Goal: Communication & Community: Answer question/provide support

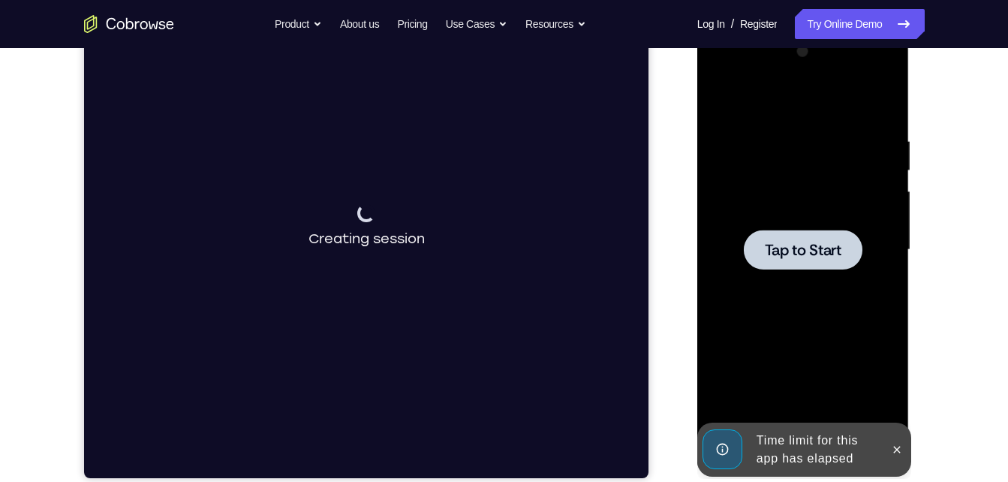
scroll to position [220, 0]
click at [894, 446] on icon at bounding box center [897, 449] width 7 height 7
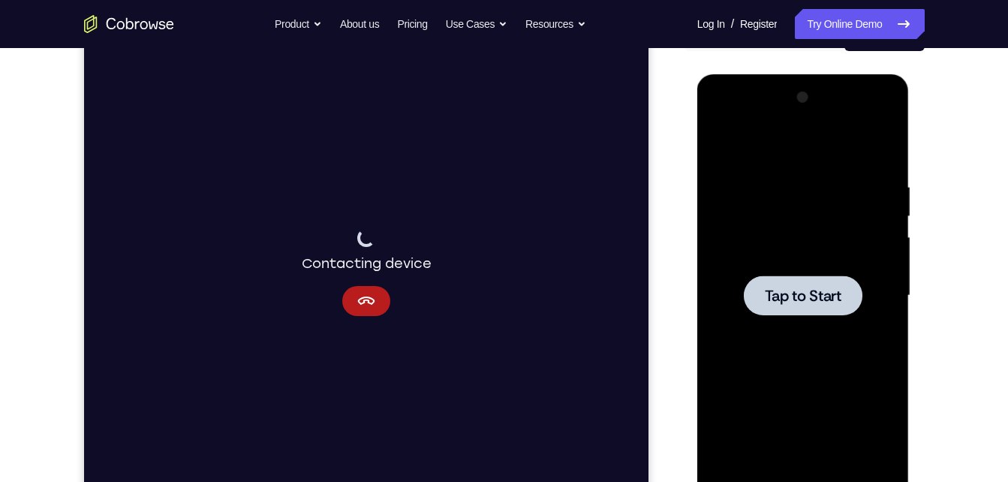
click at [827, 322] on div at bounding box center [802, 296] width 189 height 420
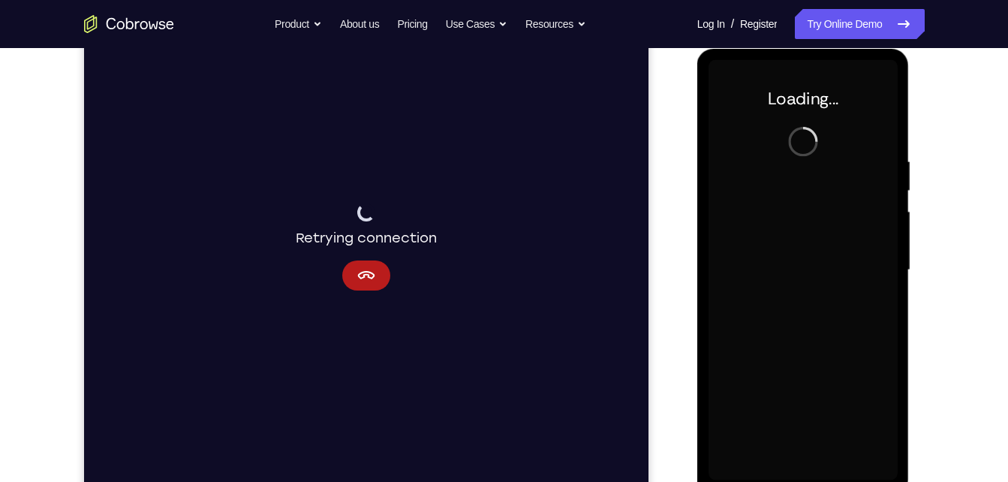
scroll to position [199, 0]
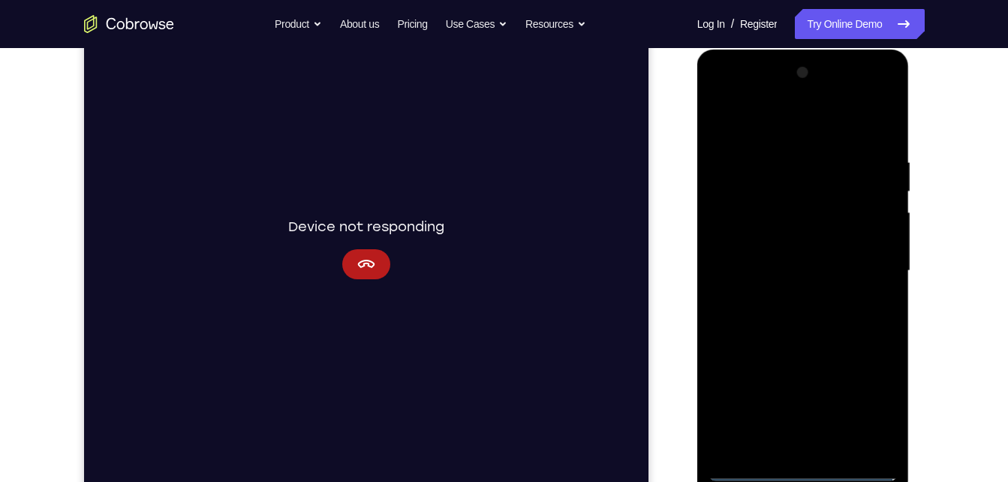
click at [803, 464] on div at bounding box center [802, 271] width 189 height 420
click at [357, 272] on icon "Cancel" at bounding box center [365, 264] width 18 height 18
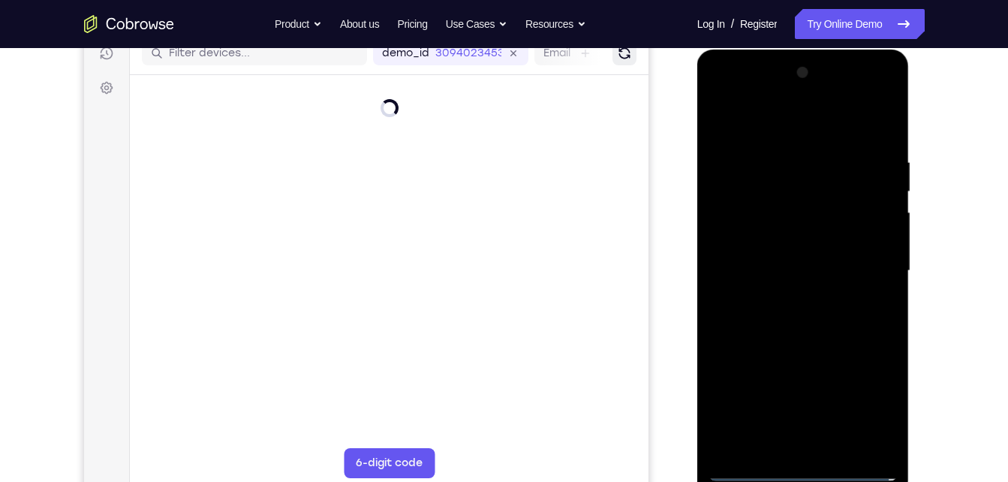
drag, startPoint x: 501, startPoint y: 236, endPoint x: 621, endPoint y: 55, distance: 217.0
click at [621, 55] on icon "Refresh" at bounding box center [624, 54] width 20 height 20
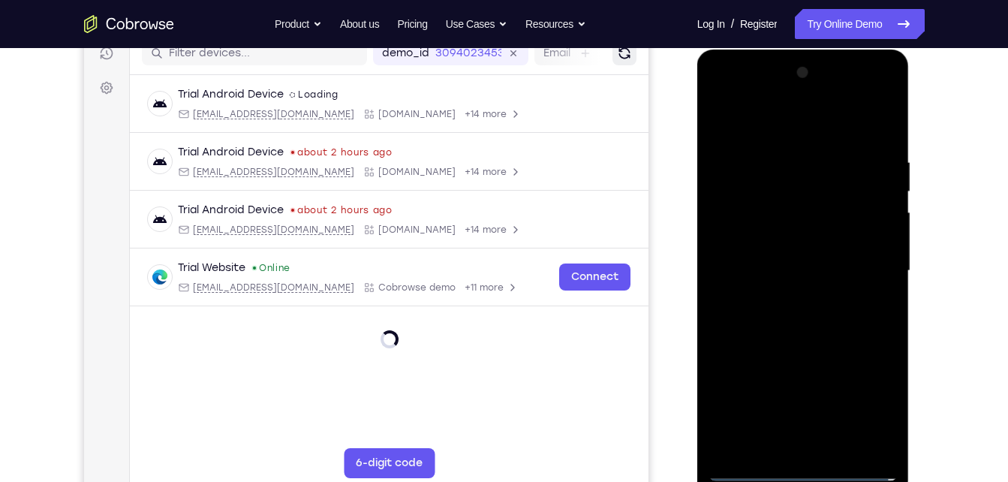
click at [621, 55] on icon "Refresh" at bounding box center [623, 53] width 21 height 21
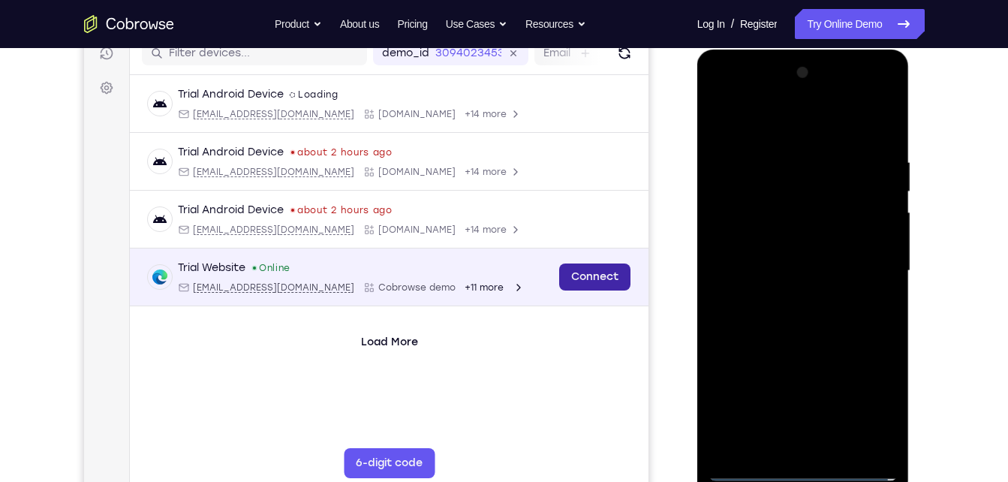
click at [589, 281] on link "Connect" at bounding box center [593, 276] width 71 height 27
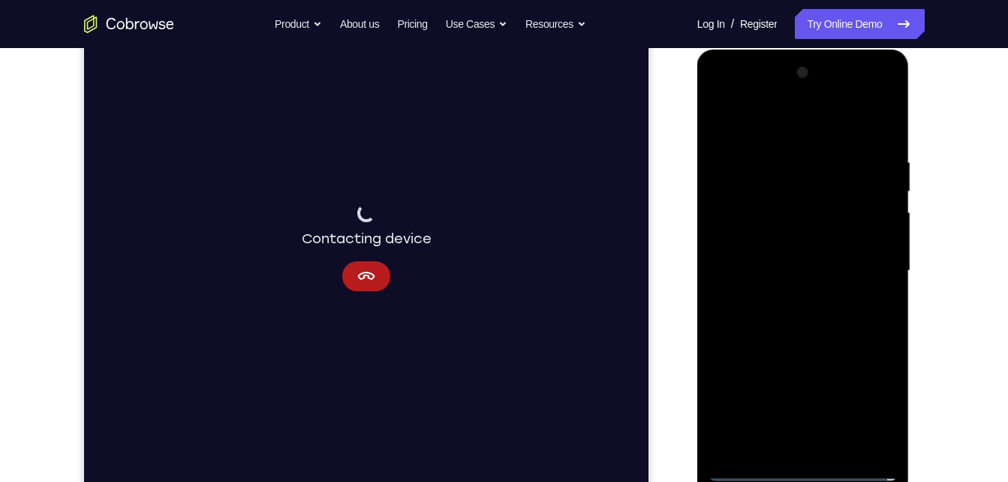
click at [801, 470] on div at bounding box center [802, 271] width 189 height 420
click at [871, 403] on div at bounding box center [802, 271] width 189 height 420
click at [772, 134] on div at bounding box center [802, 271] width 189 height 420
click at [873, 261] on div at bounding box center [802, 271] width 189 height 420
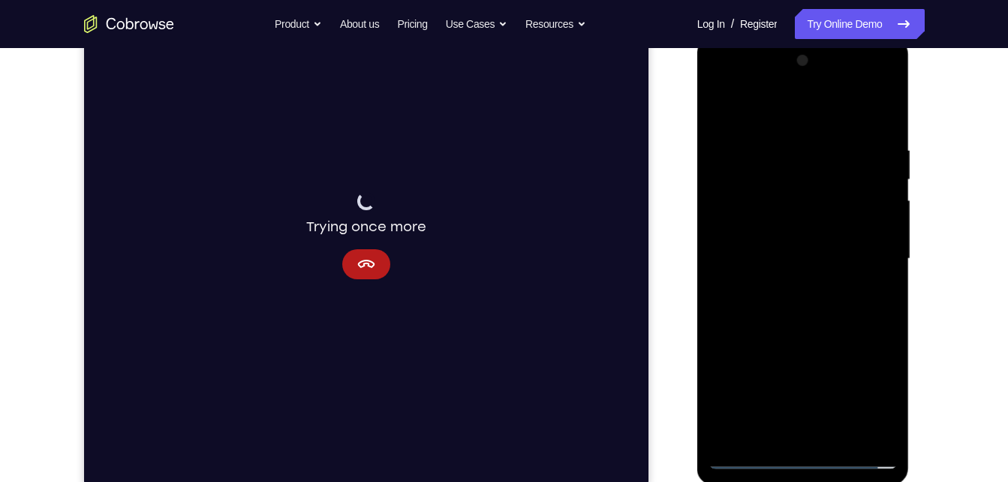
scroll to position [215, 0]
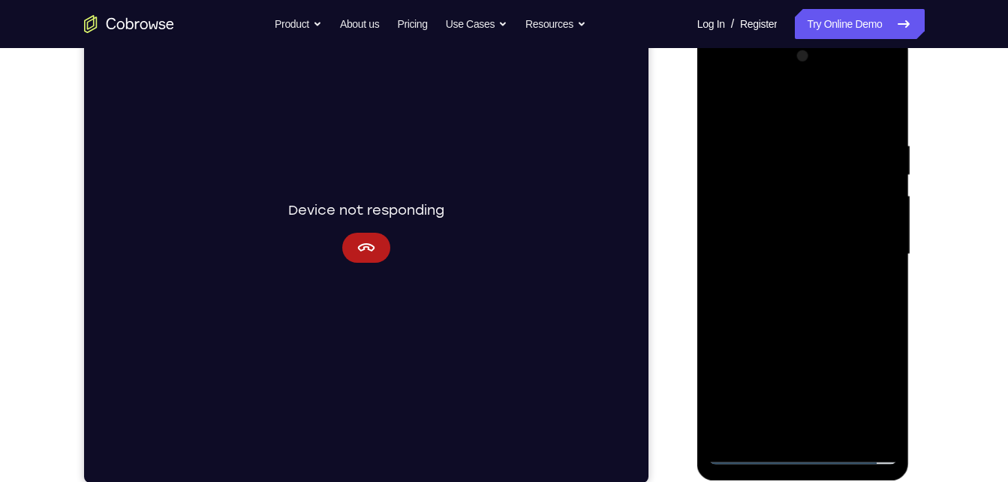
click at [789, 281] on div at bounding box center [802, 254] width 189 height 420
click at [792, 239] on div at bounding box center [802, 254] width 189 height 420
click at [795, 225] on div at bounding box center [802, 254] width 189 height 420
click at [798, 257] on div at bounding box center [802, 254] width 189 height 420
click at [797, 305] on div at bounding box center [802, 254] width 189 height 420
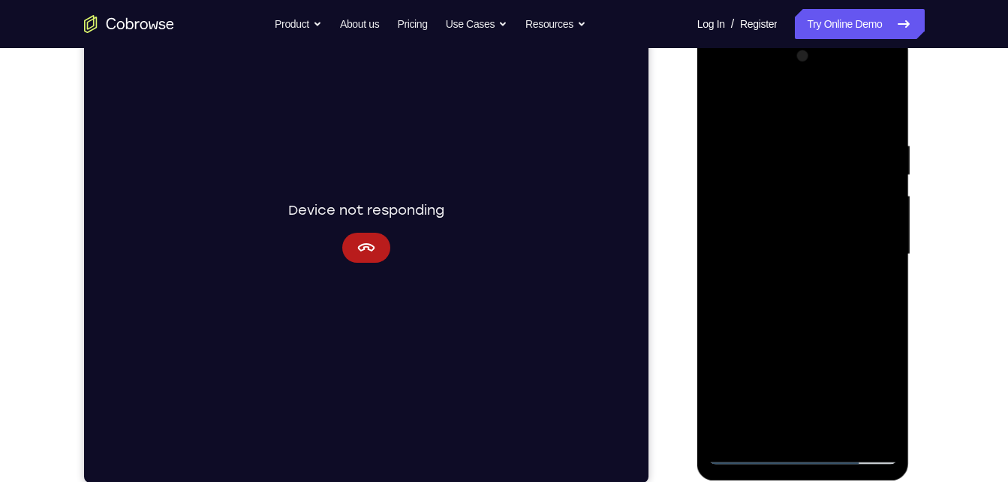
click at [807, 295] on div at bounding box center [802, 254] width 189 height 420
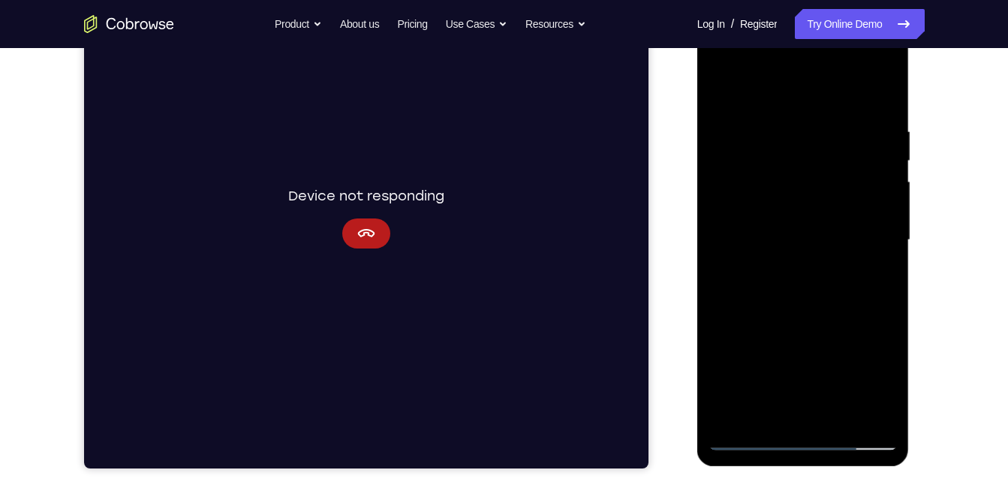
scroll to position [230, 0]
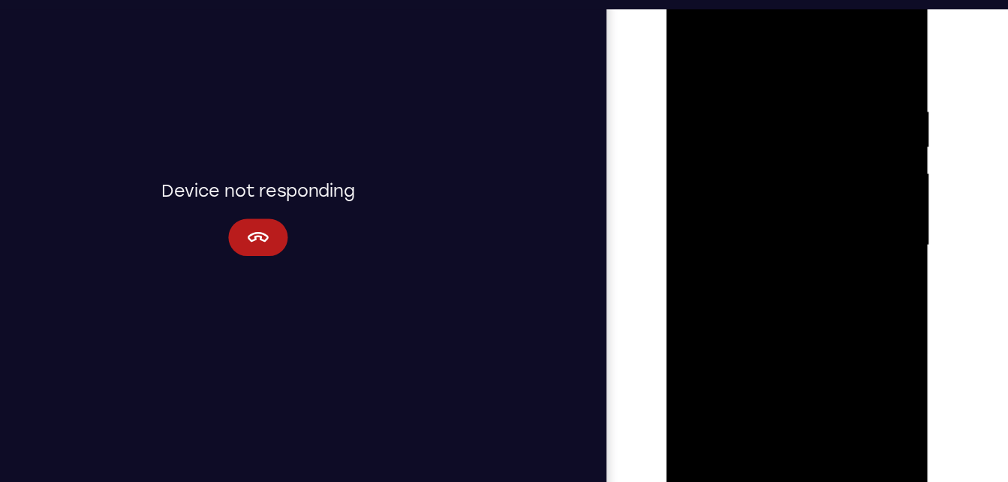
click at [777, 260] on div at bounding box center [771, 193] width 189 height 420
click at [784, 75] on div at bounding box center [771, 193] width 189 height 420
click at [855, 122] on div at bounding box center [771, 193] width 189 height 420
click at [846, 56] on div at bounding box center [771, 193] width 189 height 420
click at [751, 88] on div at bounding box center [771, 193] width 189 height 420
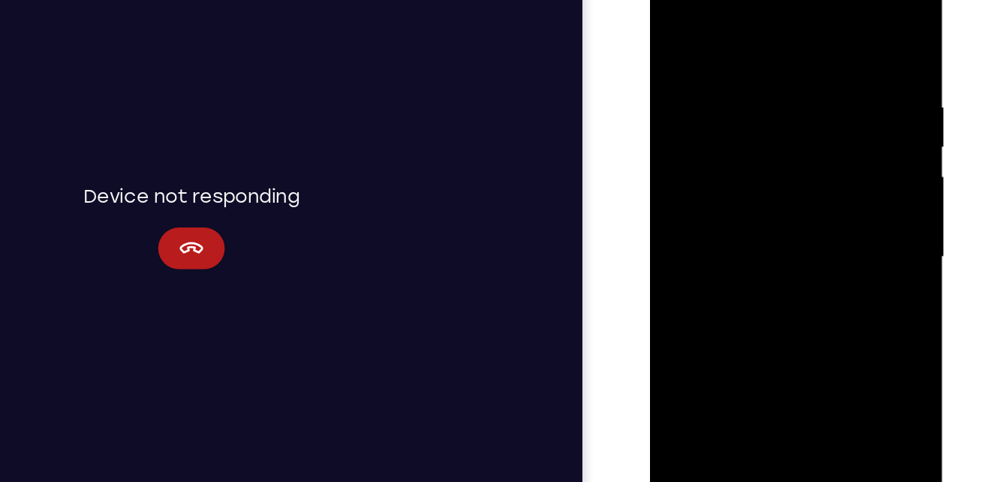
drag, startPoint x: 722, startPoint y: 152, endPoint x: 915, endPoint y: 162, distance: 193.1
click at [863, 162] on html "Online web based iOS Simulators and Android Emulators. Run iPhone, iPad, Mobile…" at bounding box center [756, 176] width 214 height 450
click at [830, 27] on div at bounding box center [754, 172] width 189 height 420
click at [738, 47] on div at bounding box center [754, 172] width 189 height 420
click at [822, 133] on div at bounding box center [754, 172] width 189 height 420
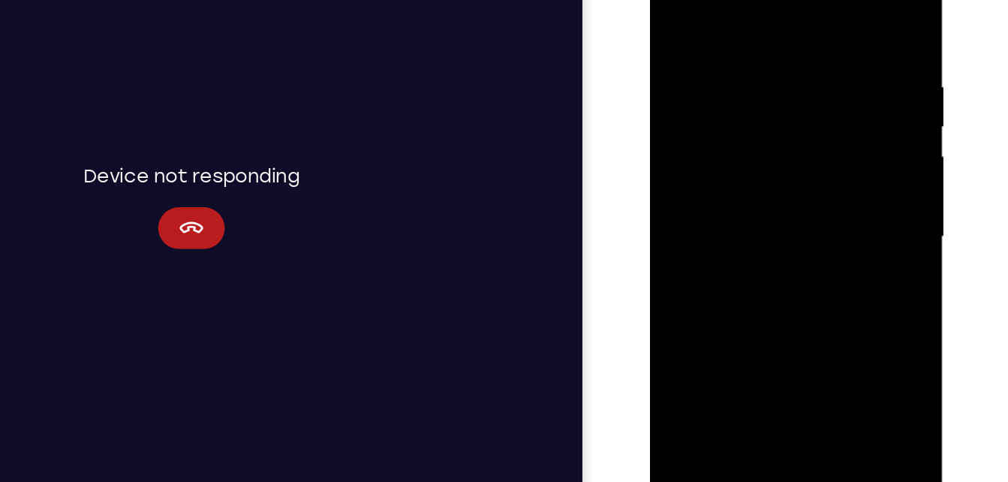
click at [834, 7] on div at bounding box center [754, 152] width 189 height 420
click at [794, 324] on div at bounding box center [754, 152] width 189 height 420
click at [765, 230] on div at bounding box center [754, 152] width 189 height 420
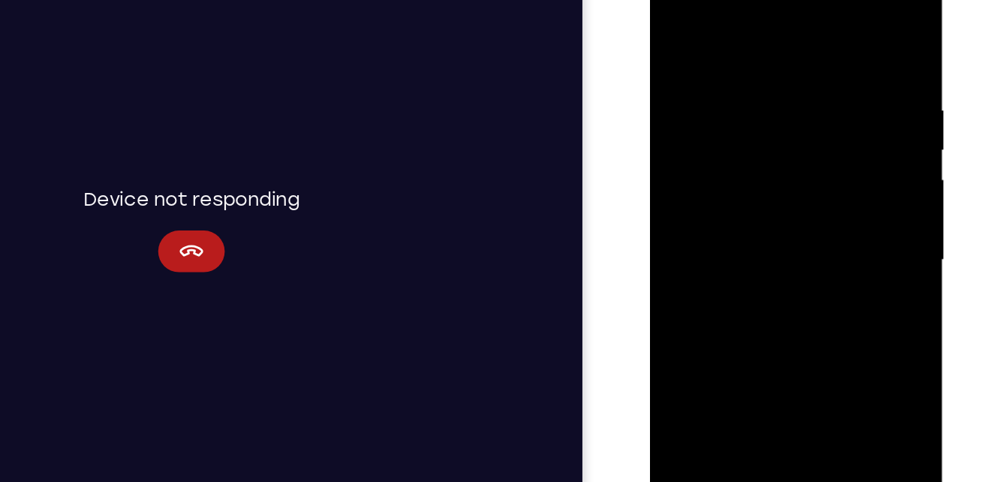
click at [679, 26] on div at bounding box center [754, 176] width 189 height 420
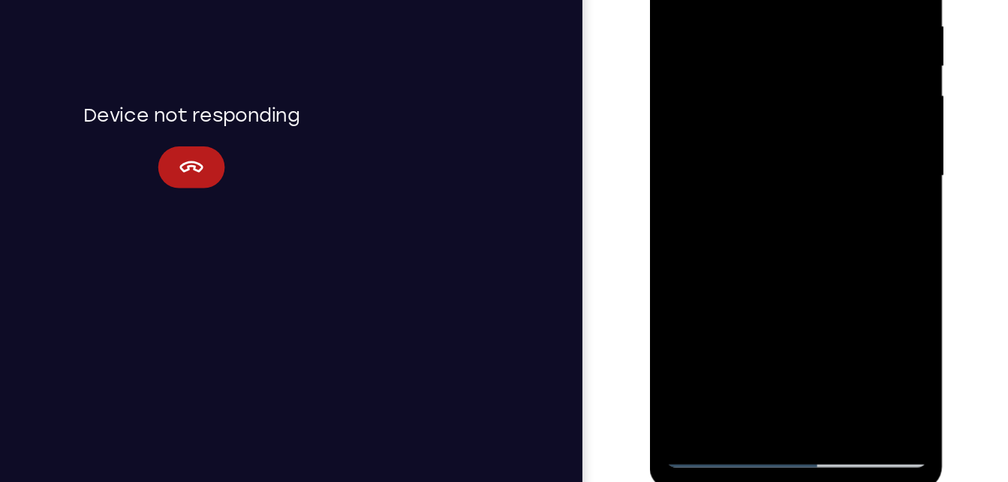
drag, startPoint x: 729, startPoint y: -14, endPoint x: 756, endPoint y: 295, distance: 310.3
click at [756, 295] on div at bounding box center [754, 91] width 189 height 420
click at [840, 167] on div at bounding box center [754, 91] width 189 height 420
click at [840, 166] on div at bounding box center [754, 91] width 189 height 420
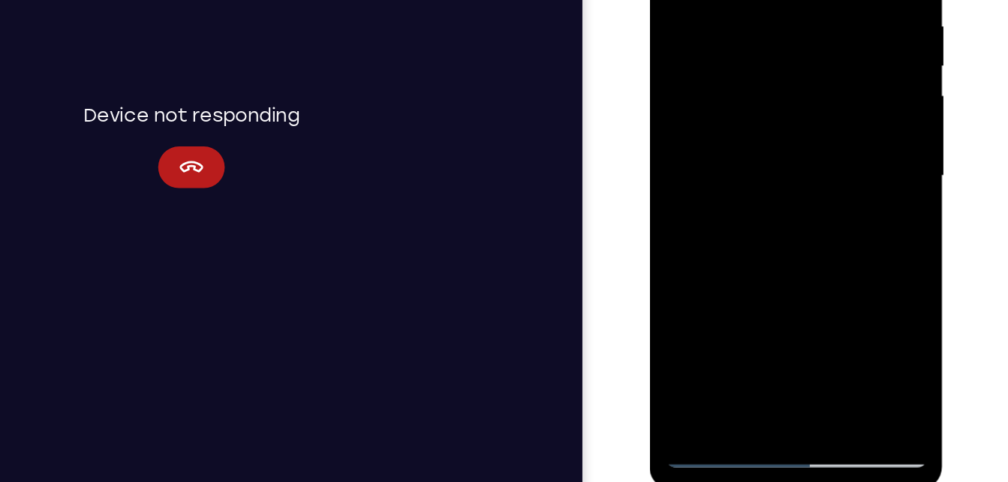
click at [840, 166] on div at bounding box center [754, 91] width 189 height 420
drag, startPoint x: 767, startPoint y: 44, endPoint x: 759, endPoint y: 167, distance: 123.3
click at [759, 167] on div at bounding box center [754, 91] width 189 height 420
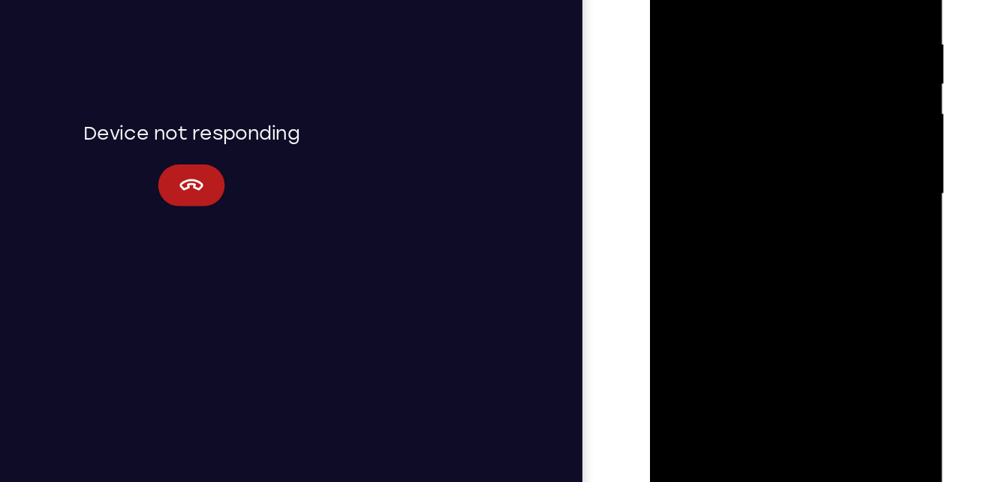
scroll to position [230, 0]
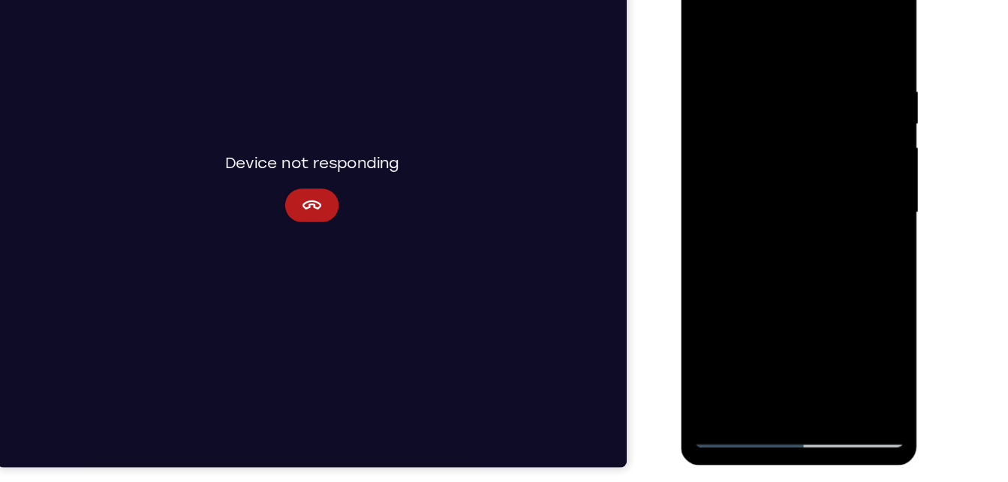
click at [750, 365] on div at bounding box center [786, 187] width 189 height 420
click at [728, 33] on div at bounding box center [786, 187] width 189 height 420
drag, startPoint x: 791, startPoint y: 77, endPoint x: 777, endPoint y: 103, distance: 29.2
click at [777, 103] on div at bounding box center [786, 187] width 189 height 420
click at [776, 104] on div at bounding box center [786, 187] width 189 height 420
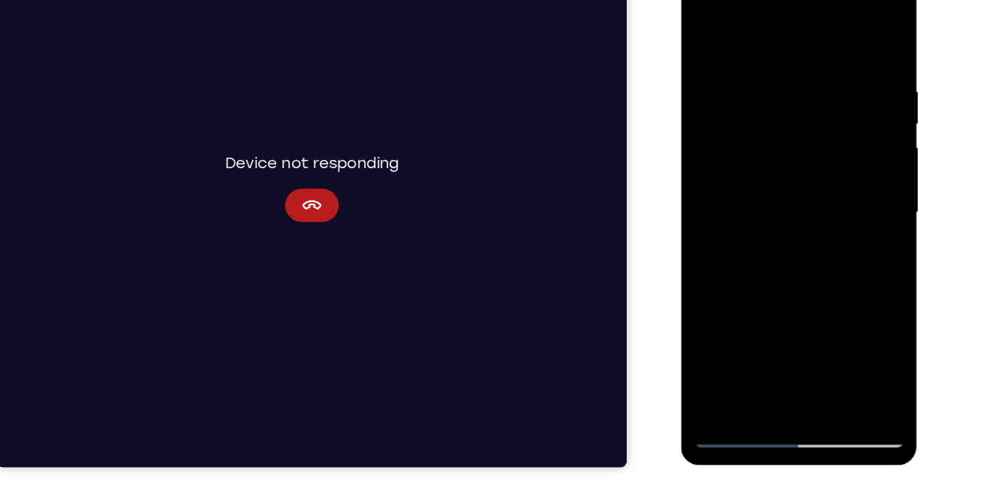
click at [852, 245] on div at bounding box center [786, 187] width 189 height 420
click at [782, 60] on div at bounding box center [786, 187] width 189 height 420
click at [869, 329] on div at bounding box center [786, 187] width 189 height 420
drag, startPoint x: 769, startPoint y: 170, endPoint x: 771, endPoint y: 118, distance: 52.5
drag, startPoint x: 771, startPoint y: 118, endPoint x: 800, endPoint y: 109, distance: 30.6
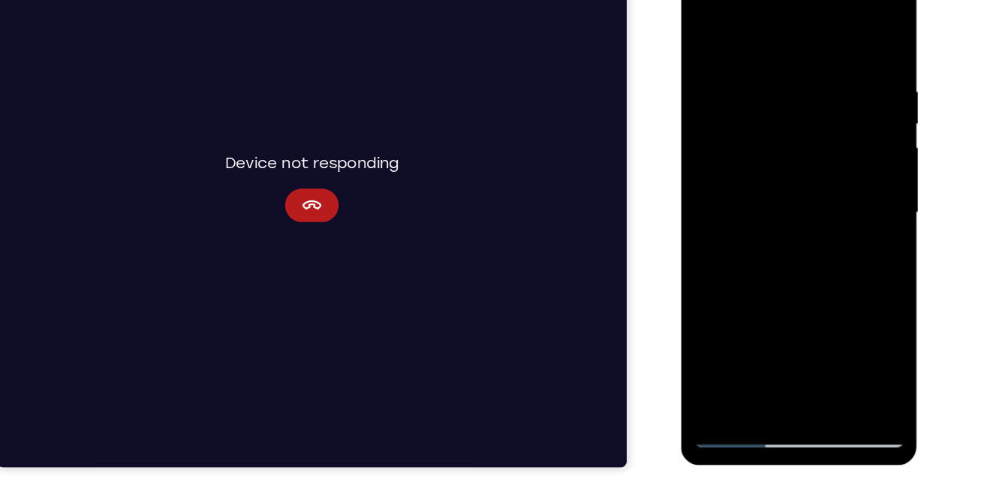
click at [800, 109] on div at bounding box center [786, 187] width 189 height 420
click at [753, 137] on div at bounding box center [786, 187] width 189 height 420
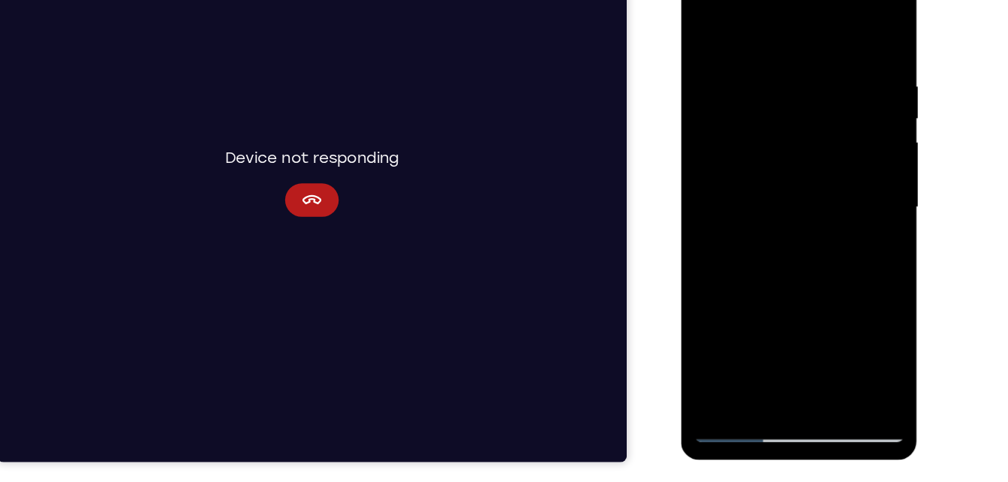
scroll to position [235, 0]
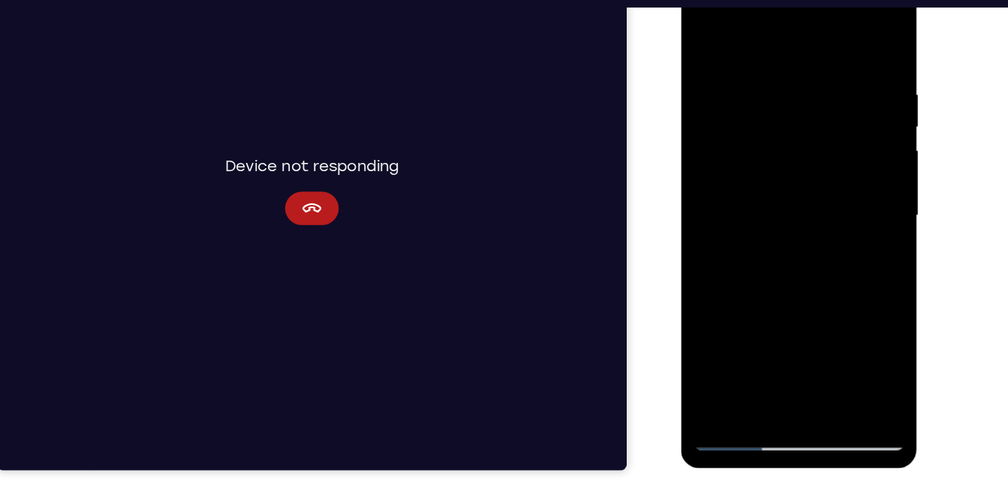
click at [772, 59] on div at bounding box center [786, 190] width 189 height 420
drag, startPoint x: 758, startPoint y: 82, endPoint x: 757, endPoint y: 210, distance: 128.3
click at [757, 210] on div at bounding box center [786, 190] width 189 height 420
click at [720, 74] on div at bounding box center [786, 190] width 189 height 420
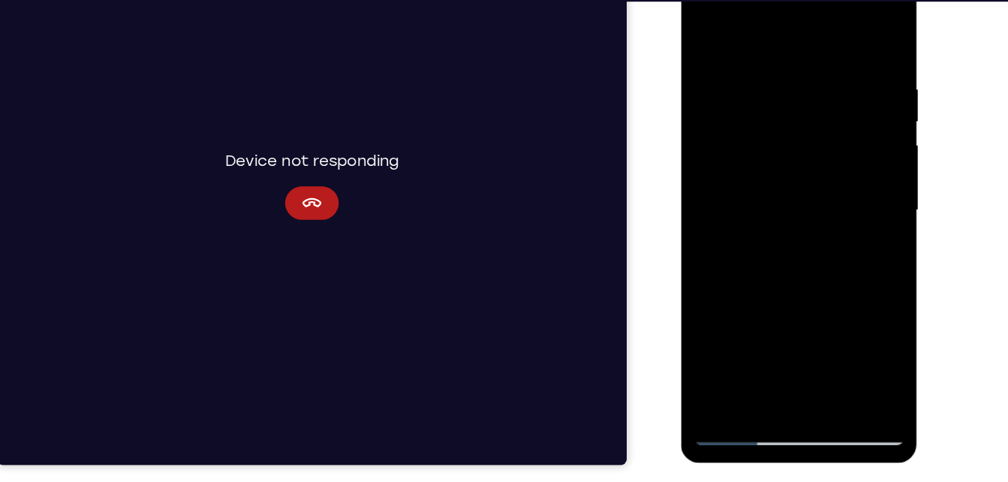
click at [849, 356] on div at bounding box center [786, 184] width 189 height 420
click at [848, 164] on div at bounding box center [786, 184] width 189 height 420
click at [709, 149] on div at bounding box center [786, 184] width 189 height 420
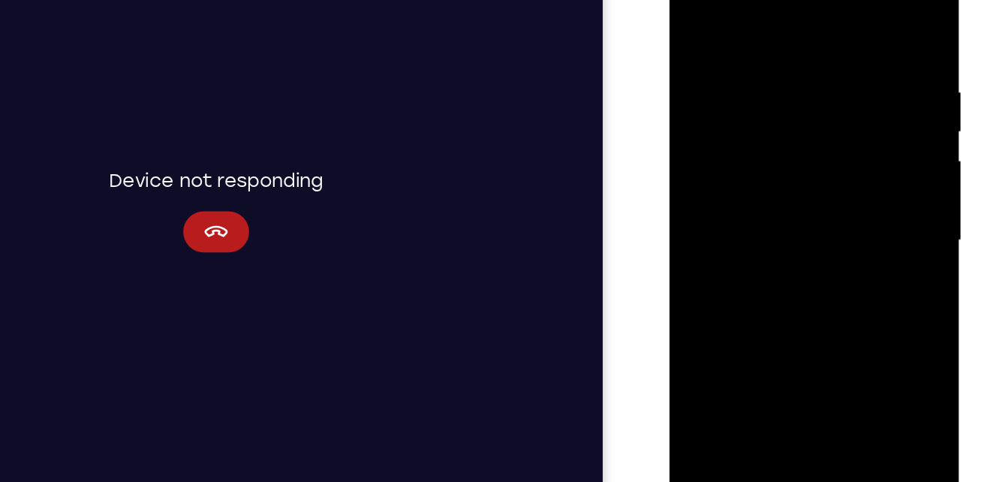
click at [838, 119] on div at bounding box center [774, 159] width 189 height 420
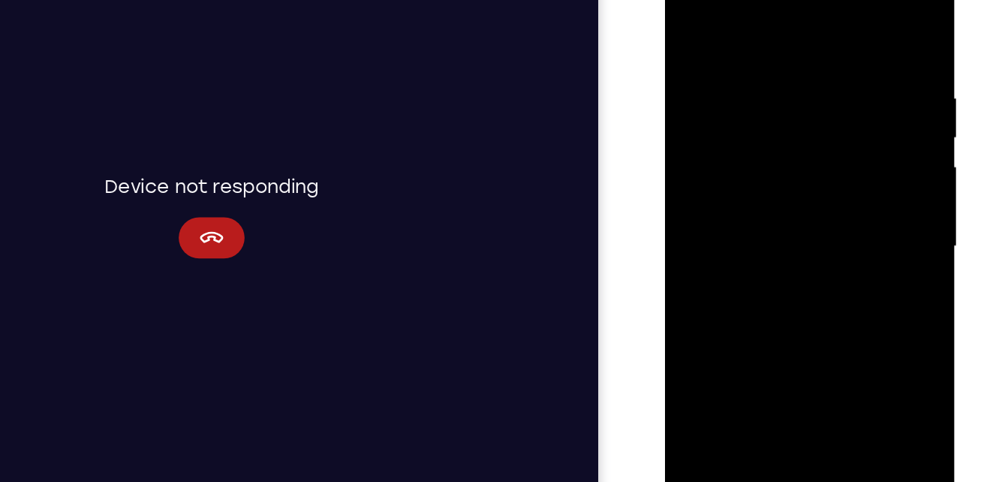
click at [846, 23] on div at bounding box center [770, 165] width 189 height 420
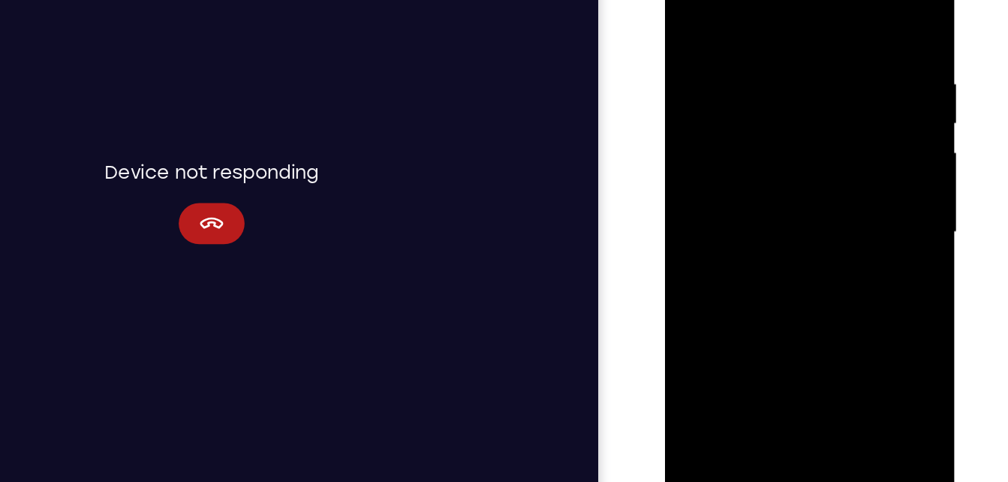
click at [717, 198] on div at bounding box center [770, 151] width 189 height 420
click at [858, 74] on div at bounding box center [770, 151] width 189 height 420
click at [857, 71] on div at bounding box center [770, 151] width 189 height 420
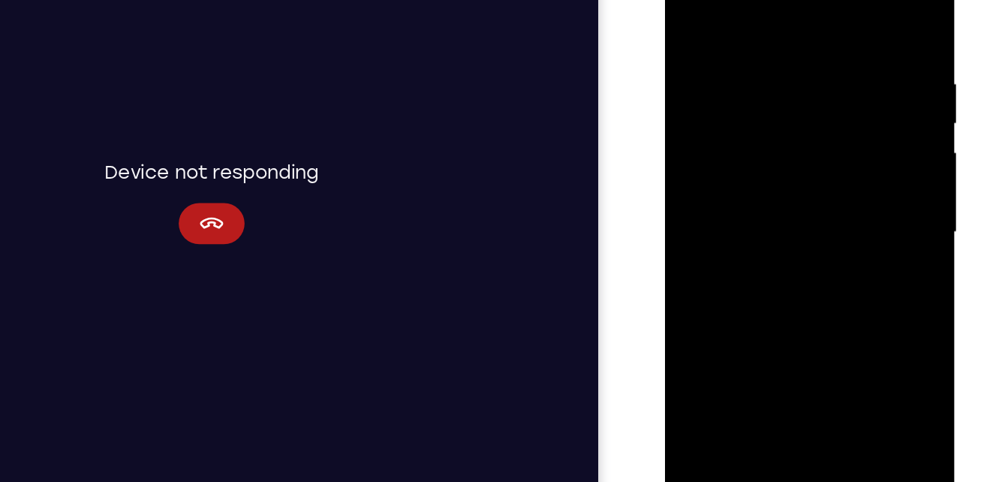
click at [857, 71] on div at bounding box center [770, 151] width 189 height 420
click at [685, 0] on div at bounding box center [770, 151] width 189 height 420
drag, startPoint x: 789, startPoint y: 177, endPoint x: 753, endPoint y: 10, distance: 171.3
drag, startPoint x: 88, startPoint y: 80, endPoint x: 665, endPoint y: 285, distance: 612.2
click at [665, 285] on div "Your Support Agent Your Customer Web iOS Android" at bounding box center [504, 186] width 840 height 554
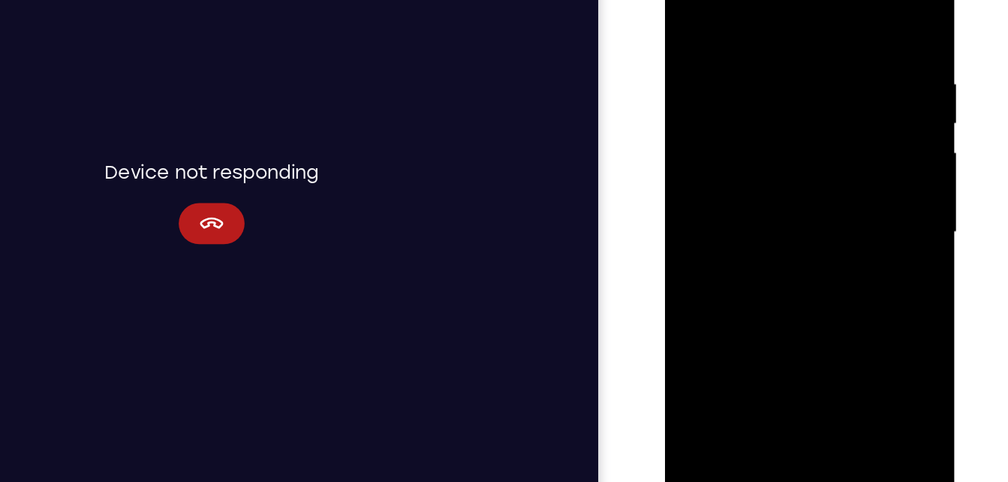
click at [771, 147] on div at bounding box center [770, 151] width 189 height 420
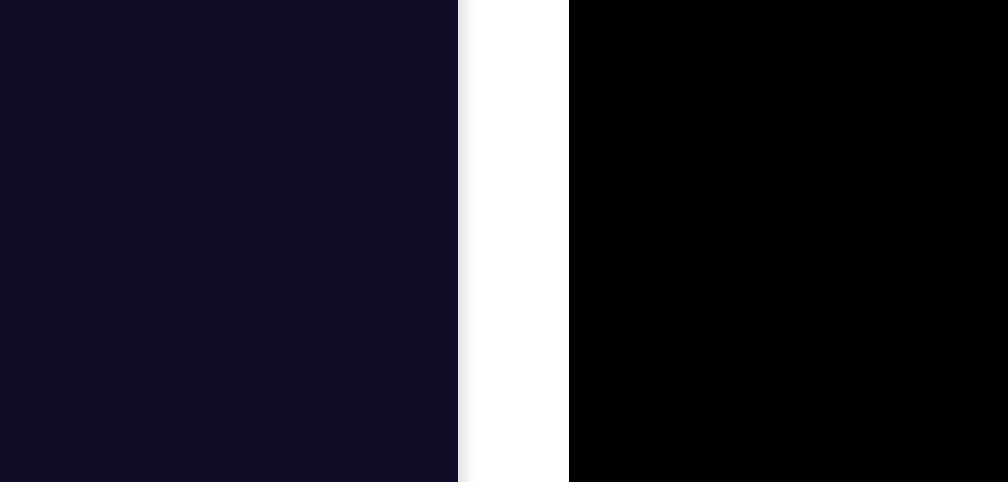
click at [752, 0] on div at bounding box center [674, 76] width 189 height 420
click at [753, 0] on div at bounding box center [674, 76] width 189 height 420
drag, startPoint x: 747, startPoint y: -13, endPoint x: 754, endPoint y: 109, distance: 121.7
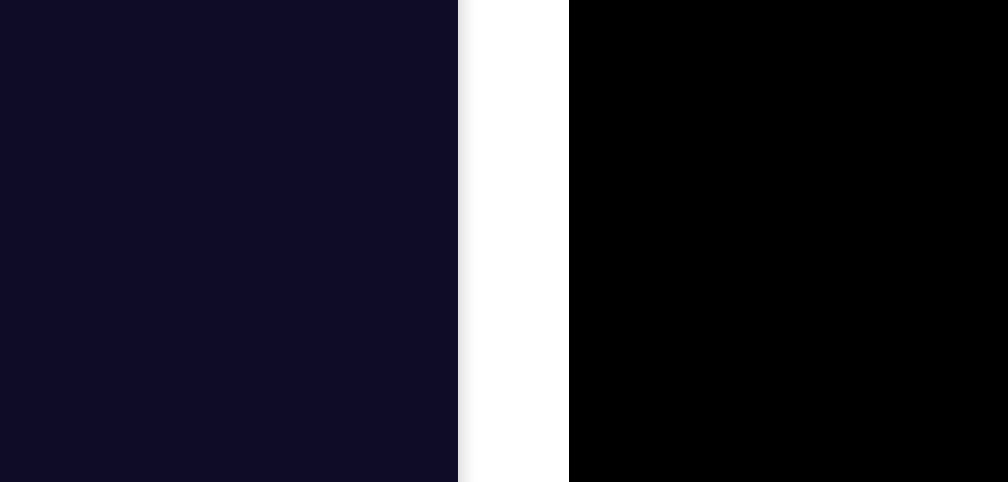
click at [754, 109] on div at bounding box center [674, 76] width 189 height 420
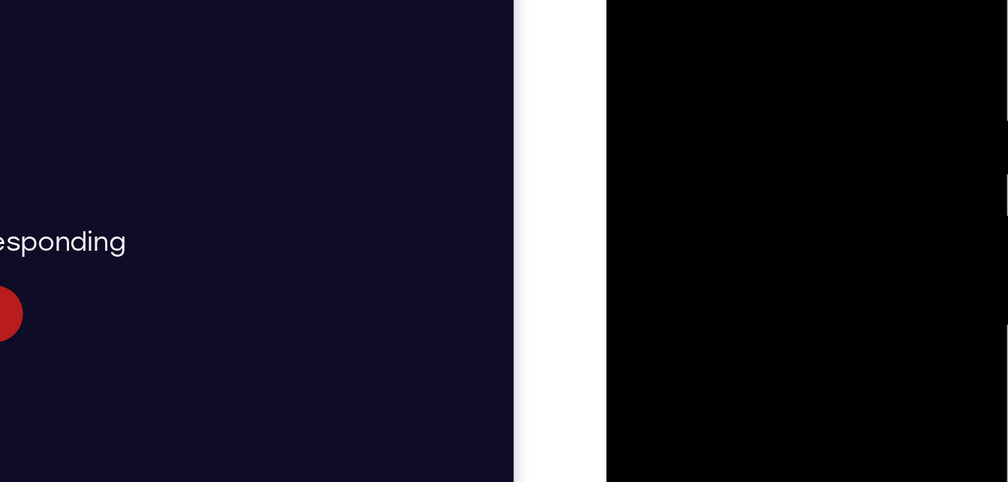
click at [634, 0] on div at bounding box center [711, 127] width 189 height 420
click at [633, 0] on div at bounding box center [711, 120] width 189 height 420
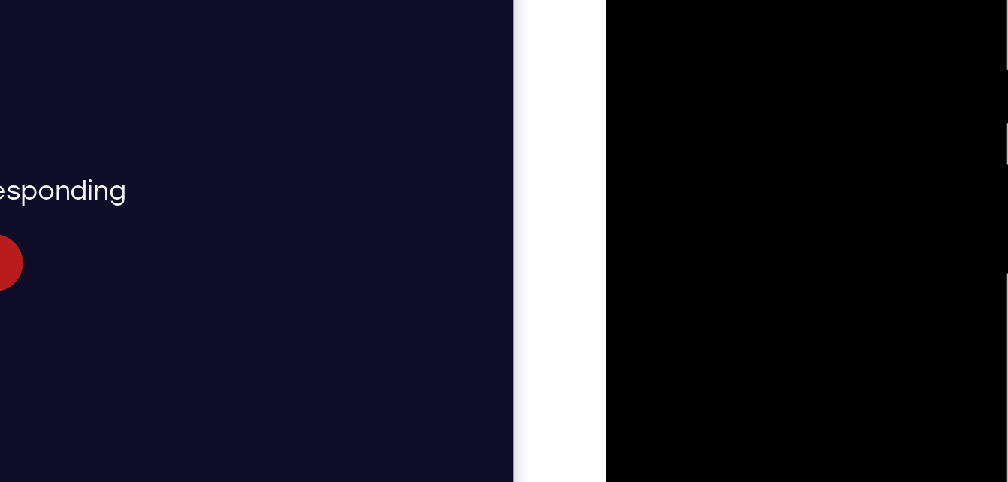
click at [789, 39] on div at bounding box center [711, 76] width 189 height 420
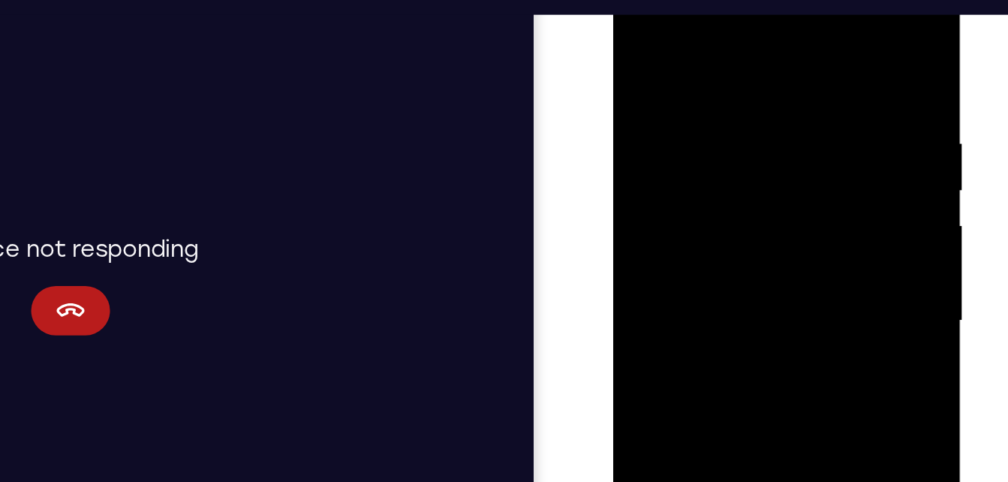
click at [637, 27] on div at bounding box center [718, 180] width 189 height 420
click at [784, 217] on div at bounding box center [718, 180] width 189 height 420
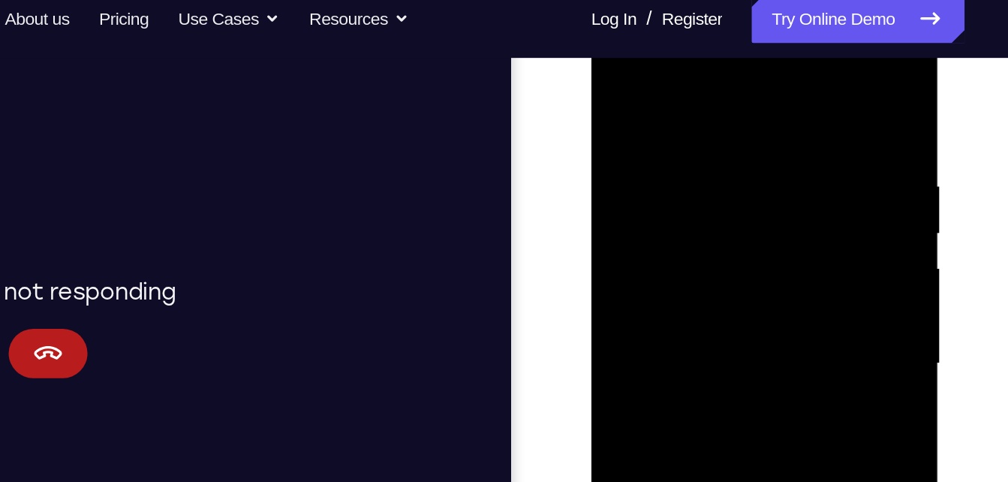
drag, startPoint x: 762, startPoint y: 259, endPoint x: 761, endPoint y: 315, distance: 56.3
click at [761, 315] on div at bounding box center [696, 222] width 189 height 420
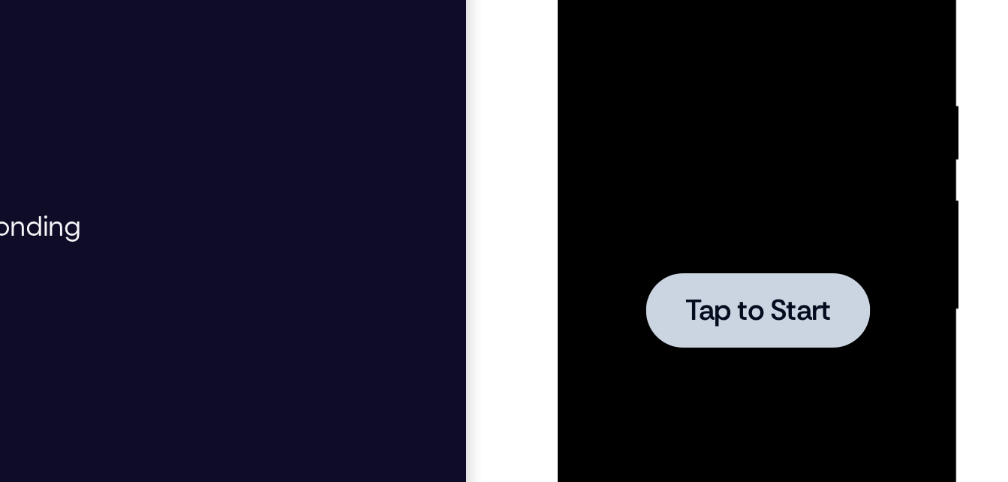
click at [580, 0] on div at bounding box center [663, 114] width 189 height 420
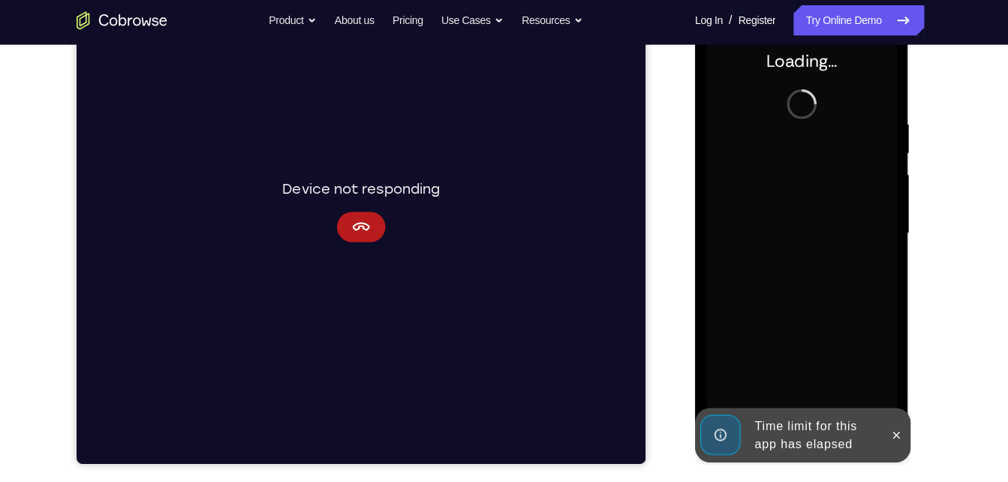
scroll to position [234, 0]
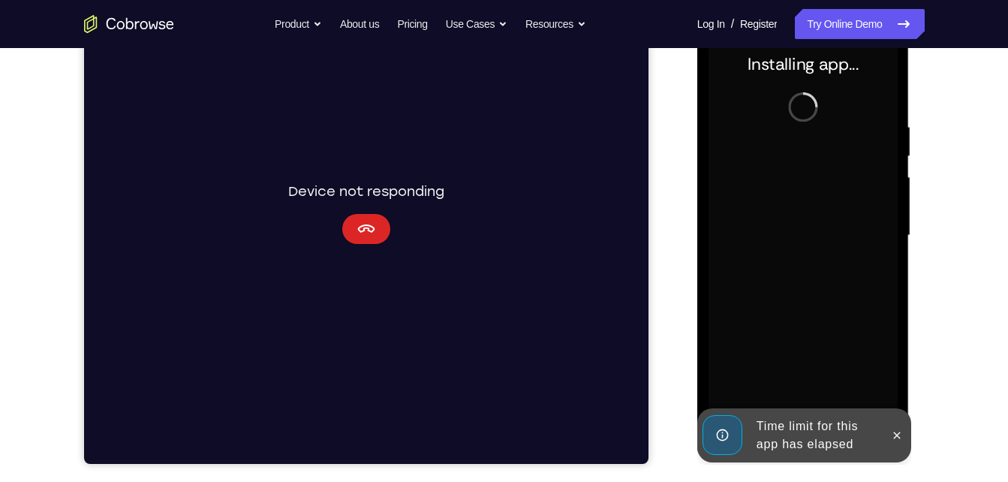
click at [366, 227] on icon "Cancel" at bounding box center [365, 228] width 17 height 8
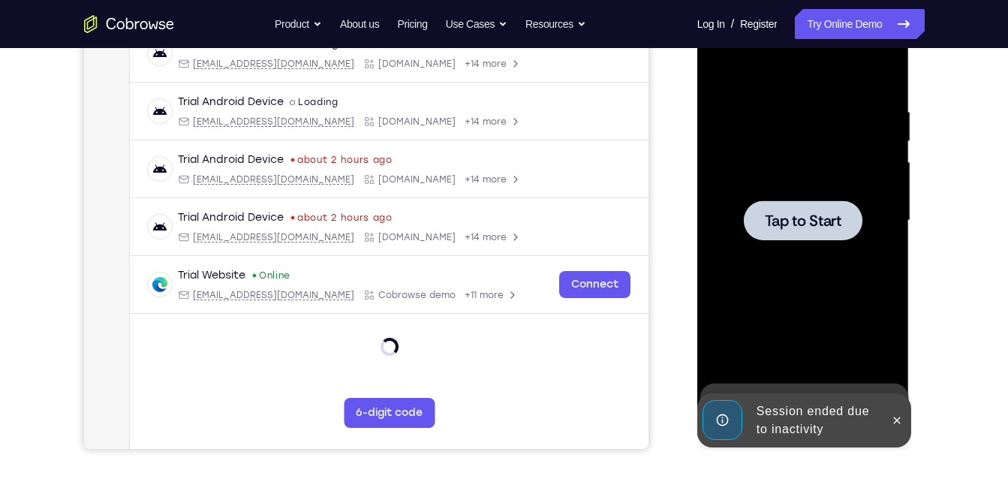
scroll to position [250, 0]
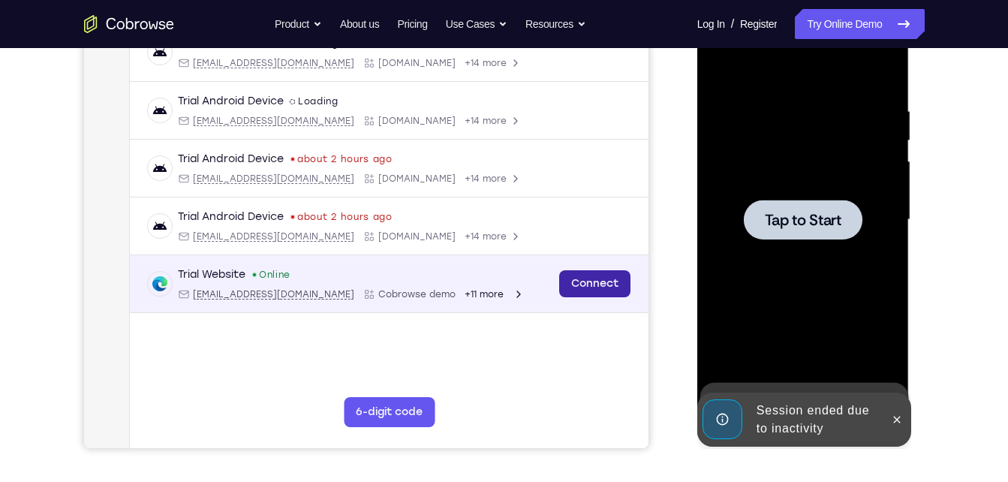
click at [593, 281] on link "Connect" at bounding box center [593, 283] width 71 height 27
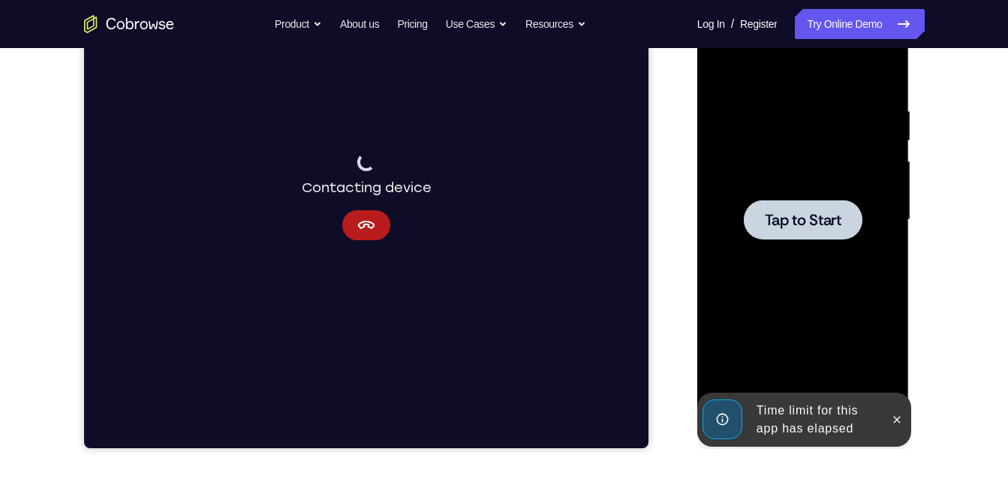
click at [798, 227] on span "Tap to Start" at bounding box center [803, 219] width 77 height 15
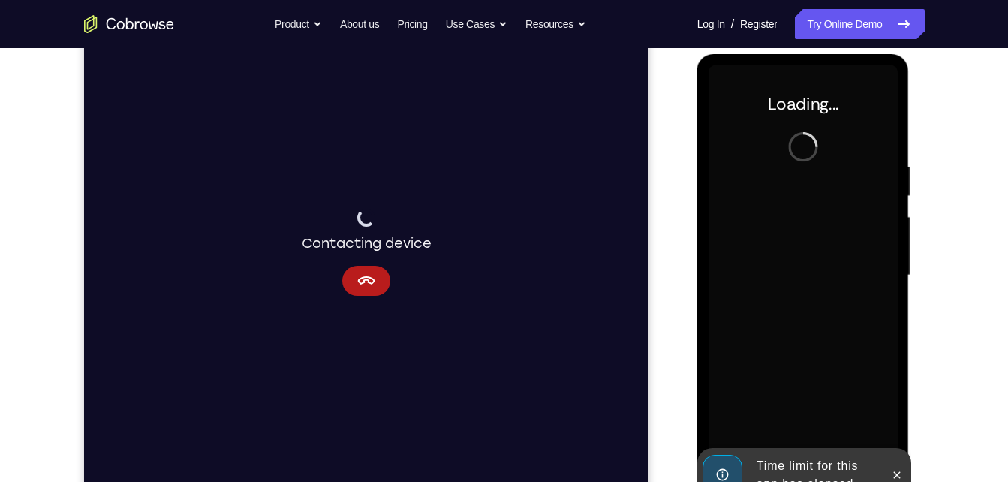
scroll to position [196, 0]
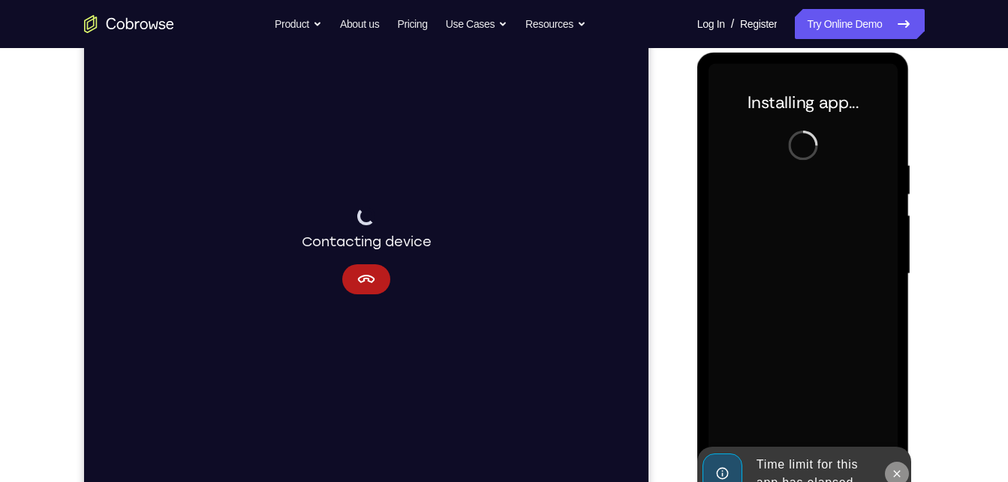
click at [895, 476] on icon at bounding box center [897, 473] width 12 height 12
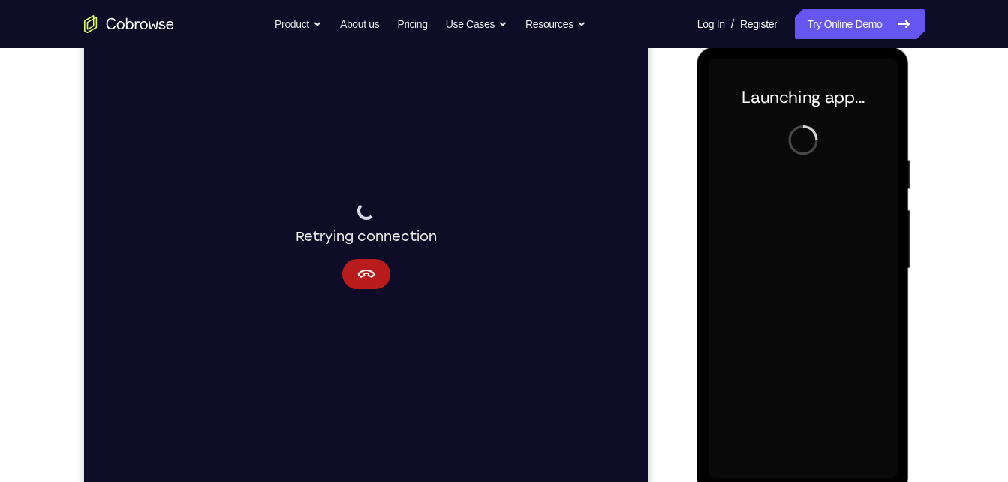
scroll to position [202, 0]
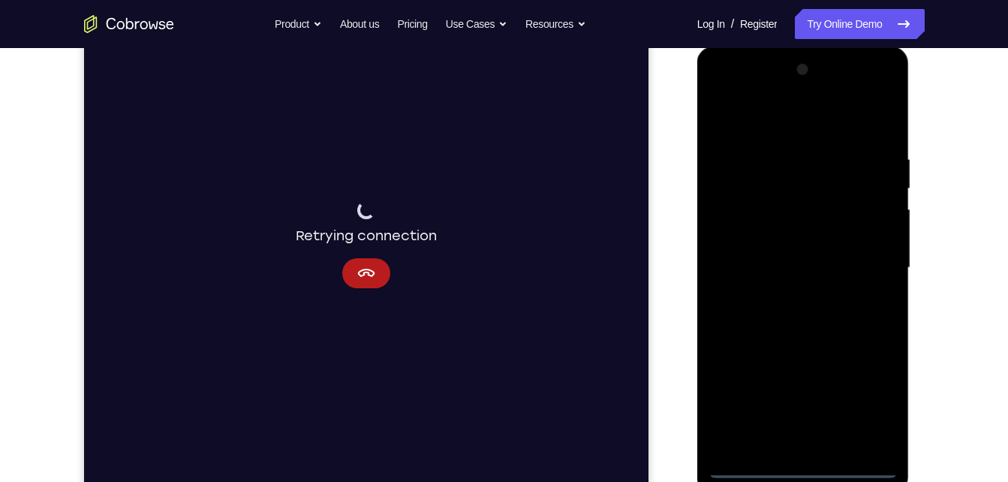
click at [807, 467] on div at bounding box center [802, 268] width 189 height 420
click at [873, 392] on div at bounding box center [802, 268] width 189 height 420
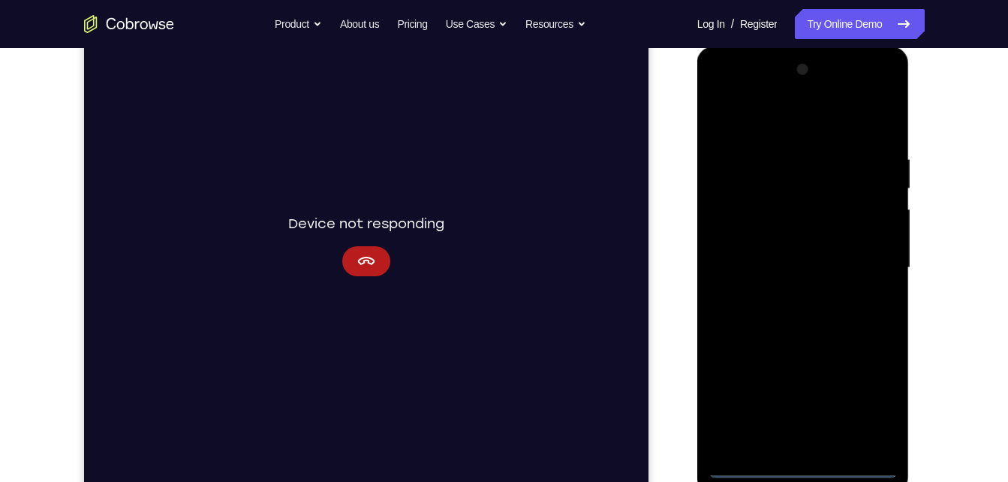
click at [771, 120] on div at bounding box center [802, 268] width 189 height 420
click at [870, 259] on div at bounding box center [802, 268] width 189 height 420
click at [816, 447] on div at bounding box center [802, 268] width 189 height 420
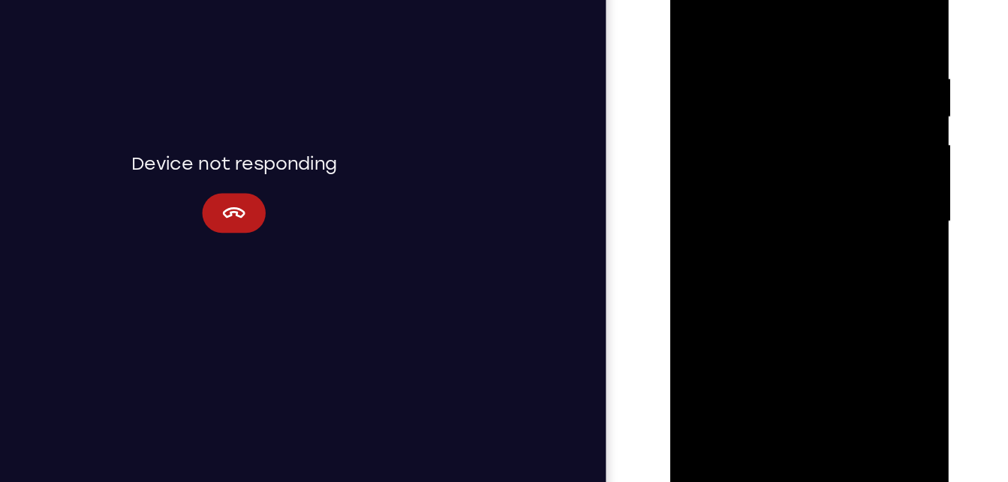
click at [758, 136] on div at bounding box center [775, 151] width 189 height 420
click at [760, 126] on div at bounding box center [775, 151] width 189 height 420
click at [766, 149] on div at bounding box center [775, 151] width 189 height 420
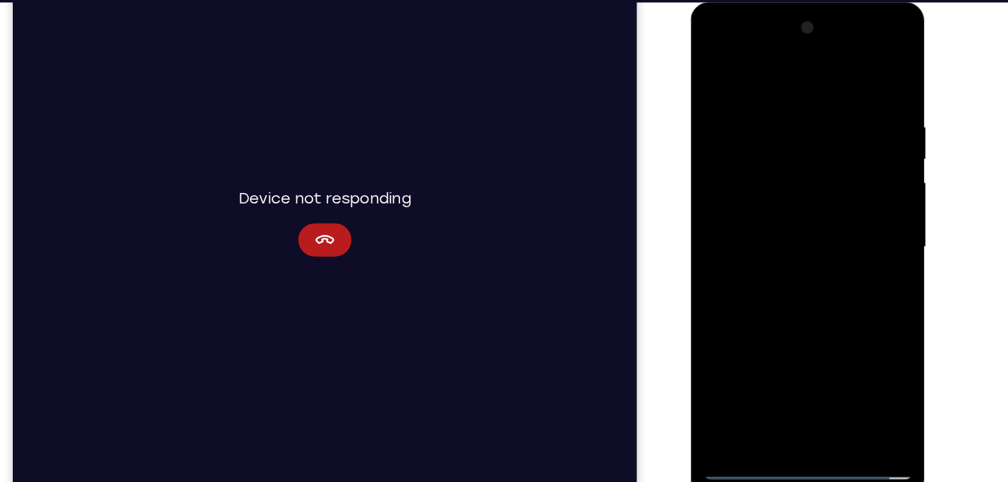
click at [779, 269] on div at bounding box center [795, 224] width 189 height 420
click at [829, 399] on div at bounding box center [795, 224] width 189 height 420
click at [786, 293] on div at bounding box center [795, 224] width 189 height 420
click at [838, 399] on div at bounding box center [795, 224] width 189 height 420
click at [789, 308] on div at bounding box center [795, 224] width 189 height 420
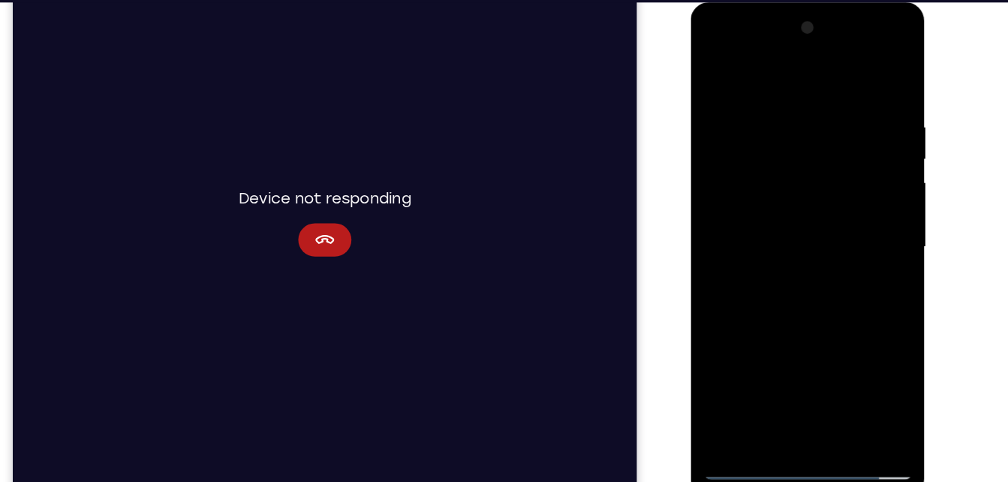
click at [797, 232] on div at bounding box center [795, 224] width 189 height 420
click at [863, 263] on div at bounding box center [795, 224] width 189 height 420
click at [716, 77] on div at bounding box center [795, 224] width 189 height 420
click at [735, 92] on div at bounding box center [795, 224] width 189 height 420
click at [747, 133] on div at bounding box center [795, 224] width 189 height 420
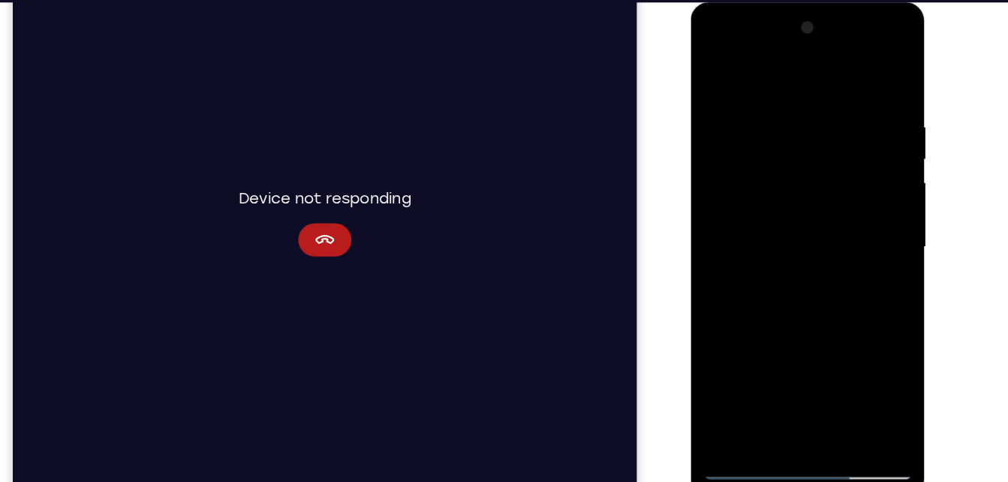
click at [871, 261] on div at bounding box center [795, 224] width 189 height 420
drag, startPoint x: 762, startPoint y: 117, endPoint x: 787, endPoint y: 270, distance: 155.0
click at [787, 270] on div at bounding box center [795, 224] width 189 height 420
click at [713, 77] on div at bounding box center [795, 224] width 189 height 420
drag, startPoint x: 772, startPoint y: 305, endPoint x: 779, endPoint y: 119, distance: 185.4
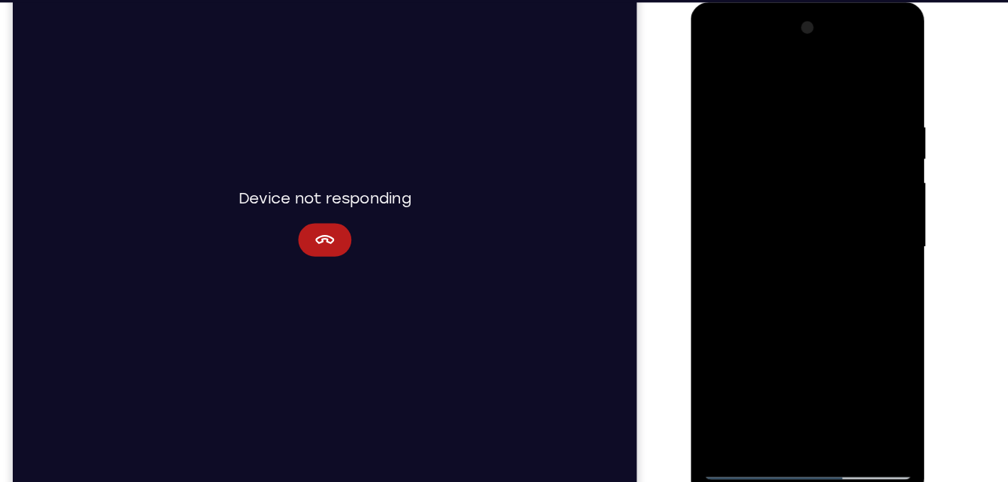
click at [779, 119] on div at bounding box center [795, 224] width 189 height 420
drag, startPoint x: 756, startPoint y: 369, endPoint x: 744, endPoint y: 286, distance: 84.3
click at [744, 286] on div at bounding box center [795, 224] width 189 height 420
click at [742, 424] on div at bounding box center [795, 224] width 189 height 420
click at [717, 79] on div at bounding box center [795, 224] width 189 height 420
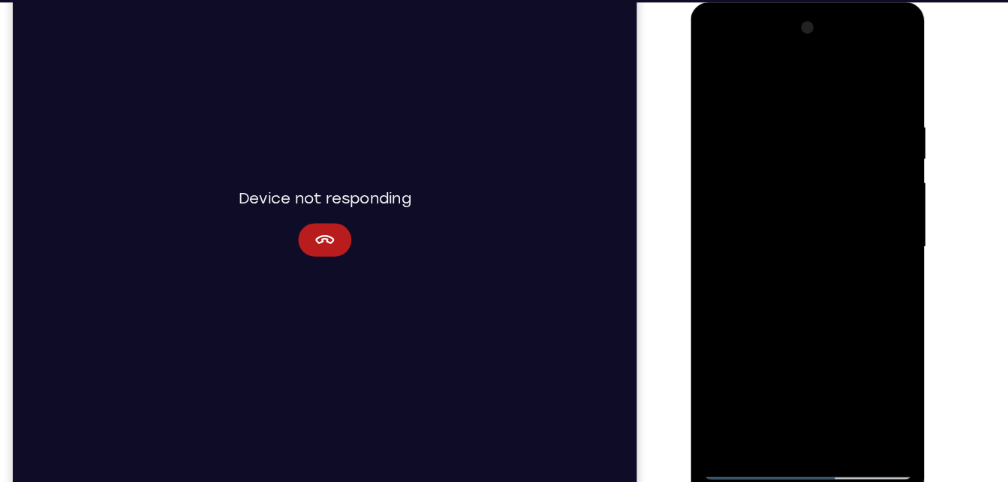
click at [717, 79] on div at bounding box center [795, 224] width 189 height 420
click at [822, 116] on div at bounding box center [795, 224] width 189 height 420
click at [855, 148] on div at bounding box center [795, 224] width 189 height 420
click at [873, 76] on div at bounding box center [795, 224] width 189 height 420
drag, startPoint x: 855, startPoint y: 129, endPoint x: 710, endPoint y: 140, distance: 145.2
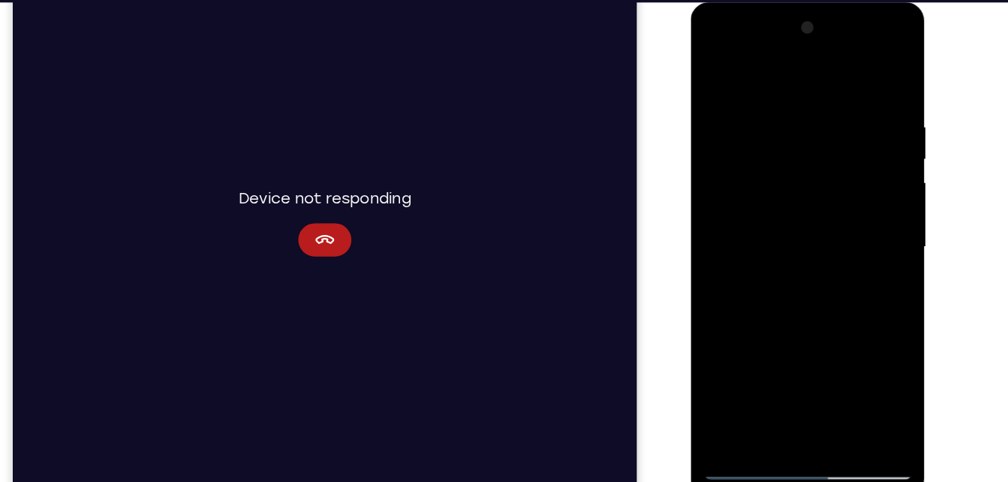
click at [710, 140] on div at bounding box center [795, 224] width 189 height 420
click at [824, 114] on div at bounding box center [795, 224] width 189 height 420
click at [870, 81] on div at bounding box center [795, 224] width 189 height 420
click at [758, 399] on div at bounding box center [795, 224] width 189 height 420
click at [849, 74] on div at bounding box center [795, 224] width 189 height 420
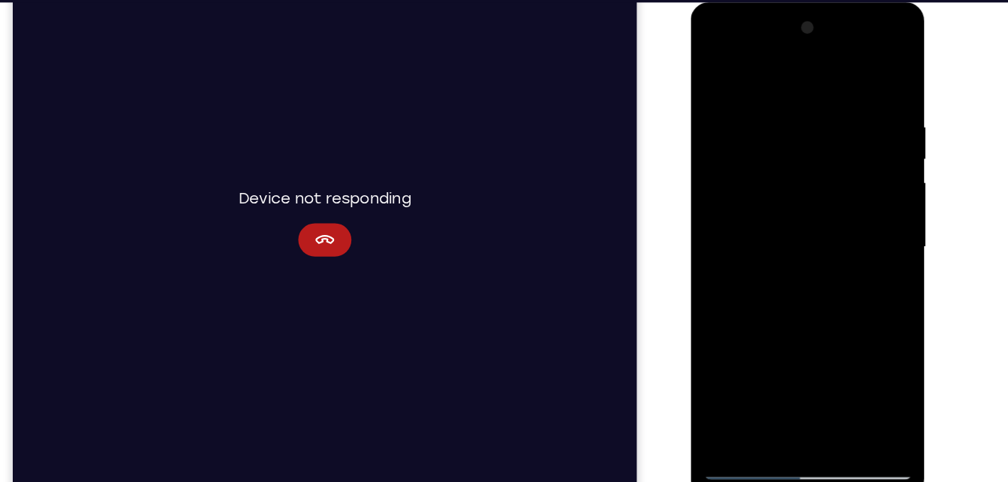
click at [870, 71] on div at bounding box center [795, 224] width 189 height 420
click at [728, 404] on div at bounding box center [795, 224] width 189 height 420
click at [782, 119] on div at bounding box center [795, 224] width 189 height 420
click at [873, 80] on div at bounding box center [795, 224] width 189 height 420
drag, startPoint x: 846, startPoint y: 159, endPoint x: 815, endPoint y: 359, distance: 201.9
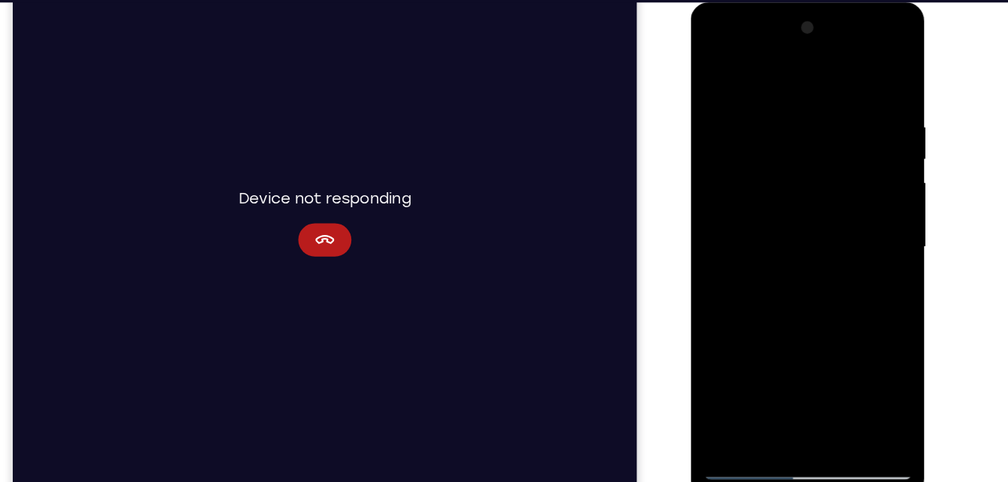
click at [815, 359] on div at bounding box center [795, 224] width 189 height 420
click at [833, 401] on div at bounding box center [795, 224] width 189 height 420
click at [738, 430] on div at bounding box center [795, 224] width 189 height 420
click at [726, 66] on div at bounding box center [795, 224] width 189 height 420
click at [755, 400] on div at bounding box center [795, 224] width 189 height 420
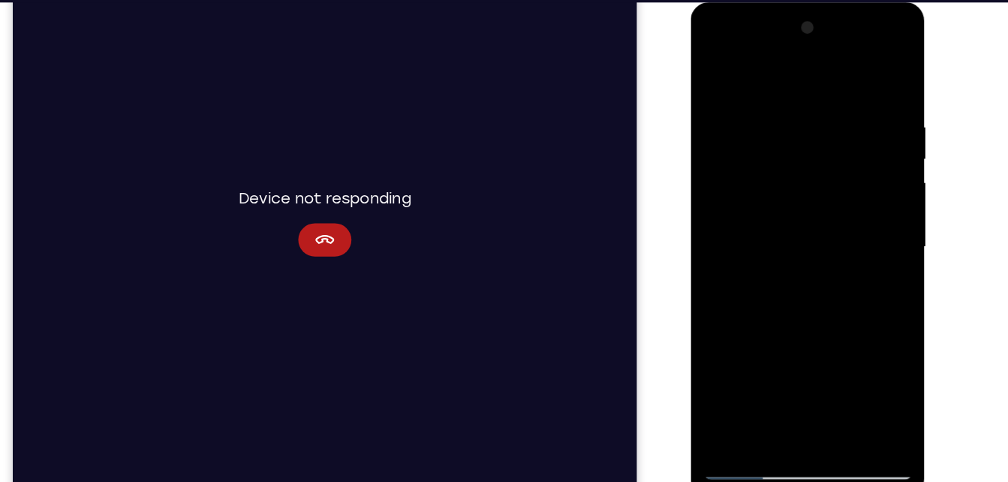
click at [780, 71] on div at bounding box center [795, 224] width 189 height 420
click at [770, 124] on div at bounding box center [795, 224] width 189 height 420
click at [755, 153] on div at bounding box center [795, 224] width 189 height 420
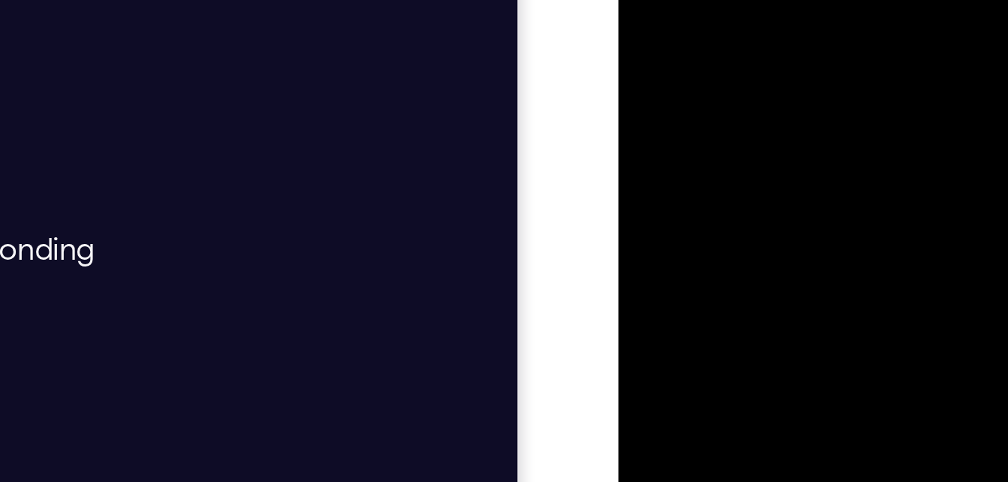
click at [639, 0] on div at bounding box center [723, 105] width 189 height 420
click at [659, 44] on div at bounding box center [723, 105] width 189 height 420
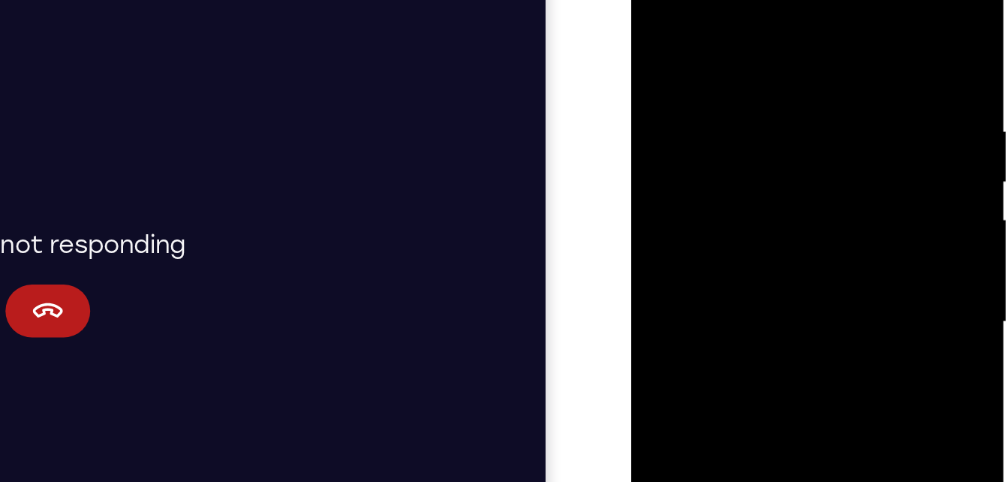
click at [653, 5] on div at bounding box center [736, 154] width 189 height 420
click at [687, 83] on div at bounding box center [736, 154] width 189 height 420
click at [686, 86] on div at bounding box center [736, 154] width 189 height 420
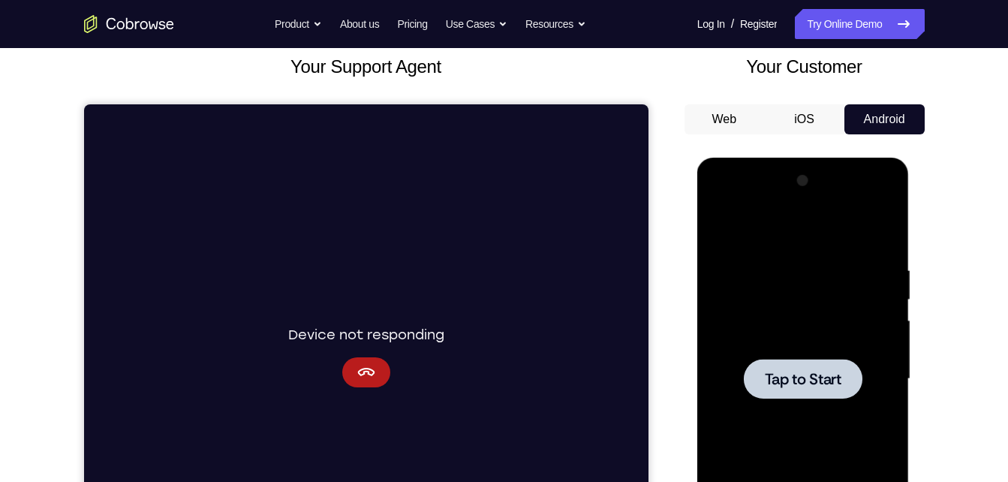
scroll to position [71, 0]
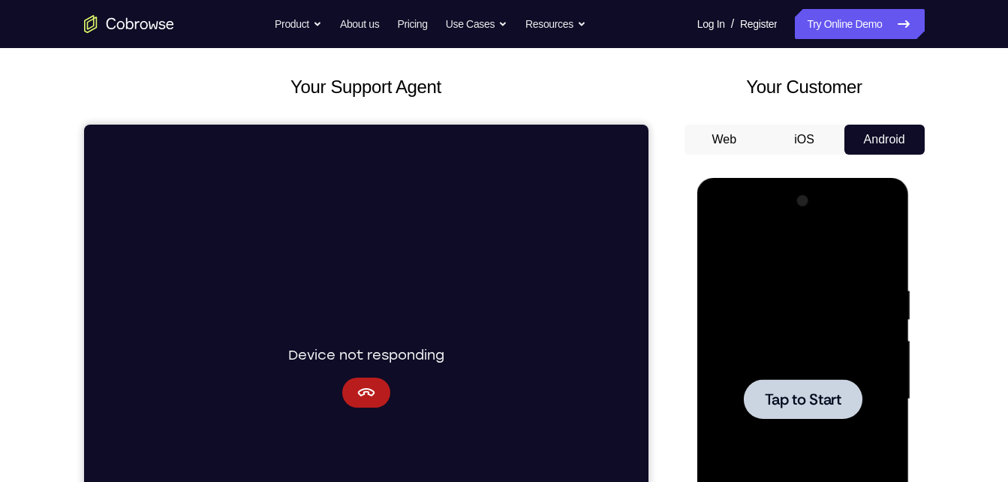
click at [377, 376] on div "Device not responding" at bounding box center [365, 375] width 156 height 63
click at [377, 378] on button "Cancel" at bounding box center [365, 392] width 48 height 30
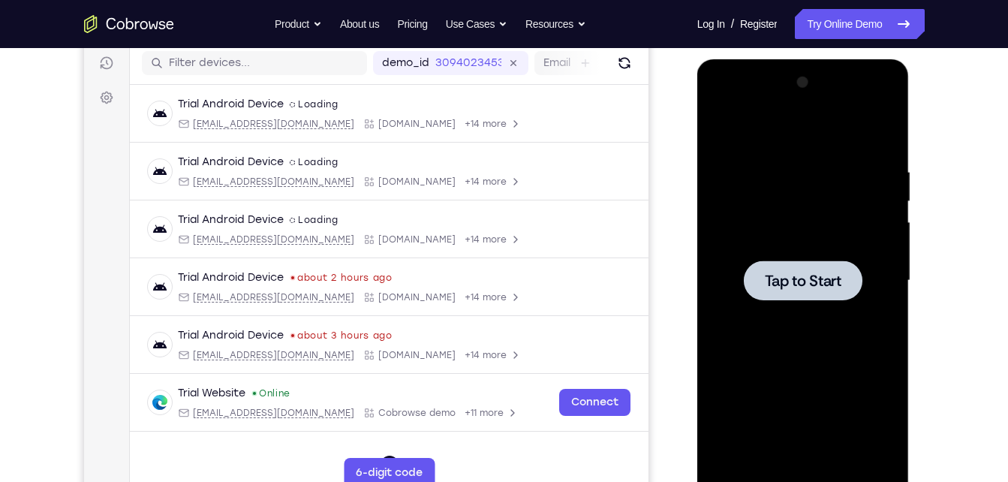
scroll to position [190, 0]
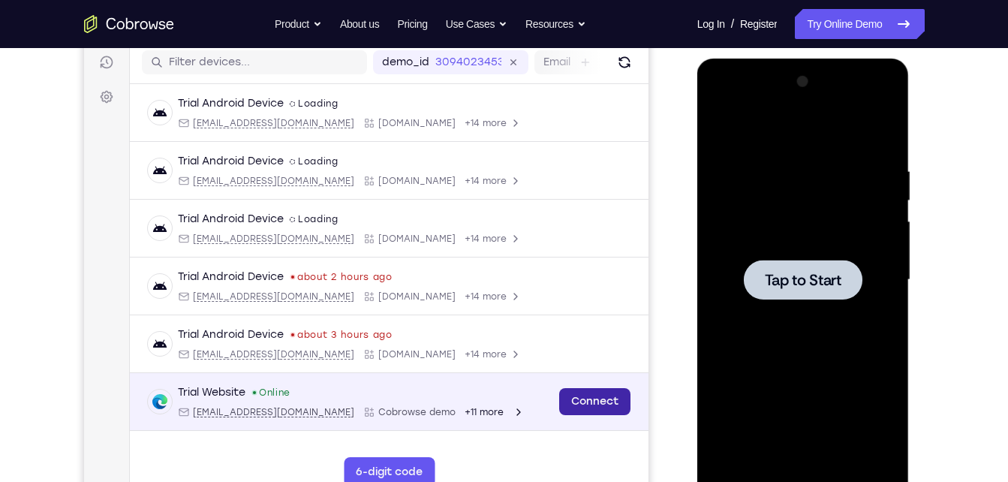
click at [599, 408] on link "Connect" at bounding box center [593, 401] width 71 height 27
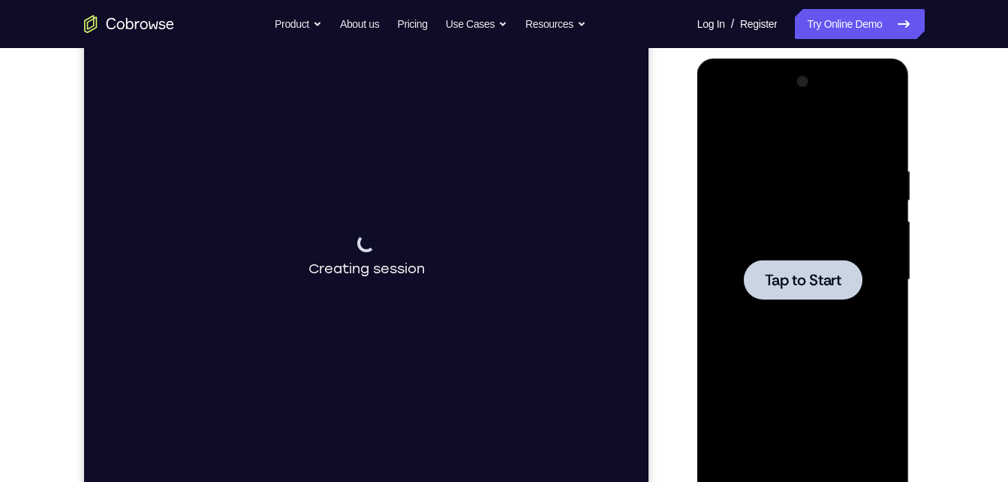
click at [783, 284] on span "Tap to Start" at bounding box center [803, 279] width 77 height 15
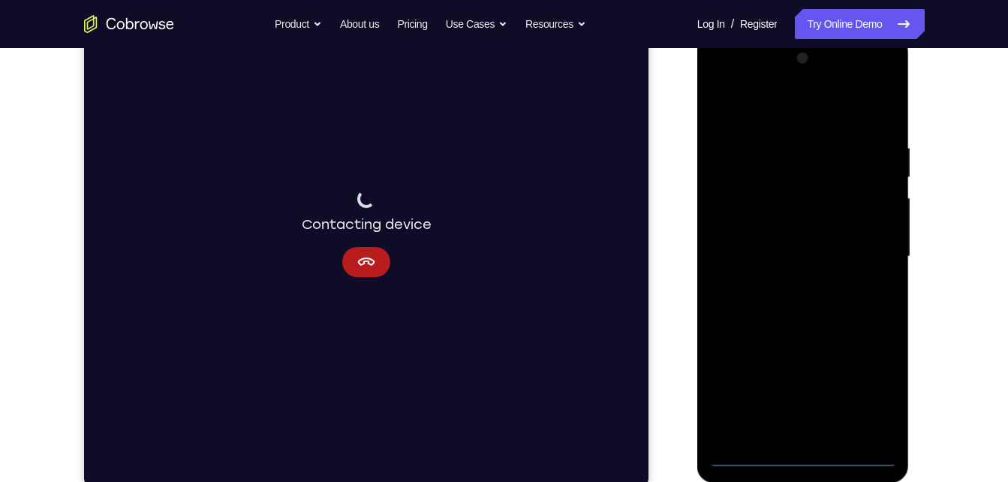
scroll to position [212, 0]
click at [804, 458] on div at bounding box center [802, 257] width 189 height 420
click at [864, 397] on div at bounding box center [802, 257] width 189 height 420
click at [789, 108] on div at bounding box center [802, 257] width 189 height 420
click at [872, 254] on div at bounding box center [802, 257] width 189 height 420
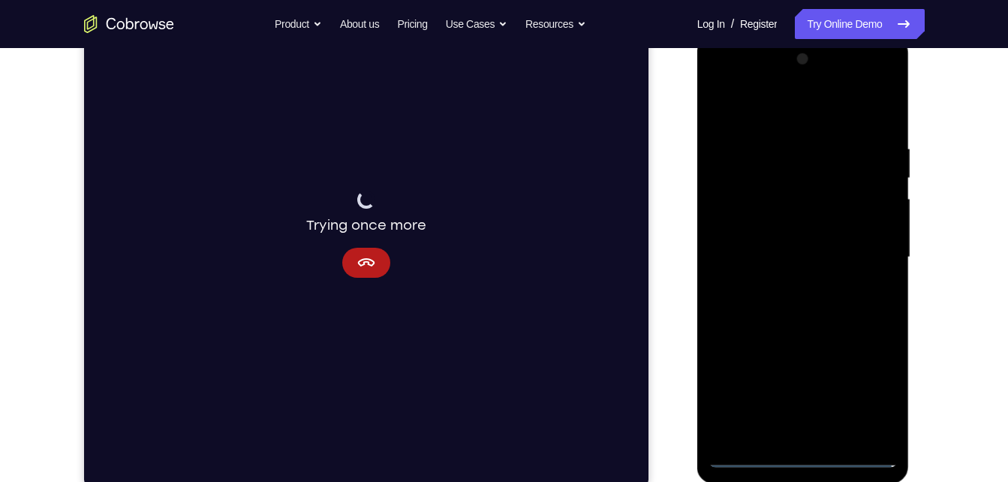
click at [790, 286] on div at bounding box center [802, 257] width 189 height 420
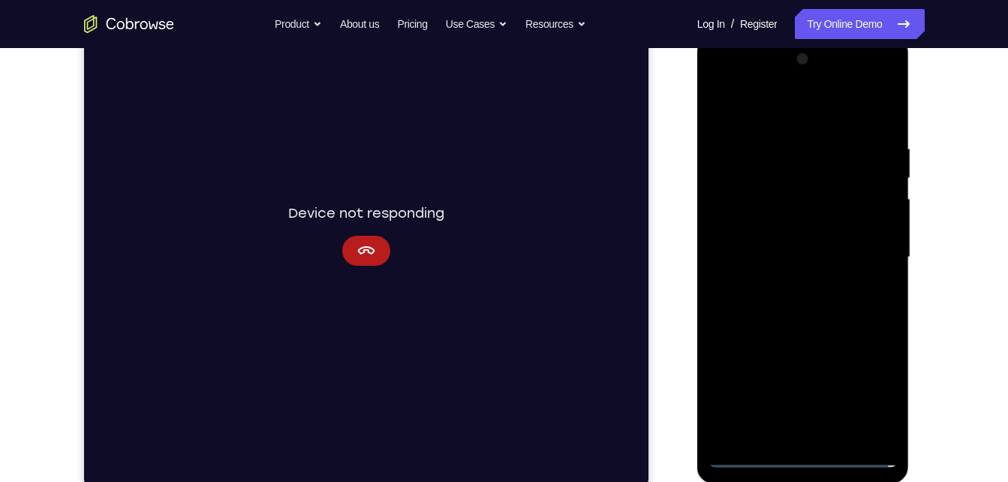
click at [788, 243] on div at bounding box center [802, 257] width 189 height 420
click at [792, 233] on div at bounding box center [802, 257] width 189 height 420
click at [792, 260] on div at bounding box center [802, 257] width 189 height 420
click at [798, 307] on div at bounding box center [802, 257] width 189 height 420
click at [789, 141] on div at bounding box center [802, 257] width 189 height 420
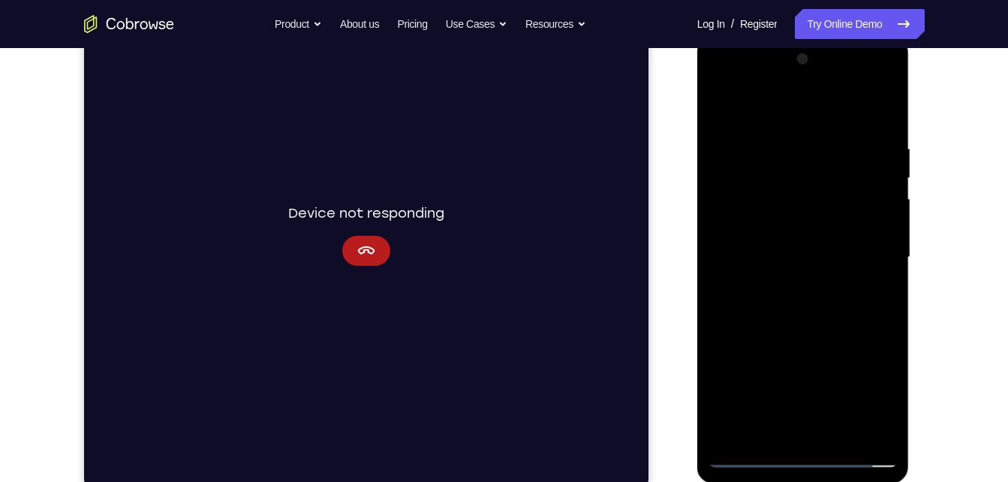
click at [882, 126] on div at bounding box center [802, 257] width 189 height 420
click at [788, 146] on div at bounding box center [802, 257] width 189 height 420
click at [884, 115] on div at bounding box center [802, 257] width 189 height 420
click at [843, 432] on div at bounding box center [802, 257] width 189 height 420
click at [812, 341] on div at bounding box center [802, 257] width 189 height 420
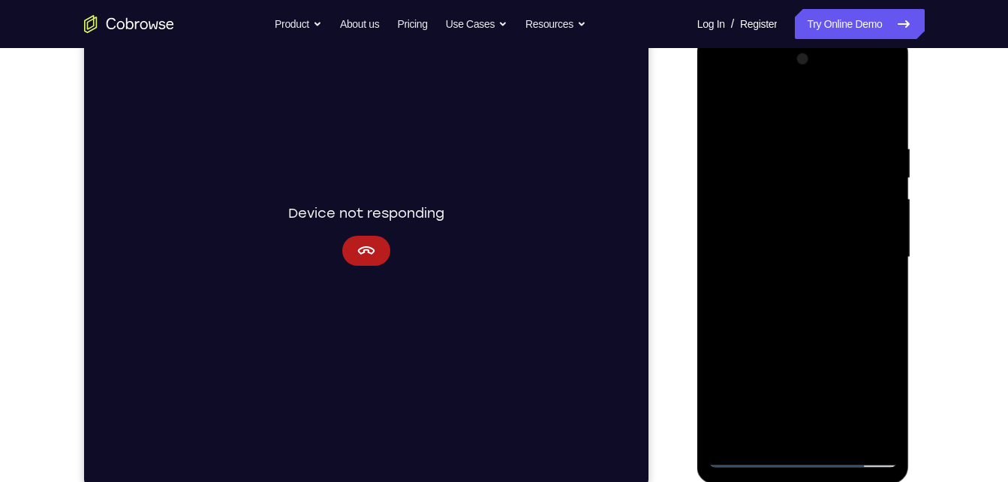
drag, startPoint x: 812, startPoint y: 341, endPoint x: 798, endPoint y: 237, distance: 104.4
click at [798, 237] on div at bounding box center [802, 257] width 189 height 420
drag, startPoint x: 794, startPoint y: 378, endPoint x: 773, endPoint y: 272, distance: 108.6
click at [773, 272] on div at bounding box center [802, 257] width 189 height 420
drag, startPoint x: 779, startPoint y: 391, endPoint x: 765, endPoint y: 323, distance: 69.7
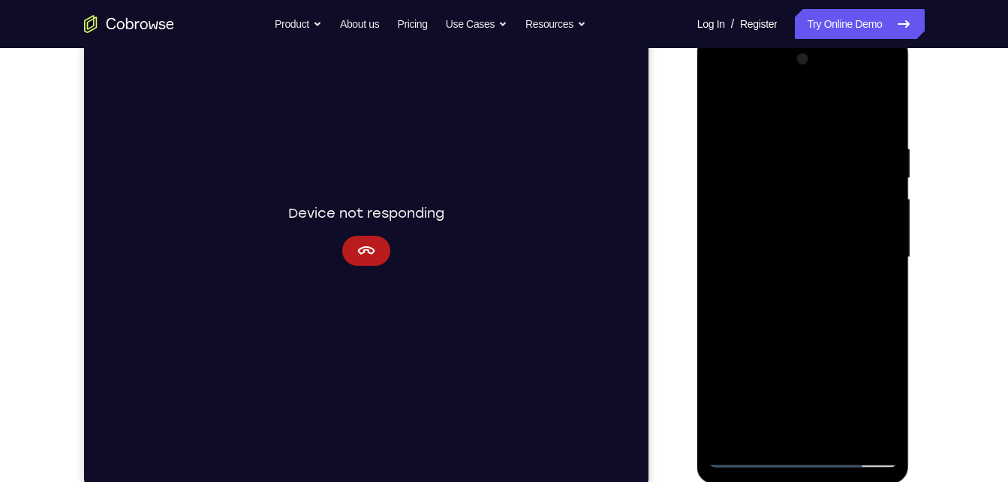
click at [765, 323] on div at bounding box center [802, 257] width 189 height 420
click at [765, 124] on div at bounding box center [802, 257] width 189 height 420
click at [771, 164] on div at bounding box center [802, 257] width 189 height 420
click at [773, 428] on div at bounding box center [802, 257] width 189 height 420
click at [829, 326] on div at bounding box center [802, 257] width 189 height 420
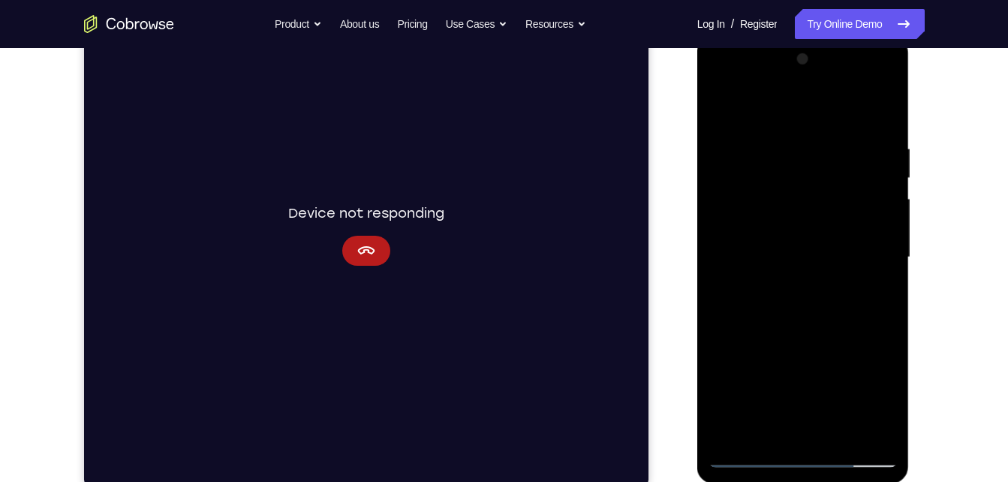
click at [785, 162] on div at bounding box center [802, 257] width 189 height 420
click at [784, 430] on div at bounding box center [802, 257] width 189 height 420
drag, startPoint x: 792, startPoint y: 365, endPoint x: 782, endPoint y: 111, distance: 254.6
click at [782, 111] on div at bounding box center [802, 257] width 189 height 420
drag, startPoint x: 776, startPoint y: 369, endPoint x: 737, endPoint y: 185, distance: 187.9
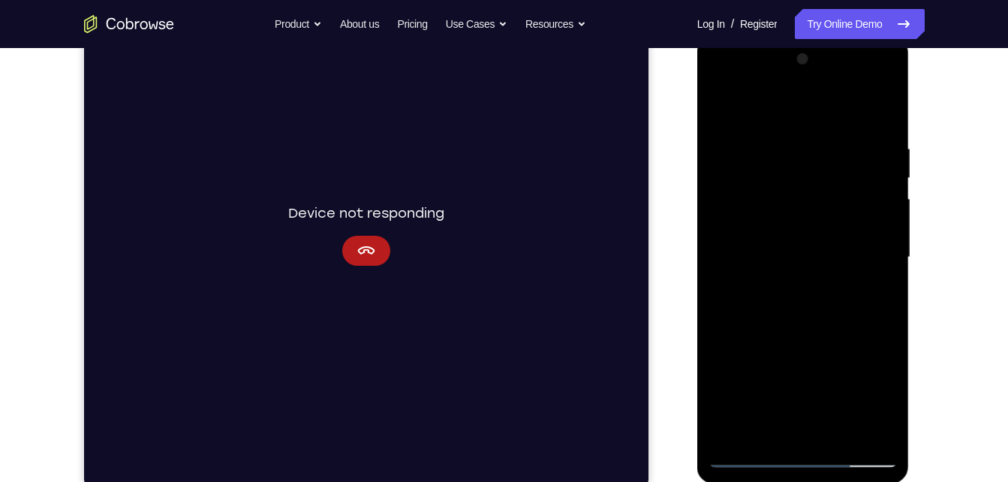
click at [737, 185] on div at bounding box center [802, 257] width 189 height 420
drag, startPoint x: 748, startPoint y: 294, endPoint x: 748, endPoint y: 209, distance: 84.8
click at [748, 209] on div at bounding box center [802, 257] width 189 height 420
drag, startPoint x: 768, startPoint y: 355, endPoint x: 746, endPoint y: 232, distance: 125.1
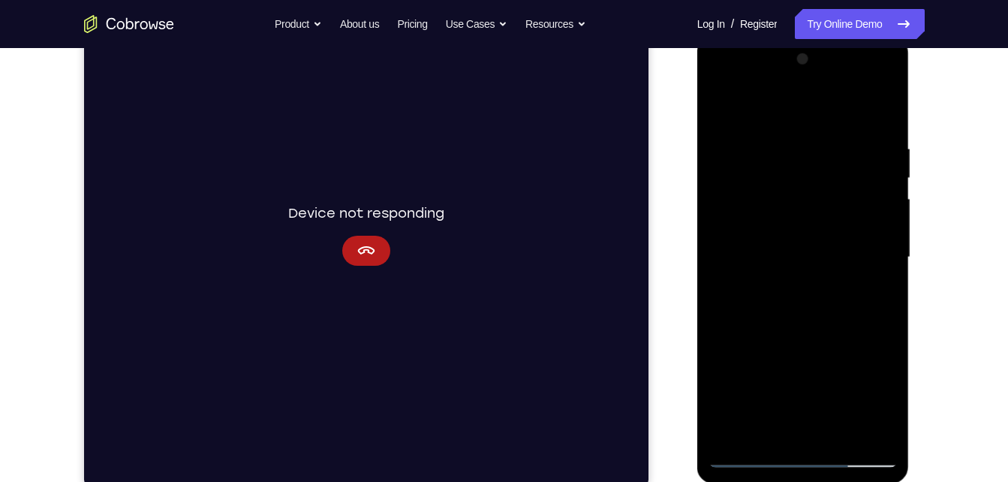
click at [746, 232] on div at bounding box center [802, 257] width 189 height 420
click at [721, 86] on div at bounding box center [802, 257] width 189 height 420
drag, startPoint x: 781, startPoint y: 391, endPoint x: 743, endPoint y: 158, distance: 235.7
click at [743, 158] on div at bounding box center [802, 257] width 189 height 420
click at [738, 341] on div at bounding box center [802, 257] width 189 height 420
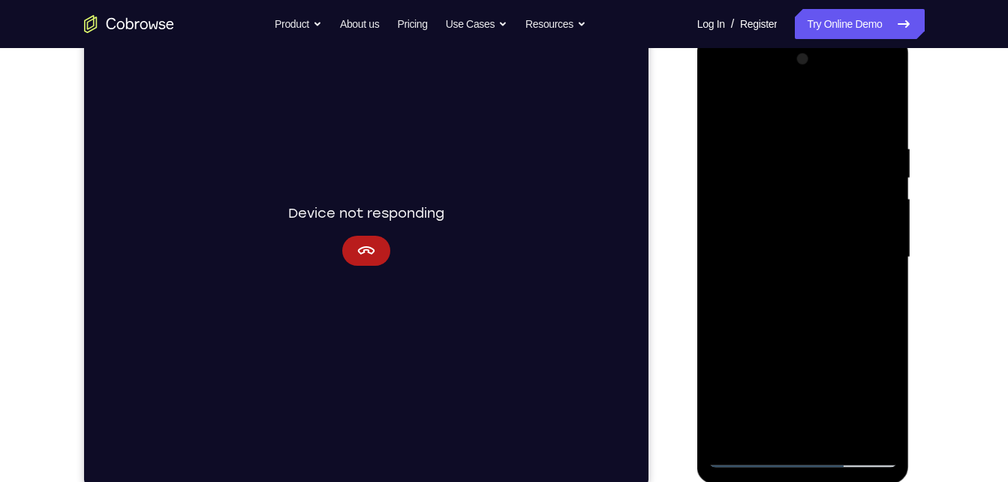
click at [767, 245] on div at bounding box center [802, 257] width 189 height 420
click at [864, 431] on div at bounding box center [802, 257] width 189 height 420
click at [755, 456] on div at bounding box center [802, 257] width 189 height 420
click at [753, 456] on div at bounding box center [802, 257] width 189 height 420
click at [764, 433] on div at bounding box center [802, 257] width 189 height 420
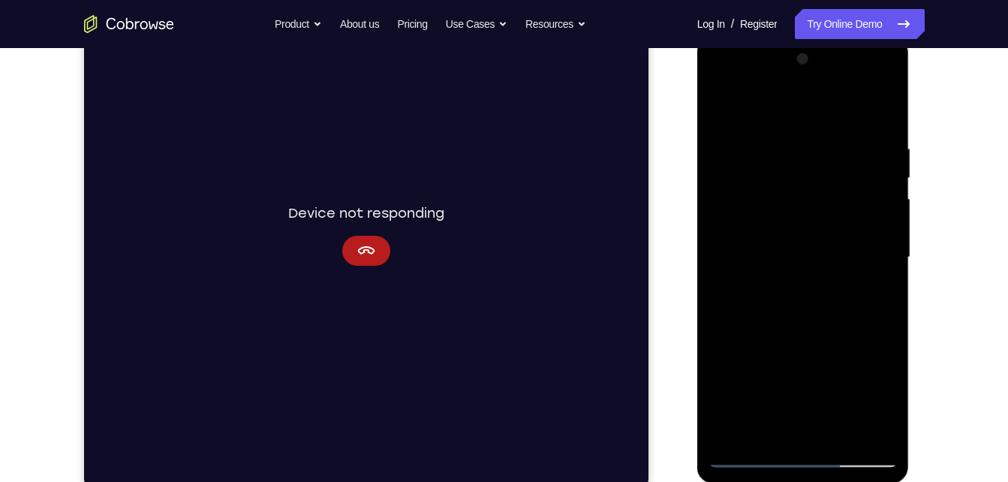
click at [818, 404] on div at bounding box center [802, 257] width 189 height 420
click at [786, 381] on div at bounding box center [802, 257] width 189 height 420
click at [801, 377] on div at bounding box center [802, 257] width 189 height 420
click at [877, 291] on div at bounding box center [802, 257] width 189 height 420
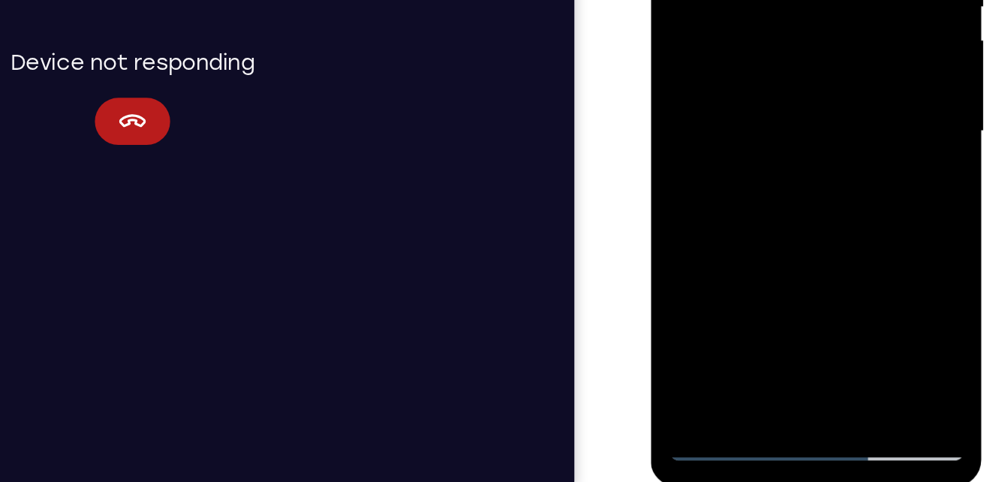
click at [741, 101] on div at bounding box center [756, 7] width 189 height 420
click at [703, 122] on div at bounding box center [756, 7] width 189 height 420
click at [786, 96] on div at bounding box center [756, 7] width 189 height 420
click at [751, 185] on div at bounding box center [756, 7] width 189 height 420
click at [718, 126] on div at bounding box center [756, 7] width 189 height 420
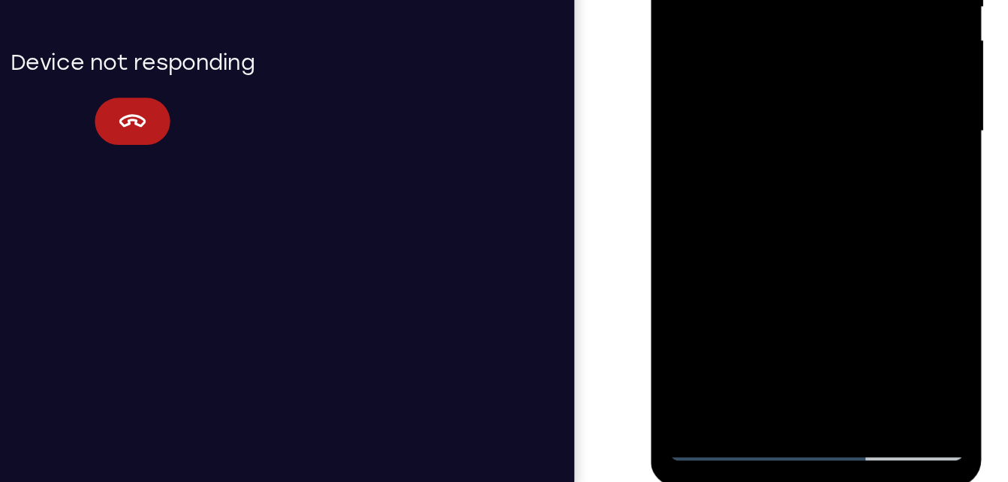
click at [776, 150] on div at bounding box center [756, 7] width 189 height 420
click at [823, 150] on div at bounding box center [756, 7] width 189 height 420
click at [768, 179] on div at bounding box center [756, 7] width 189 height 420
click at [755, 131] on div at bounding box center [756, 7] width 189 height 420
click at [828, 128] on div at bounding box center [756, 7] width 189 height 420
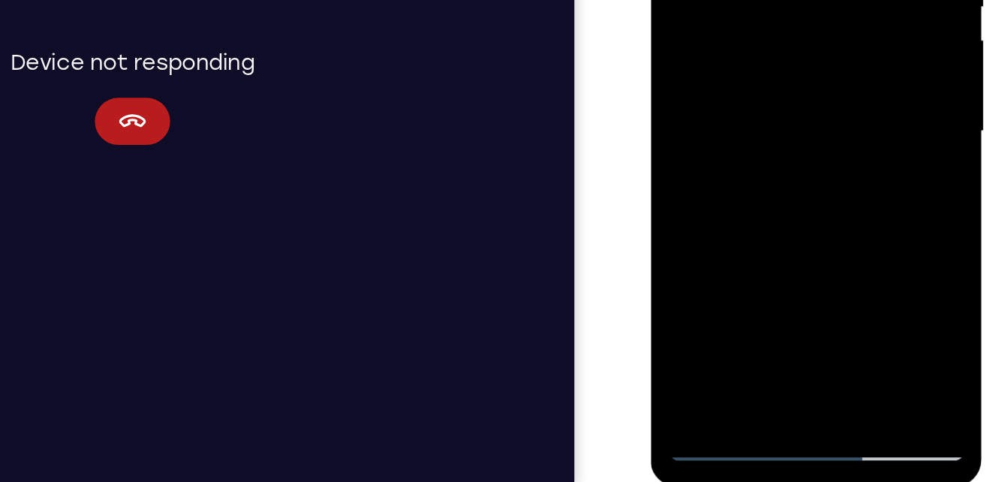
click at [692, 127] on div at bounding box center [756, 7] width 189 height 420
click at [738, 130] on div at bounding box center [756, 7] width 189 height 420
click at [707, 123] on div at bounding box center [756, 7] width 189 height 420
click at [807, 126] on div at bounding box center [756, 7] width 189 height 420
click at [768, 173] on div at bounding box center [756, 7] width 189 height 420
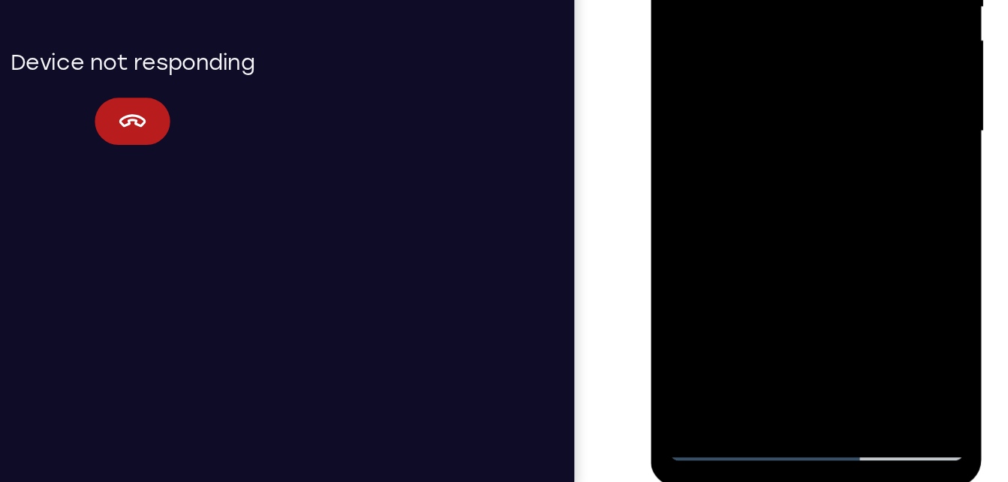
click at [757, 128] on div at bounding box center [756, 7] width 189 height 420
click at [825, 127] on div at bounding box center [756, 7] width 189 height 420
click at [685, 124] on div at bounding box center [756, 7] width 189 height 420
click at [748, 174] on div at bounding box center [756, 7] width 189 height 420
click at [825, 129] on div at bounding box center [756, 7] width 189 height 420
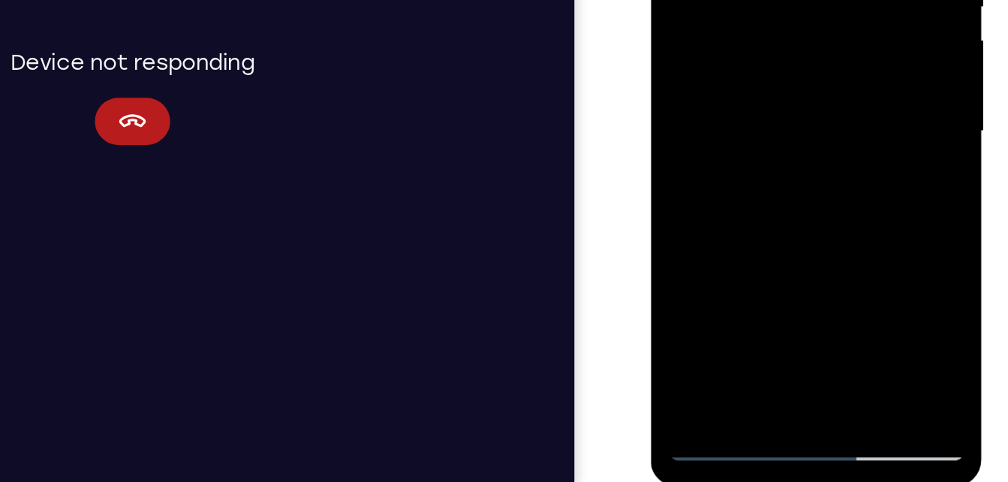
click at [701, 125] on div at bounding box center [756, 7] width 189 height 420
click at [769, 146] on div at bounding box center [756, 7] width 189 height 420
click at [760, 176] on div at bounding box center [756, 7] width 189 height 420
click at [719, 126] on div at bounding box center [756, 7] width 189 height 420
click at [722, 146] on div at bounding box center [756, 7] width 189 height 420
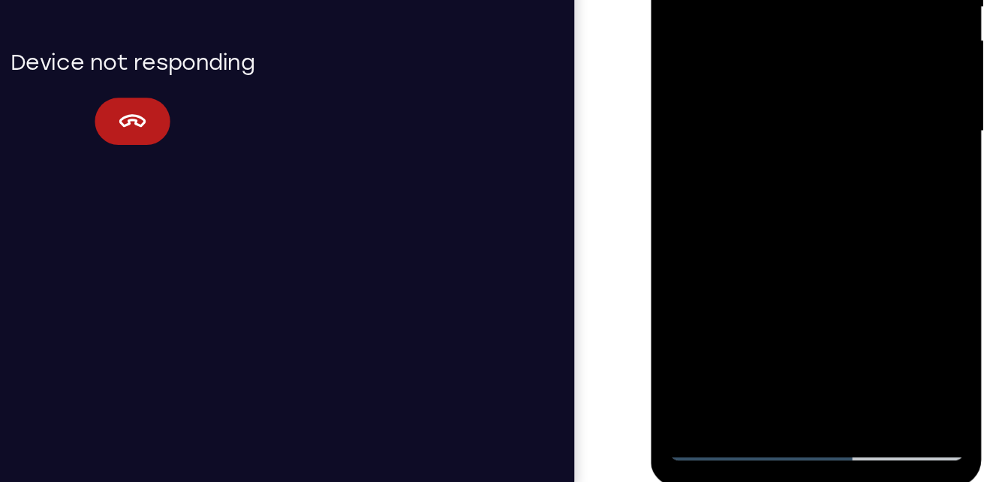
click at [775, 155] on div at bounding box center [756, 7] width 189 height 420
click at [767, 177] on div at bounding box center [756, 7] width 189 height 420
click at [675, 183] on div at bounding box center [756, 7] width 189 height 420
click at [688, 94] on div at bounding box center [756, 7] width 189 height 420
click at [677, 185] on div at bounding box center [756, 7] width 189 height 420
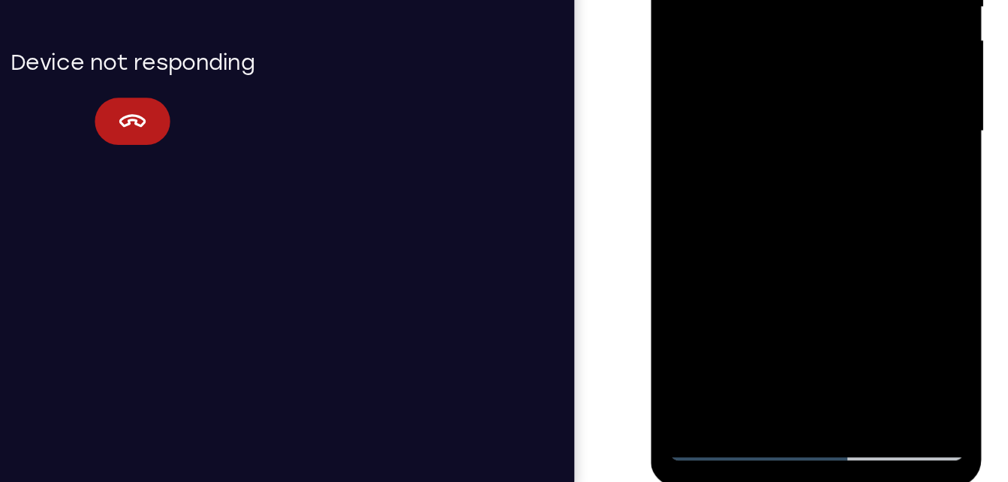
click at [783, 47] on div at bounding box center [756, 7] width 189 height 420
click at [838, 148] on div at bounding box center [756, 7] width 189 height 420
click at [836, 147] on div at bounding box center [756, 7] width 189 height 420
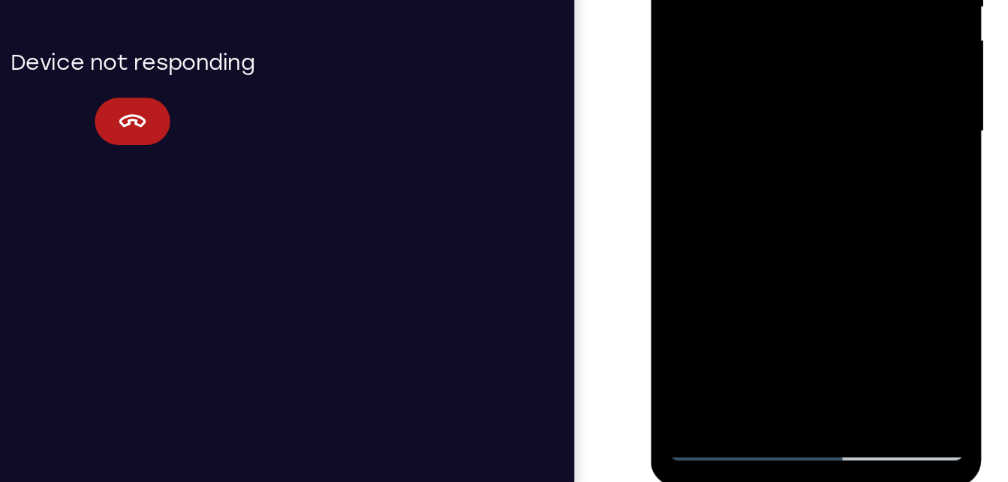
click at [836, 147] on div at bounding box center [756, 7] width 189 height 420
click at [756, 122] on div at bounding box center [756, 7] width 189 height 420
click at [827, 129] on div at bounding box center [756, 7] width 189 height 420
click at [694, 120] on div at bounding box center [756, 7] width 189 height 420
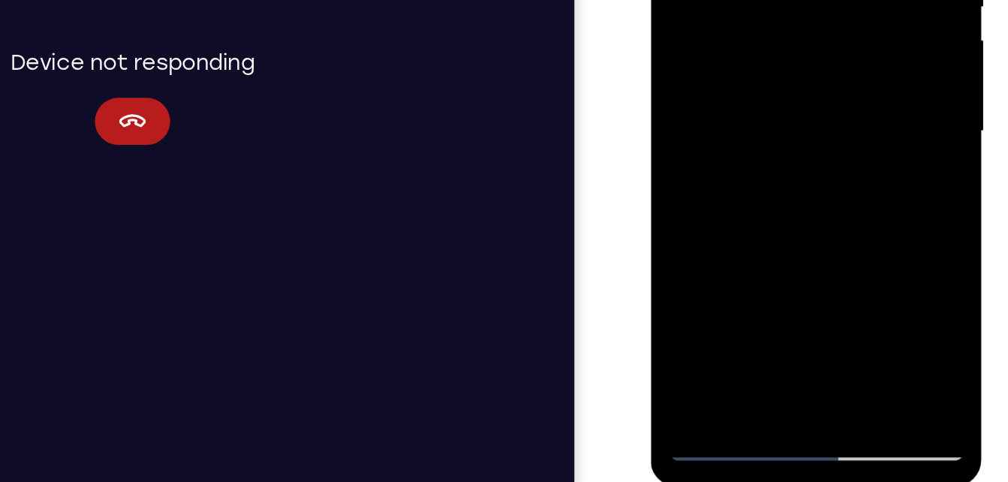
click at [736, 128] on div at bounding box center [756, 7] width 189 height 420
click at [703, 123] on div at bounding box center [756, 7] width 189 height 420
click at [804, 129] on div at bounding box center [756, 7] width 189 height 420
click at [829, 44] on div at bounding box center [756, 7] width 189 height 420
click at [723, 126] on div at bounding box center [756, 7] width 189 height 420
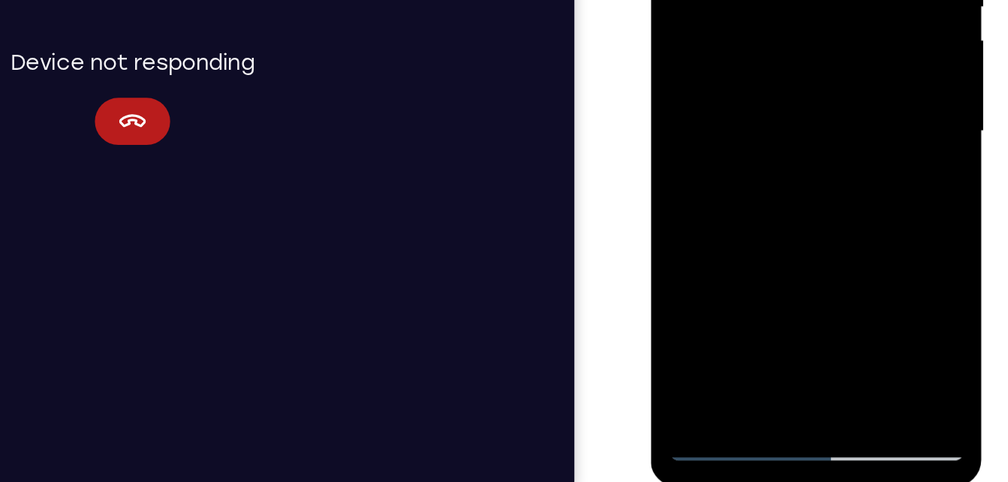
click at [678, 171] on div at bounding box center [756, 7] width 189 height 420
click at [817, 104] on div at bounding box center [756, 7] width 189 height 420
click at [842, 100] on div at bounding box center [756, 7] width 189 height 420
click at [827, 47] on div at bounding box center [756, 7] width 189 height 420
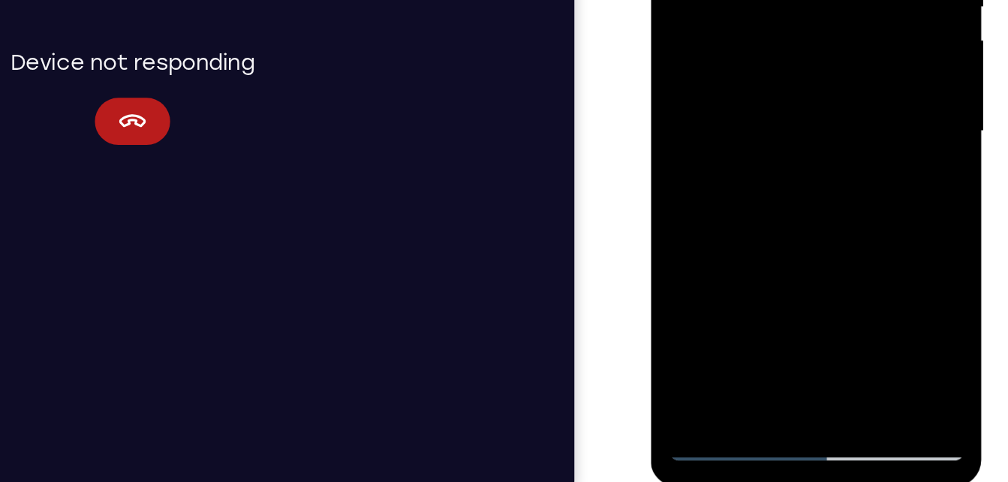
click at [774, 151] on div at bounding box center [756, 7] width 189 height 420
click at [757, 125] on div at bounding box center [756, 7] width 189 height 420
click at [820, 102] on div at bounding box center [756, 7] width 189 height 420
click at [823, 145] on div at bounding box center [756, 7] width 189 height 420
click at [760, 173] on div at bounding box center [756, 7] width 189 height 420
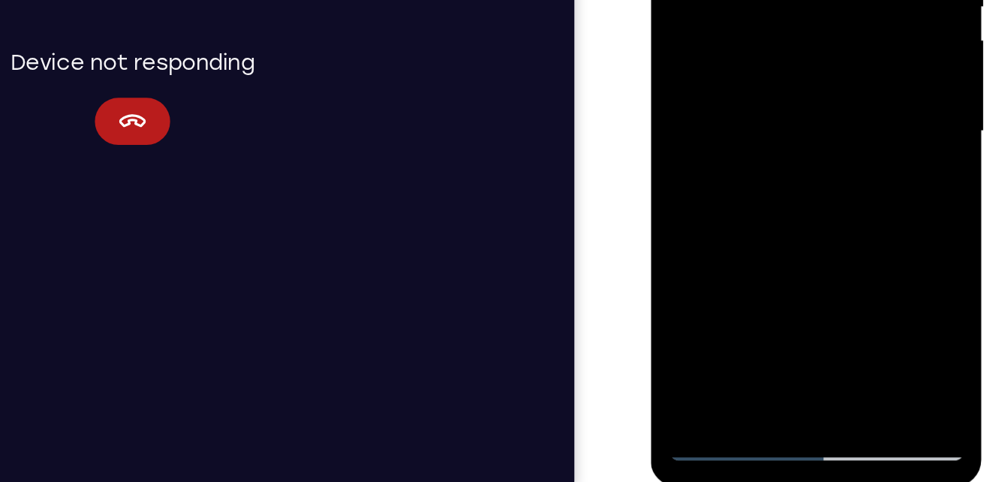
click at [722, 128] on div at bounding box center [756, 7] width 189 height 420
click at [707, 126] on div at bounding box center [756, 7] width 189 height 420
click at [722, 125] on div at bounding box center [756, 7] width 189 height 420
click at [706, 128] on div at bounding box center [756, 7] width 189 height 420
click at [776, 96] on div at bounding box center [756, 7] width 189 height 420
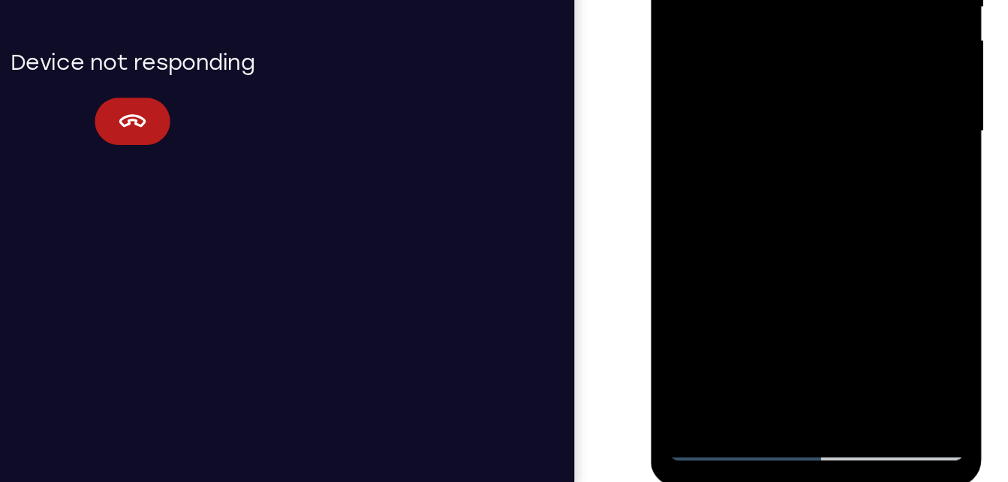
click at [781, 96] on div at bounding box center [756, 7] width 189 height 420
click at [753, 125] on div at bounding box center [756, 7] width 189 height 420
click at [755, 181] on div at bounding box center [756, 7] width 189 height 420
click at [837, 152] on div at bounding box center [756, 7] width 189 height 420
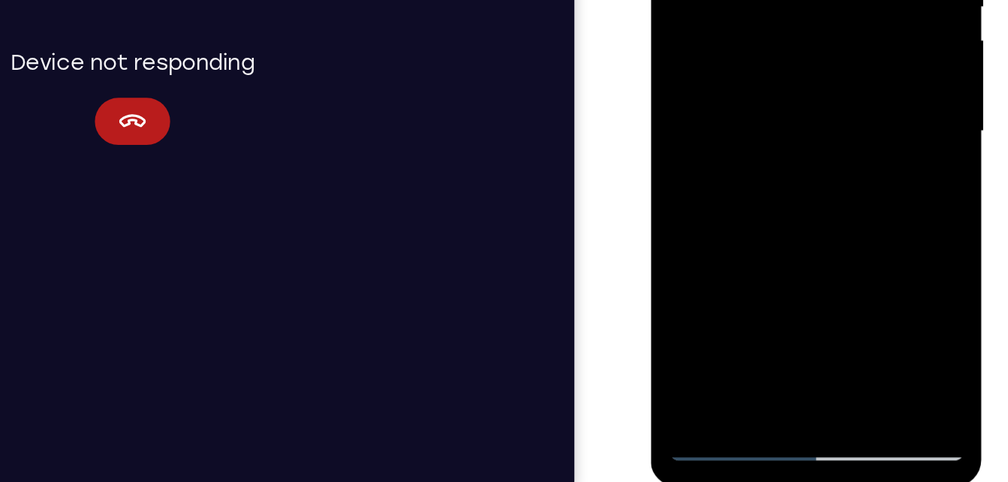
click at [837, 149] on div at bounding box center [756, 7] width 189 height 420
click at [791, 101] on div at bounding box center [756, 7] width 189 height 420
click at [757, 119] on div at bounding box center [756, 7] width 189 height 420
click at [751, 174] on div at bounding box center [756, 7] width 189 height 420
click at [735, 101] on div at bounding box center [756, 7] width 189 height 420
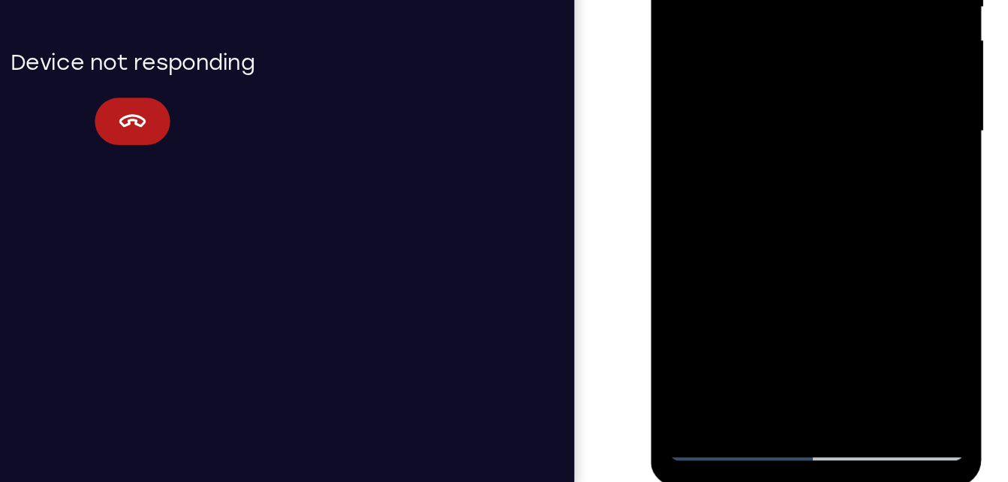
click at [759, 168] on div at bounding box center [756, 7] width 189 height 420
click at [755, 126] on div at bounding box center [756, 7] width 189 height 420
click at [744, 124] on div at bounding box center [756, 7] width 189 height 420
click at [813, 128] on div at bounding box center [756, 7] width 189 height 420
click at [792, 127] on div at bounding box center [756, 7] width 189 height 420
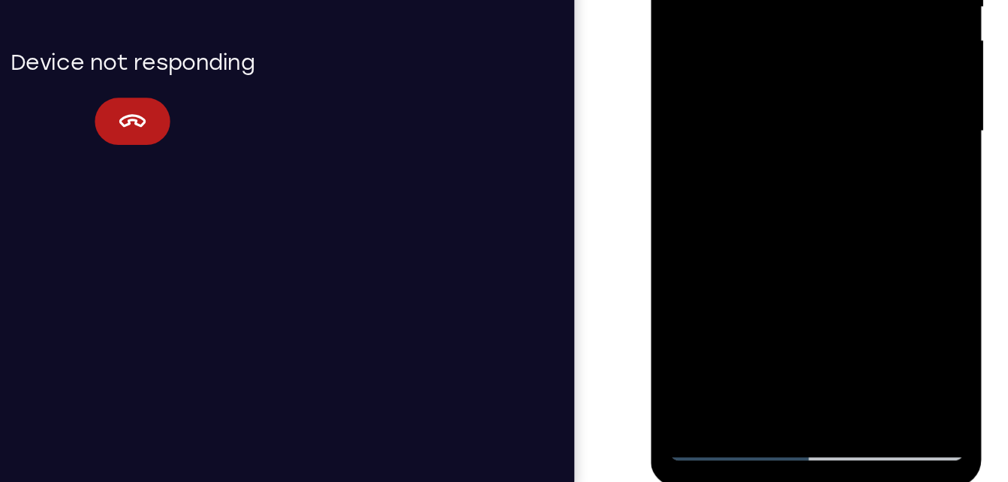
click at [689, 102] on div at bounding box center [756, 7] width 189 height 420
click at [758, 74] on div at bounding box center [756, 7] width 189 height 420
click at [824, 97] on div at bounding box center [756, 7] width 189 height 420
click at [737, 124] on div at bounding box center [756, 7] width 189 height 420
click at [776, 158] on div at bounding box center [756, 7] width 189 height 420
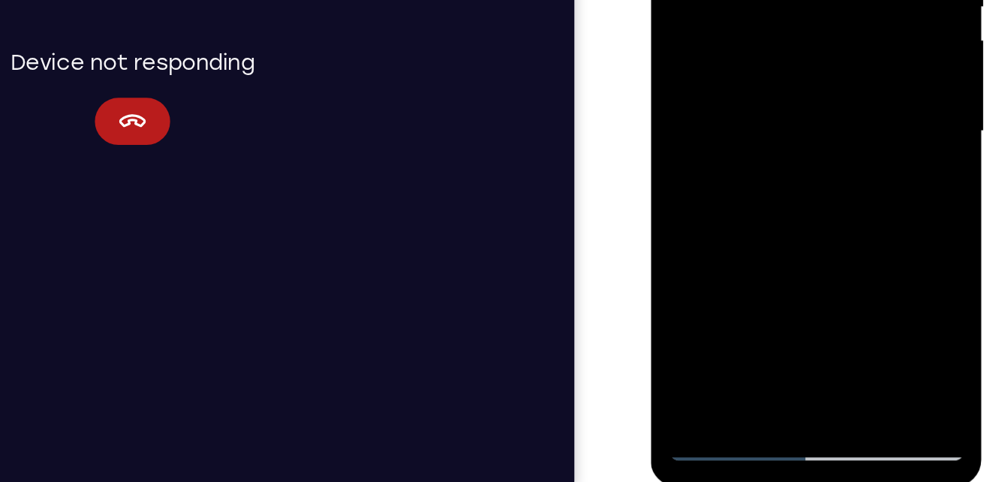
click at [785, 94] on div at bounding box center [756, 7] width 189 height 420
click at [764, 169] on div at bounding box center [756, 7] width 189 height 420
click at [755, 131] on div at bounding box center [756, 7] width 189 height 420
click at [840, 101] on div at bounding box center [756, 7] width 189 height 420
click at [704, 122] on div at bounding box center [756, 7] width 189 height 420
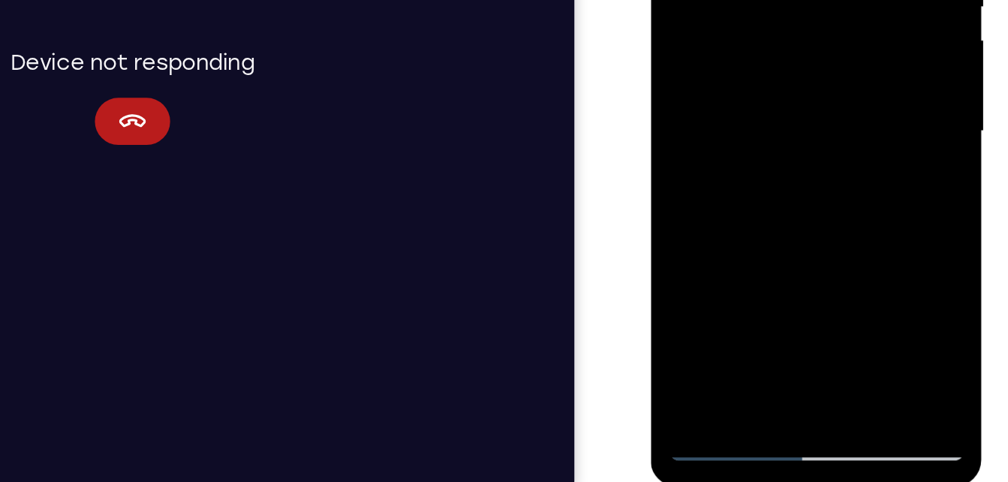
click at [722, 122] on div at bounding box center [756, 7] width 189 height 420
click at [783, 103] on div at bounding box center [756, 7] width 189 height 420
click at [753, 121] on div at bounding box center [756, 7] width 189 height 420
click at [762, 178] on div at bounding box center [756, 7] width 189 height 420
click at [772, 150] on div at bounding box center [756, 7] width 189 height 420
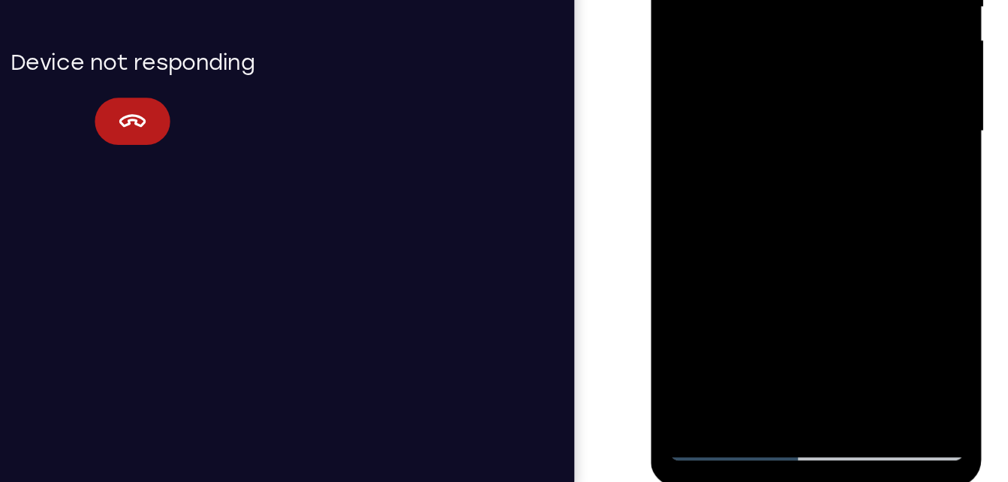
click at [737, 125] on div at bounding box center [756, 7] width 189 height 420
click at [750, 125] on div at bounding box center [756, 7] width 189 height 420
click at [759, 176] on div at bounding box center [756, 7] width 189 height 420
click at [759, 122] on div at bounding box center [756, 7] width 189 height 420
click at [708, 121] on div at bounding box center [756, 7] width 189 height 420
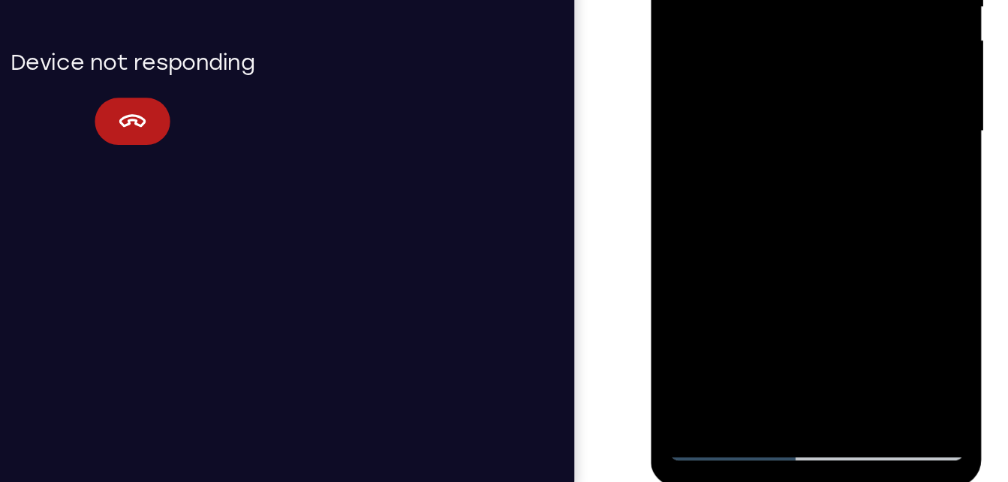
click at [821, 43] on div at bounding box center [756, 7] width 189 height 420
click at [759, 122] on div at bounding box center [756, 7] width 189 height 420
click at [784, 122] on div at bounding box center [756, 7] width 189 height 420
click at [760, 125] on div at bounding box center [756, 7] width 189 height 420
click at [780, 179] on div at bounding box center [756, 7] width 189 height 420
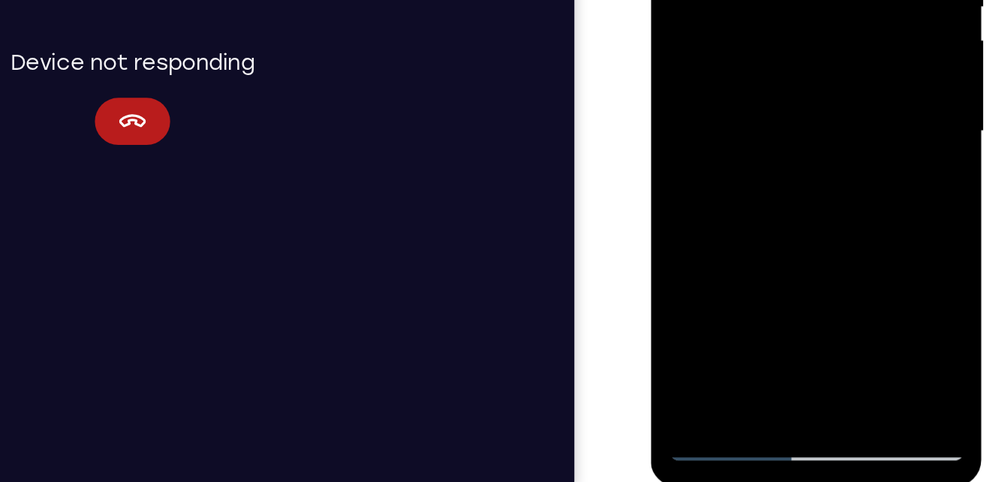
click at [825, 120] on div at bounding box center [756, 7] width 189 height 420
click at [825, 149] on div at bounding box center [756, 7] width 189 height 420
click at [759, 125] on div at bounding box center [756, 7] width 189 height 420
click at [776, 171] on div at bounding box center [756, 7] width 189 height 420
click at [822, 128] on div at bounding box center [756, 7] width 189 height 420
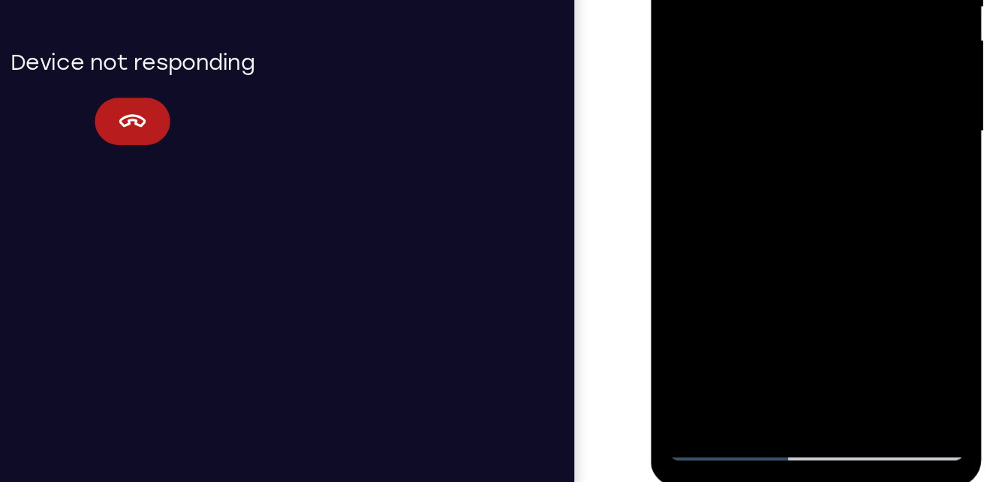
click at [822, 152] on div at bounding box center [756, 7] width 189 height 420
click at [762, 125] on div at bounding box center [756, 7] width 189 height 420
click at [771, 180] on div at bounding box center [756, 7] width 189 height 420
click at [838, 107] on div at bounding box center [756, 7] width 189 height 420
click at [758, 129] on div at bounding box center [756, 7] width 189 height 420
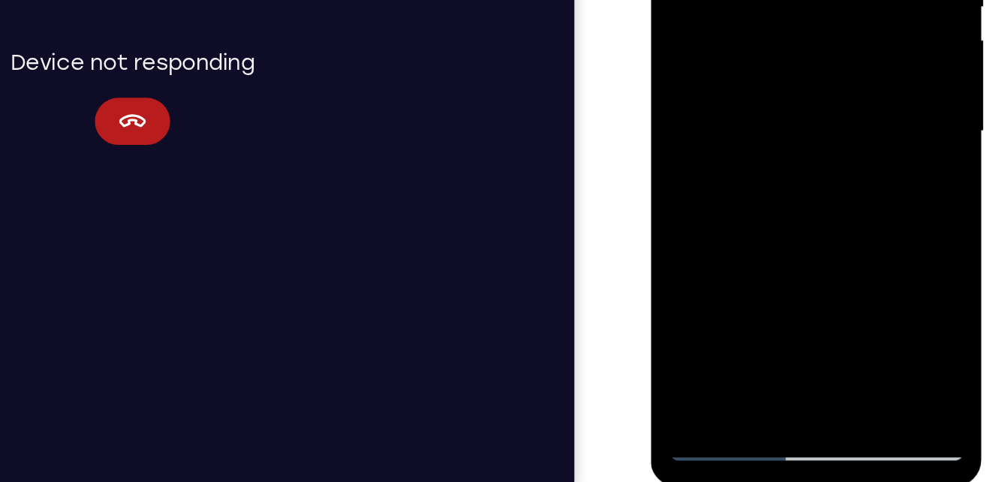
click at [706, 122] on div at bounding box center [756, 7] width 189 height 420
click at [761, 174] on div at bounding box center [756, 7] width 189 height 420
click at [706, 125] on div at bounding box center [756, 7] width 189 height 420
click at [772, 152] on div at bounding box center [756, 7] width 189 height 420
click at [804, 125] on div at bounding box center [756, 7] width 189 height 420
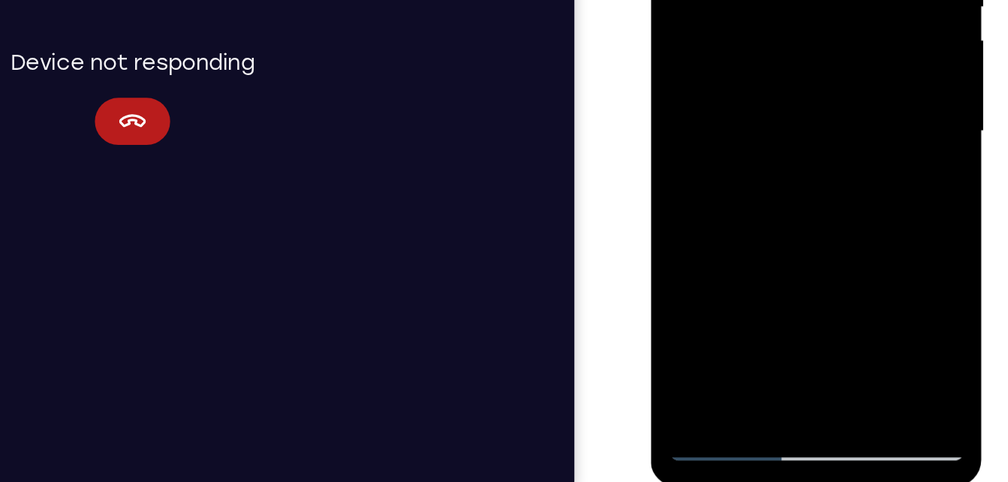
click at [772, 176] on div at bounding box center [756, 7] width 189 height 420
click at [752, 122] on div at bounding box center [756, 7] width 189 height 420
click at [738, 122] on div at bounding box center [756, 7] width 189 height 420
click at [846, 97] on div at bounding box center [756, 7] width 189 height 420
click at [808, 122] on div at bounding box center [756, 7] width 189 height 420
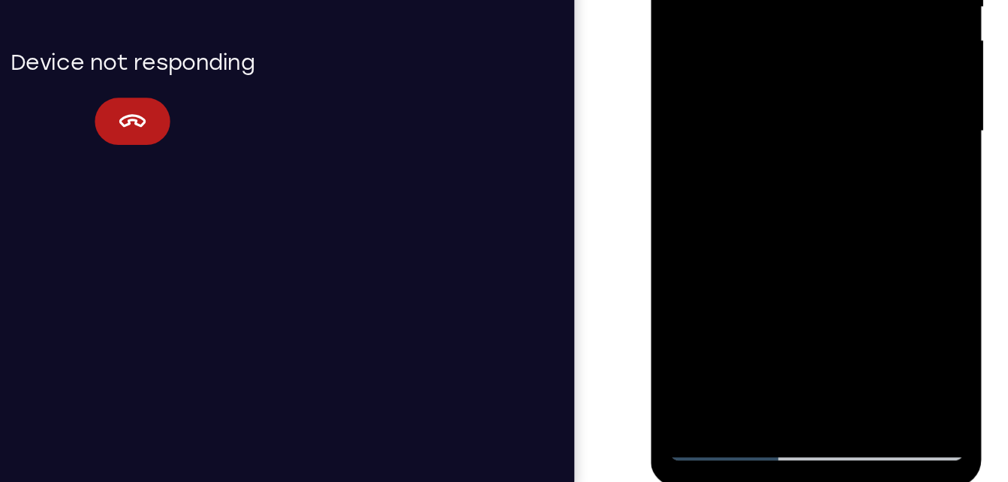
click at [760, 74] on div at bounding box center [756, 7] width 189 height 420
click at [752, 127] on div at bounding box center [756, 7] width 189 height 420
click at [738, 124] on div at bounding box center [756, 7] width 189 height 420
click at [841, 96] on div at bounding box center [756, 7] width 189 height 420
click at [762, 125] on div at bounding box center [756, 7] width 189 height 420
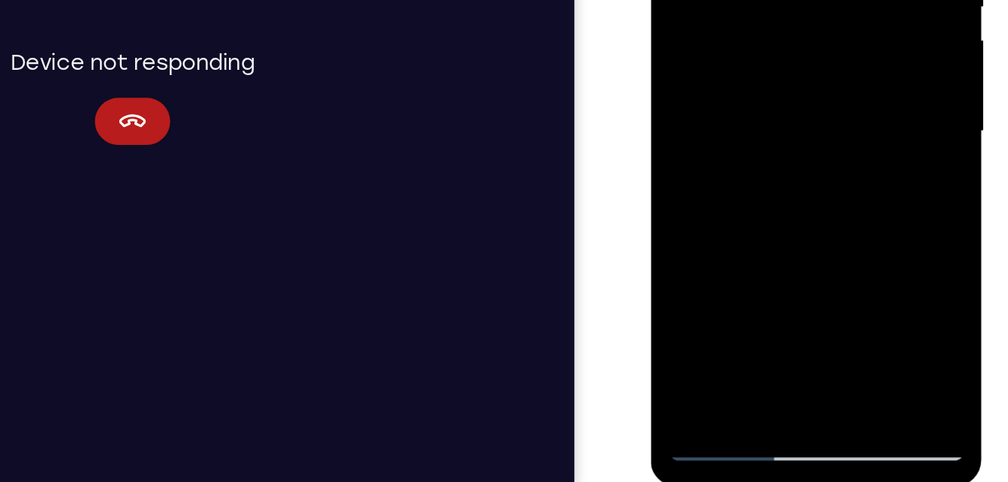
click at [703, 125] on div at bounding box center [756, 7] width 189 height 420
click at [789, 98] on div at bounding box center [756, 7] width 189 height 420
click at [825, 50] on div at bounding box center [756, 7] width 189 height 420
click at [720, 124] on div at bounding box center [756, 7] width 189 height 420
click at [684, 125] on div at bounding box center [756, 7] width 189 height 420
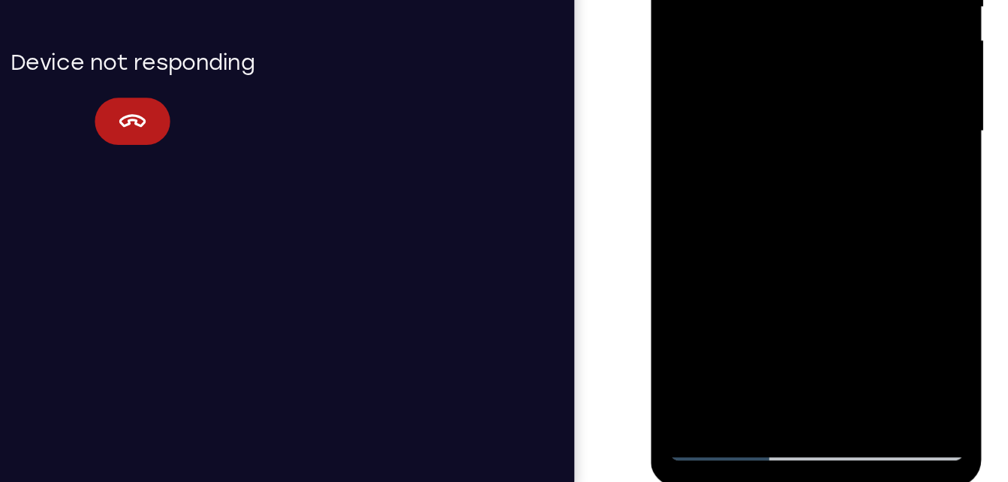
click at [761, 176] on div at bounding box center [756, 7] width 189 height 420
click at [736, 121] on div at bounding box center [756, 7] width 189 height 420
click at [775, 147] on div at bounding box center [756, 7] width 189 height 420
click at [776, 166] on div at bounding box center [756, 7] width 189 height 420
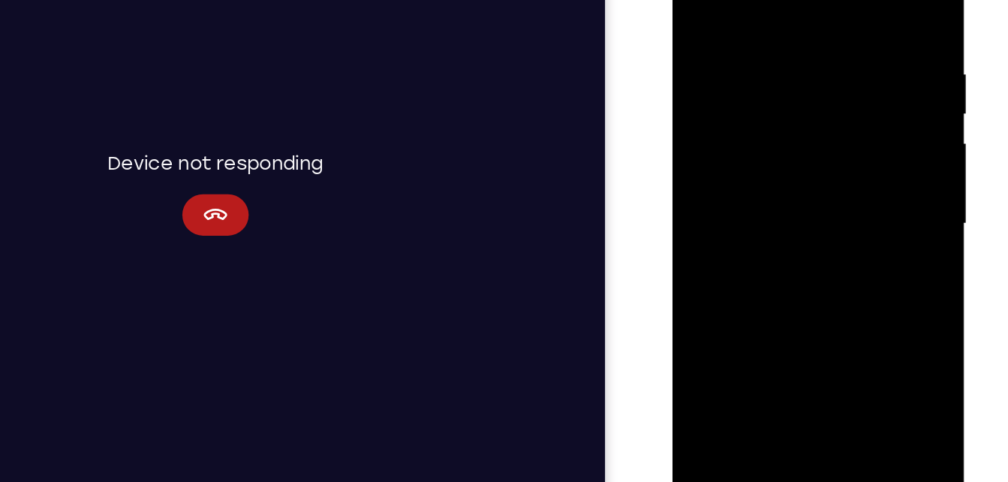
click at [864, 285] on div at bounding box center [777, 139] width 189 height 420
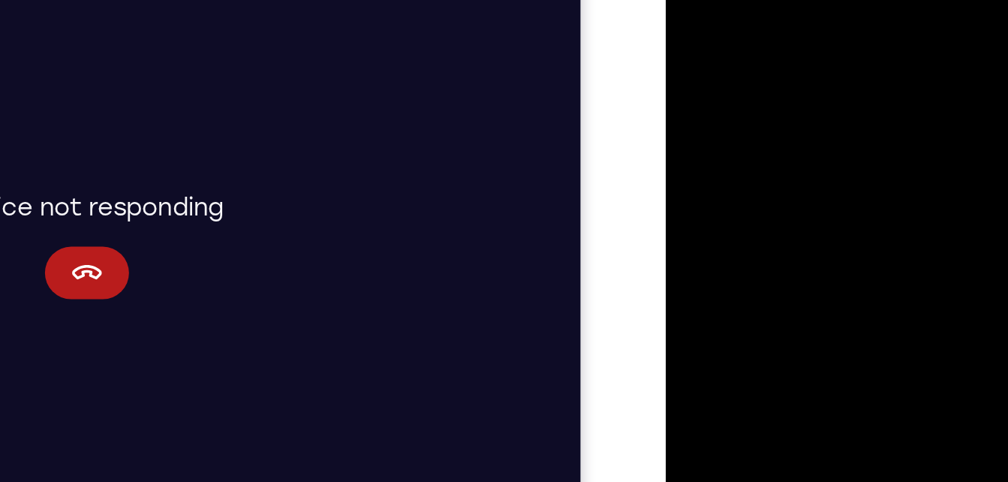
click at [686, 0] on div at bounding box center [771, 119] width 189 height 420
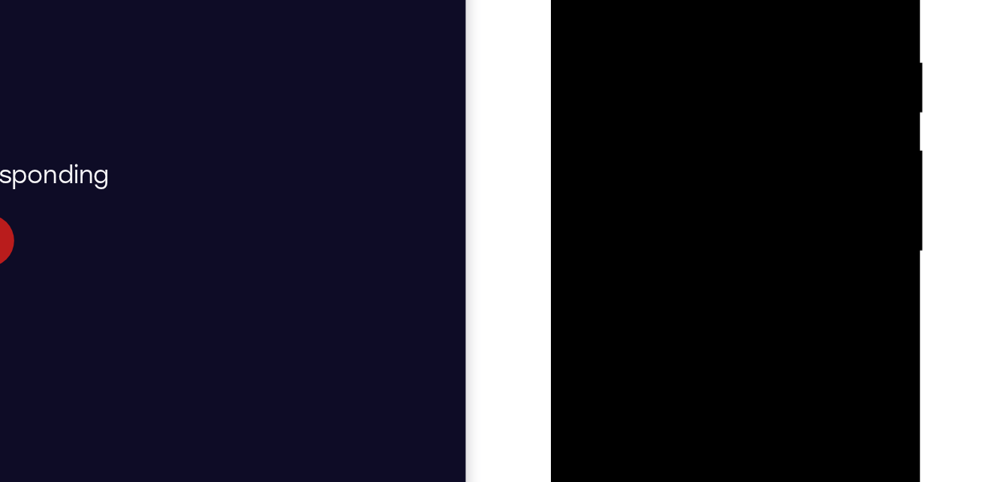
click at [639, 62] on div at bounding box center [656, 86] width 189 height 420
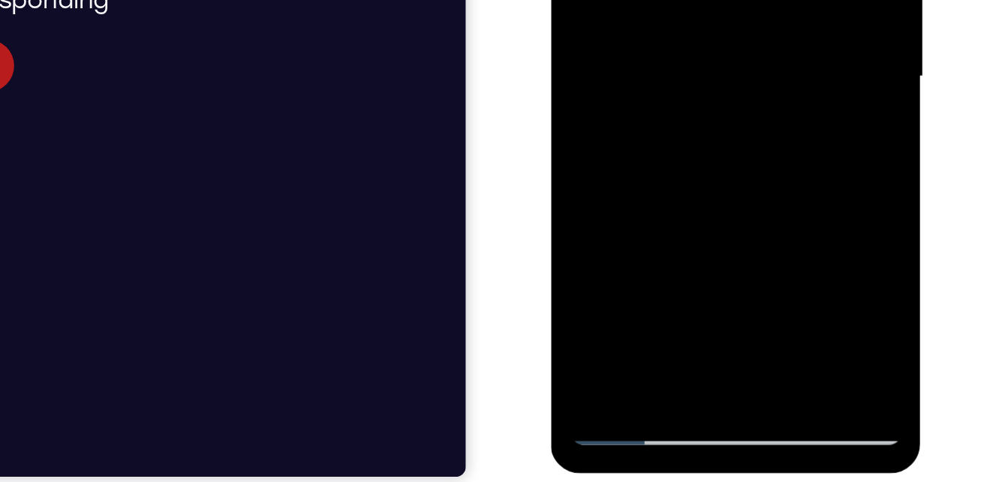
scroll to position [218, 0]
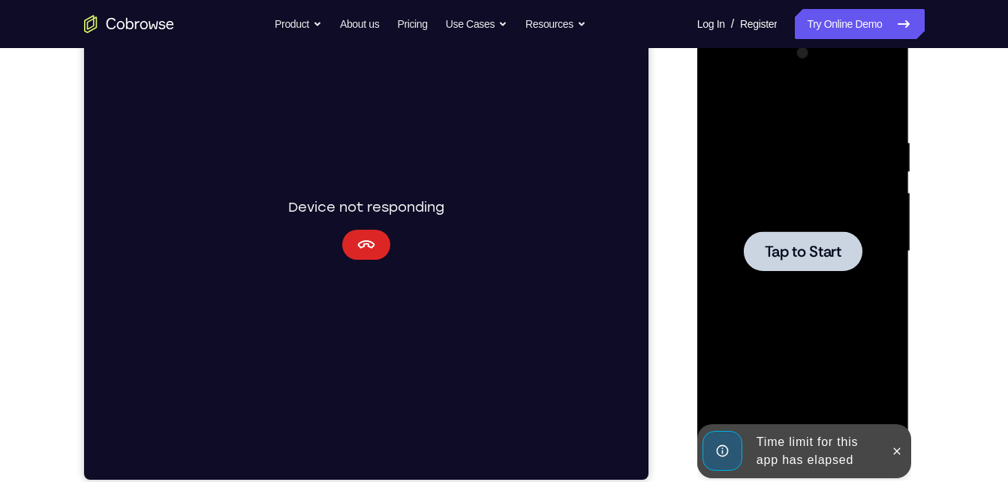
click at [371, 234] on button "Cancel" at bounding box center [365, 245] width 48 height 30
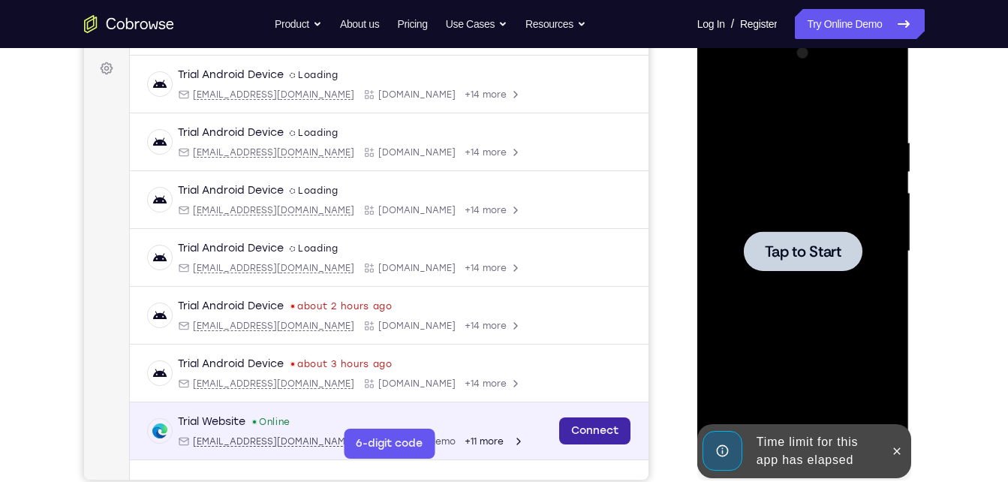
click at [568, 421] on link "Connect" at bounding box center [593, 430] width 71 height 27
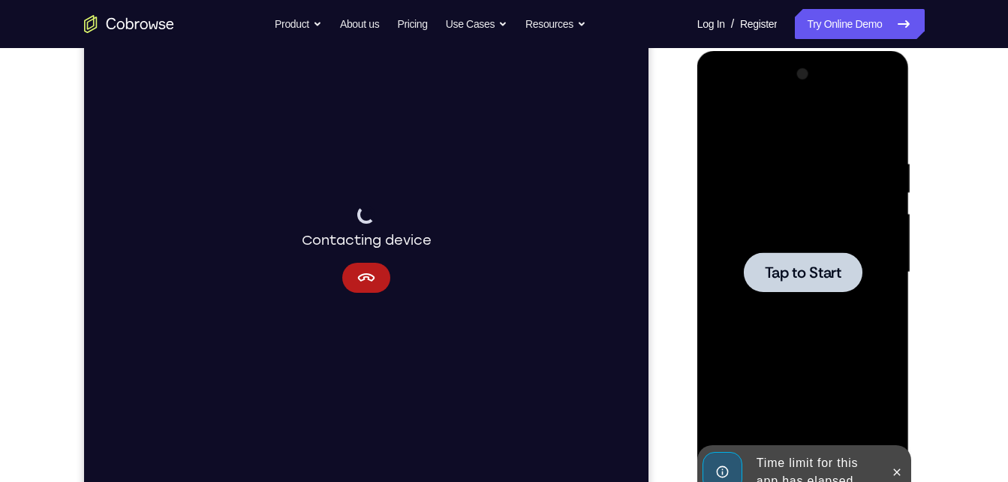
scroll to position [197, 0]
click at [741, 281] on div at bounding box center [802, 273] width 189 height 420
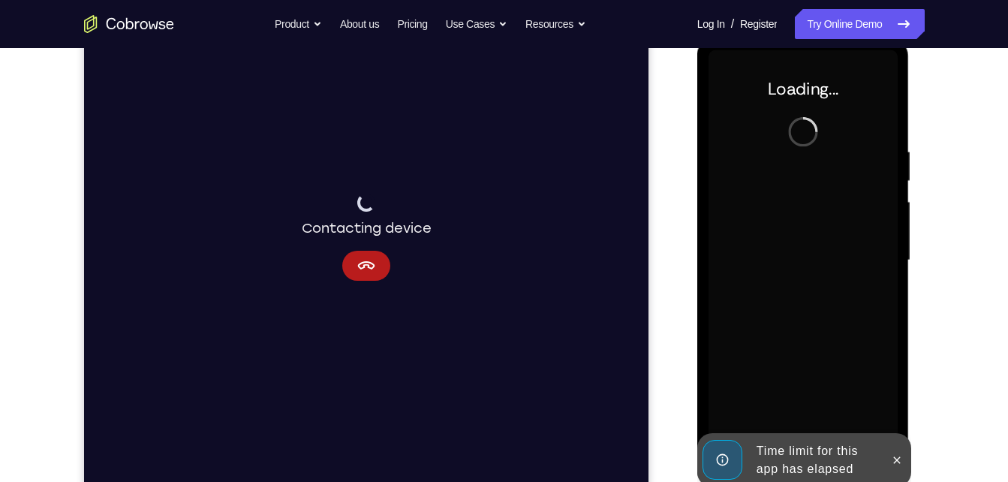
scroll to position [210, 0]
click at [898, 460] on icon at bounding box center [897, 458] width 7 height 7
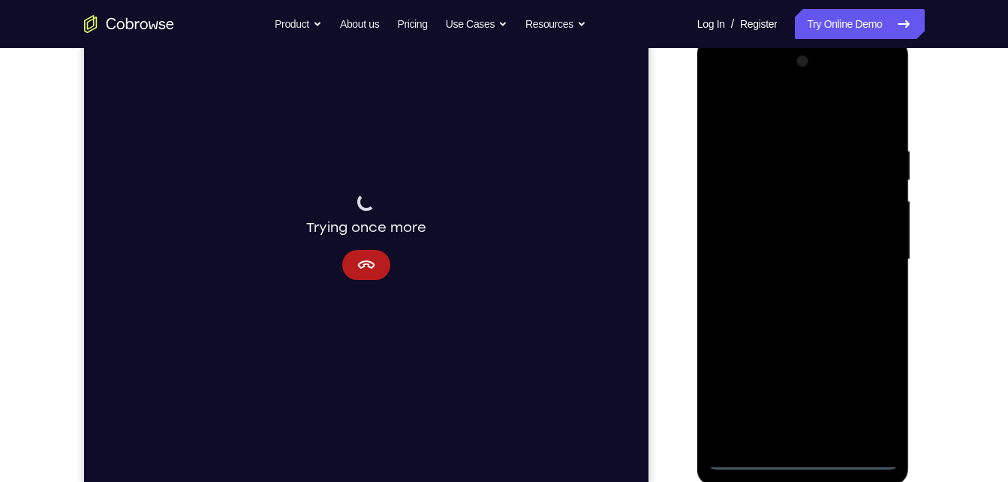
click at [797, 458] on div at bounding box center [802, 260] width 189 height 420
click at [858, 394] on div at bounding box center [802, 260] width 189 height 420
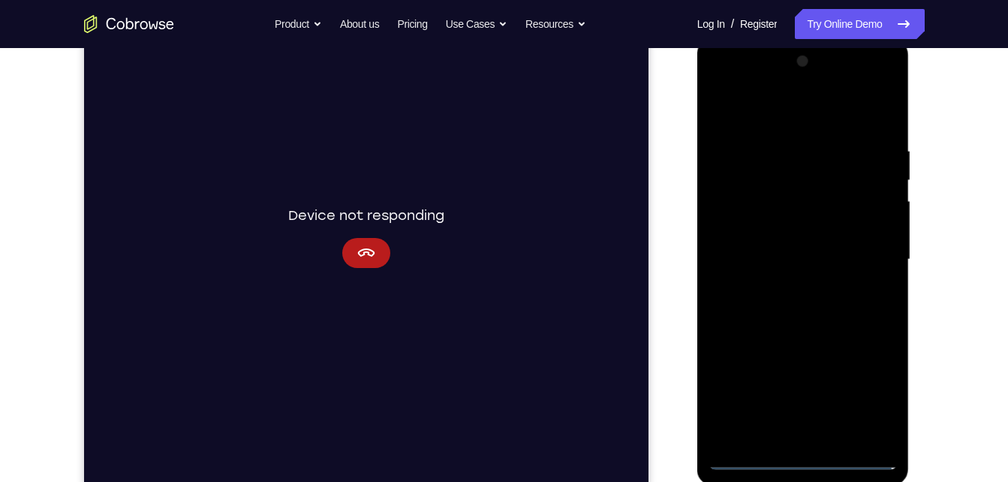
click at [790, 116] on div at bounding box center [802, 260] width 189 height 420
click at [868, 261] on div at bounding box center [802, 260] width 189 height 420
click at [786, 290] on div at bounding box center [802, 260] width 189 height 420
click at [807, 251] on div at bounding box center [802, 260] width 189 height 420
click at [813, 233] on div at bounding box center [802, 260] width 189 height 420
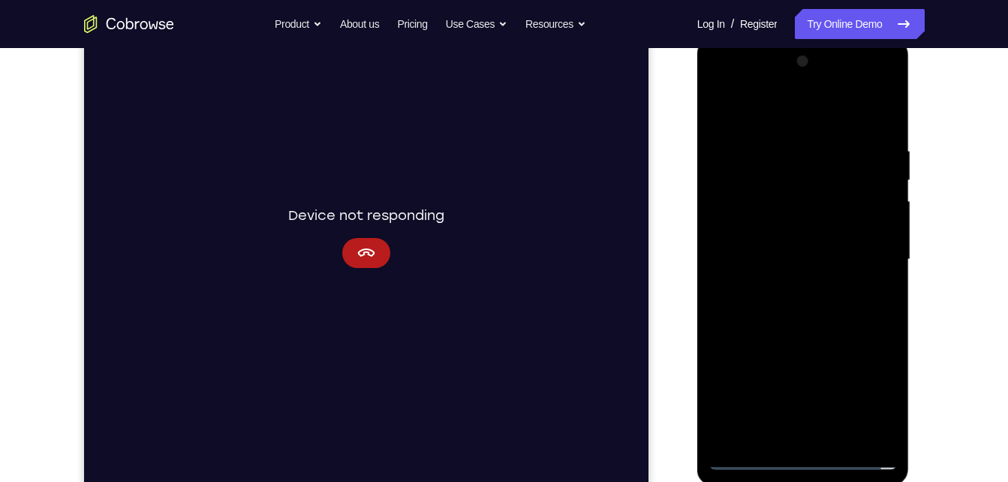
click at [813, 258] on div at bounding box center [802, 260] width 189 height 420
click at [800, 303] on div at bounding box center [802, 260] width 189 height 420
click at [794, 305] on div at bounding box center [802, 260] width 189 height 420
click at [882, 123] on div at bounding box center [802, 260] width 189 height 420
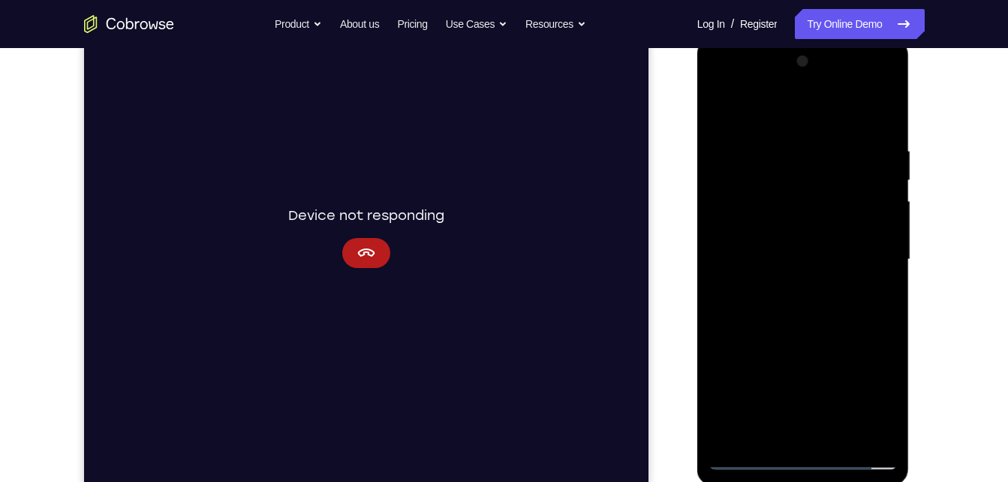
click at [882, 323] on div at bounding box center [802, 260] width 189 height 420
click at [882, 329] on div at bounding box center [802, 260] width 189 height 420
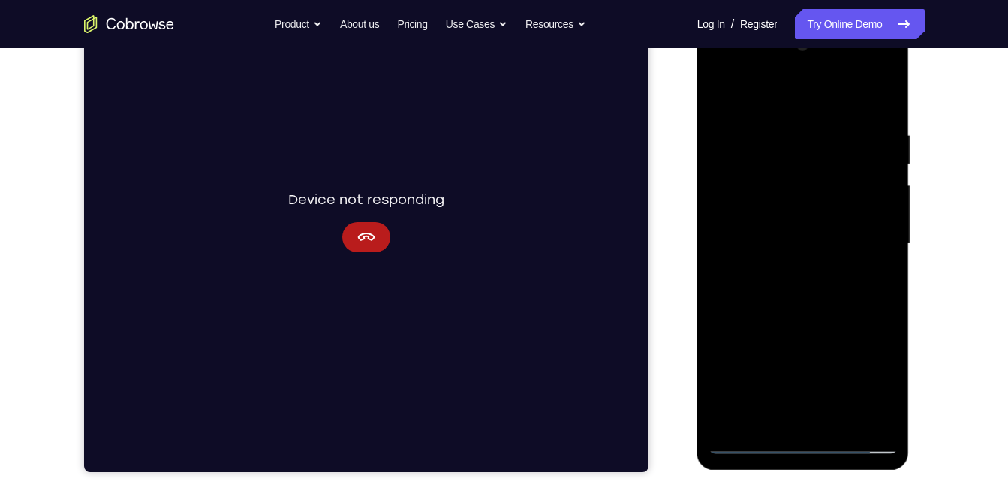
scroll to position [227, 0]
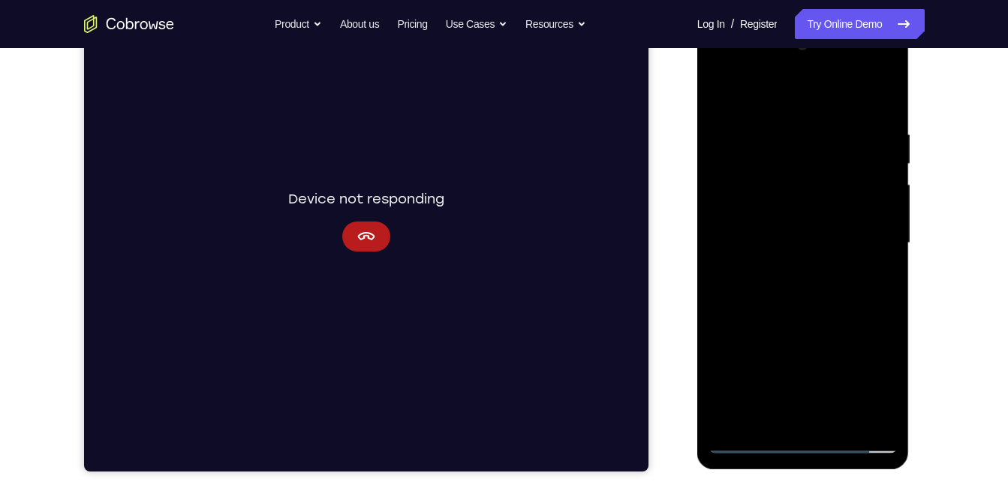
click at [888, 305] on div at bounding box center [802, 243] width 189 height 420
click at [890, 311] on div at bounding box center [802, 243] width 189 height 420
click at [892, 308] on div at bounding box center [802, 243] width 189 height 420
click at [888, 314] on div at bounding box center [802, 243] width 189 height 420
click at [720, 307] on div at bounding box center [802, 243] width 189 height 420
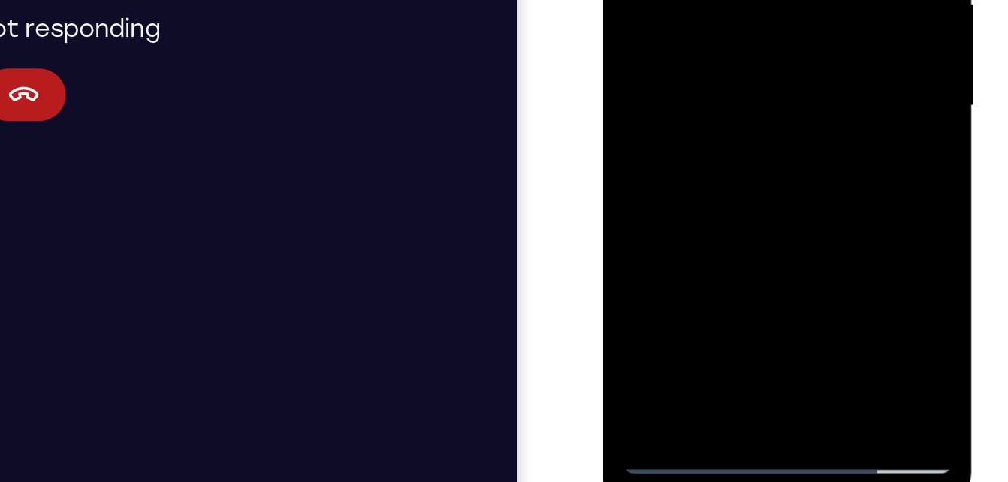
drag, startPoint x: 708, startPoint y: 21, endPoint x: 704, endPoint y: -94, distance: 114.9
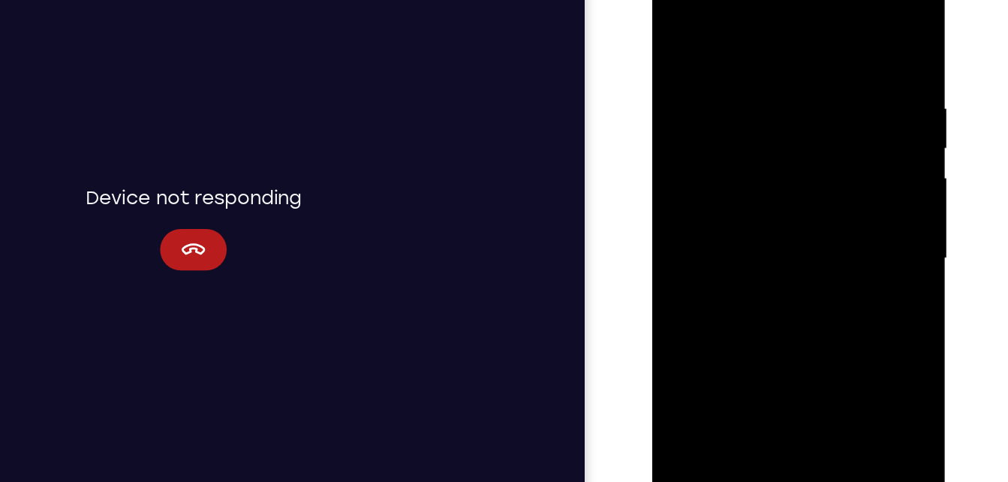
click at [764, 257] on div at bounding box center [757, 174] width 189 height 420
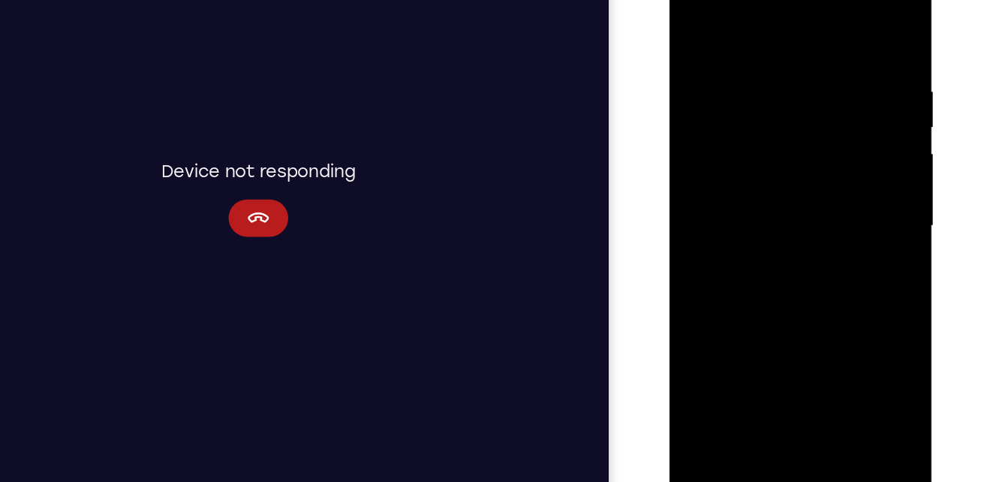
click at [687, 22] on div at bounding box center [774, 173] width 189 height 420
drag, startPoint x: 772, startPoint y: 71, endPoint x: 754, endPoint y: 188, distance: 119.2
click at [754, 188] on div at bounding box center [774, 173] width 189 height 420
click at [755, 53] on div at bounding box center [774, 173] width 189 height 420
click at [853, 31] on div at bounding box center [774, 173] width 189 height 420
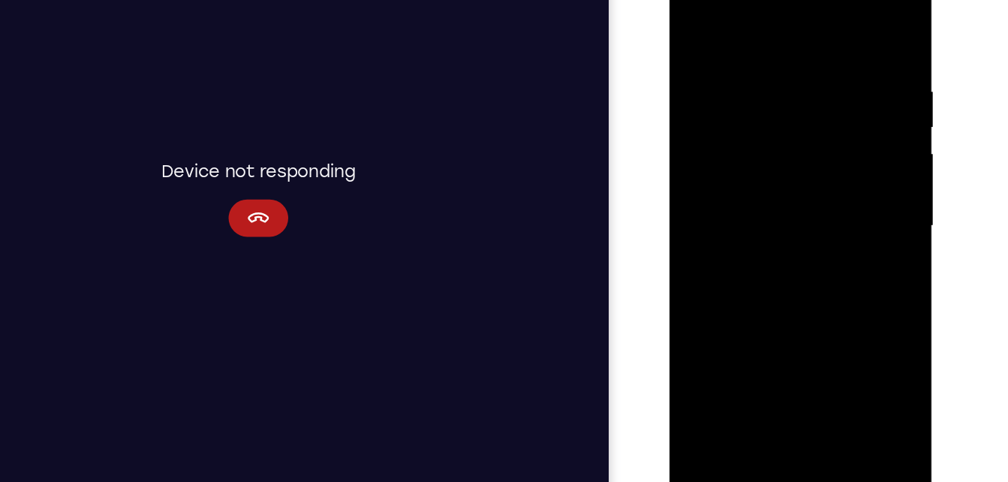
click at [802, 65] on div at bounding box center [774, 173] width 189 height 420
click at [839, 344] on div at bounding box center [774, 173] width 189 height 420
drag, startPoint x: 830, startPoint y: 204, endPoint x: 830, endPoint y: 225, distance: 21.0
click at [830, 225] on div at bounding box center [774, 173] width 189 height 420
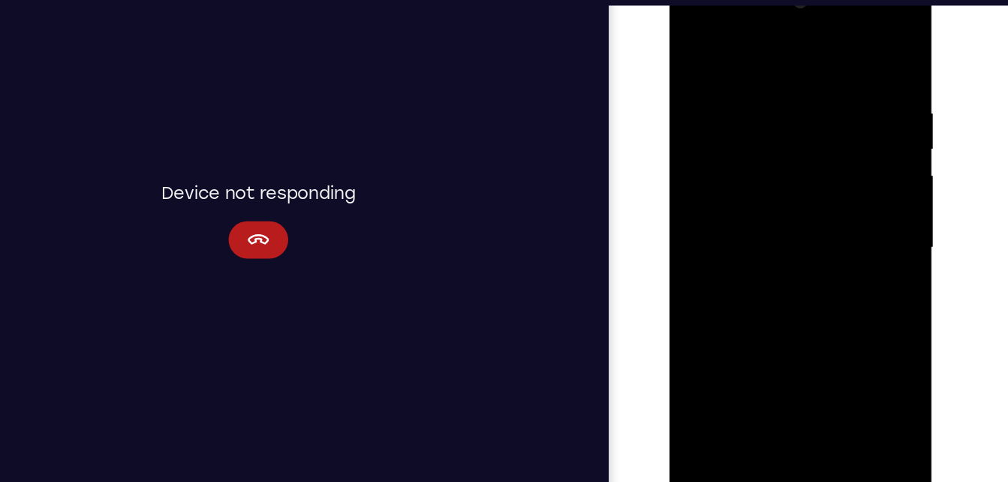
click at [700, 48] on div at bounding box center [774, 194] width 189 height 420
click at [833, 259] on div at bounding box center [774, 194] width 189 height 420
click at [701, 376] on div at bounding box center [774, 194] width 189 height 420
click at [857, 44] on div at bounding box center [774, 194] width 189 height 420
drag, startPoint x: 819, startPoint y: 95, endPoint x: 800, endPoint y: 398, distance: 304.4
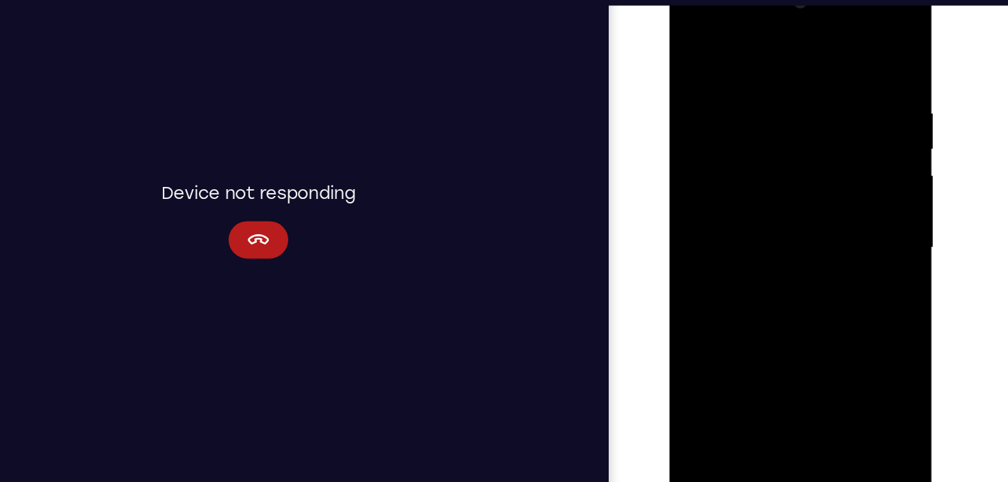
click at [800, 398] on div at bounding box center [774, 194] width 189 height 420
click at [781, 76] on div at bounding box center [774, 194] width 189 height 420
click at [796, 75] on div at bounding box center [774, 194] width 189 height 420
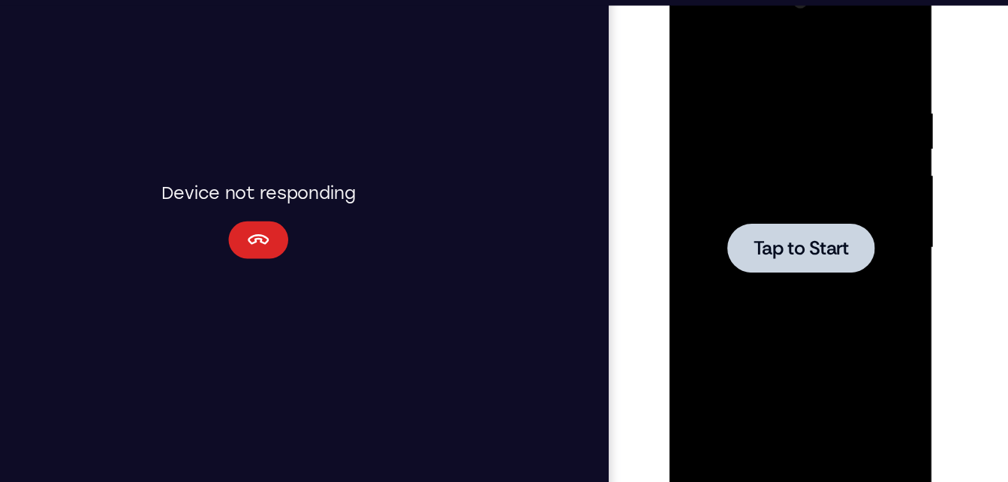
click at [198, 173] on icon "Cancel" at bounding box center [190, 175] width 18 height 18
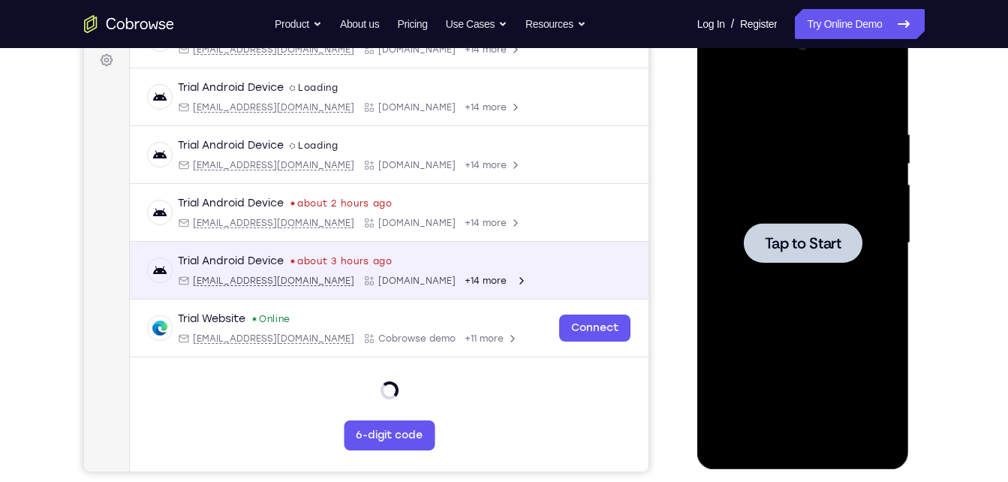
scroll to position [74, 0]
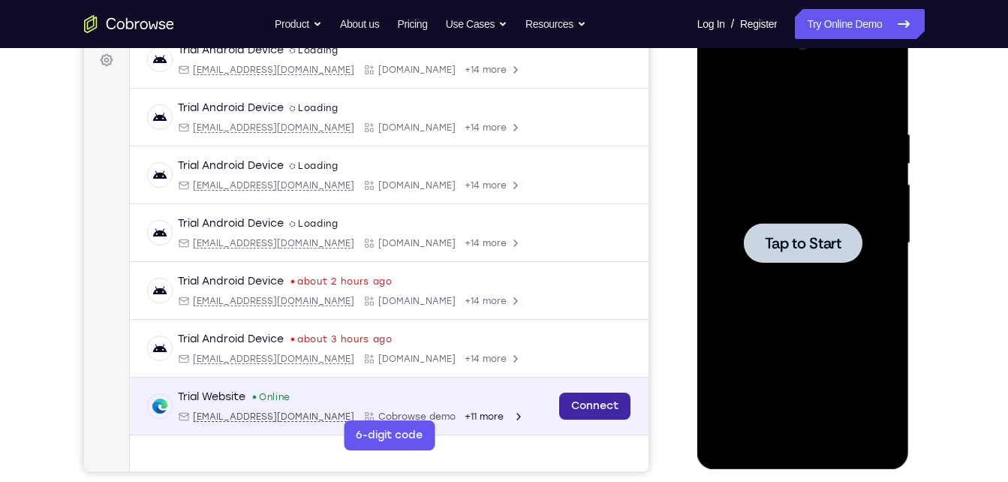
click at [590, 403] on link "Connect" at bounding box center [593, 405] width 71 height 27
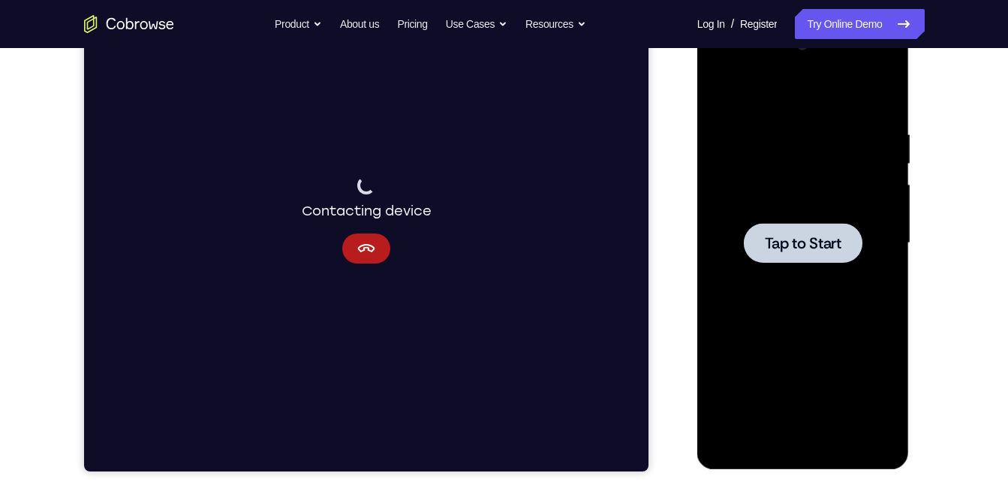
click at [822, 257] on div at bounding box center [803, 243] width 119 height 40
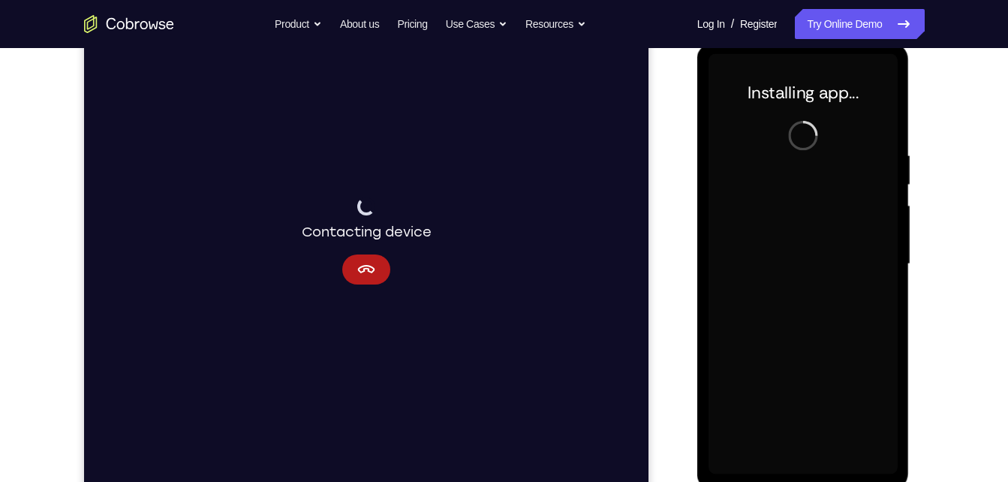
scroll to position [205, 0]
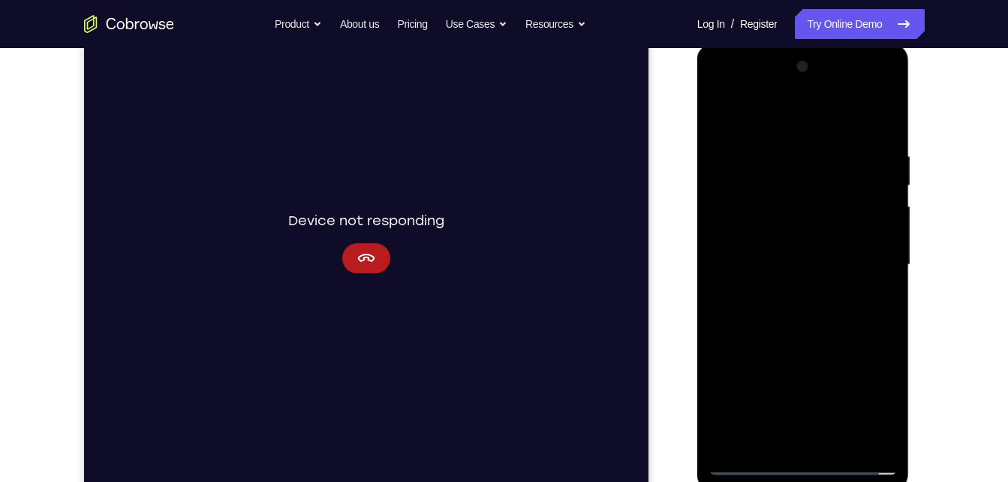
click at [804, 470] on div at bounding box center [802, 265] width 189 height 420
